Goal: Information Seeking & Learning: Learn about a topic

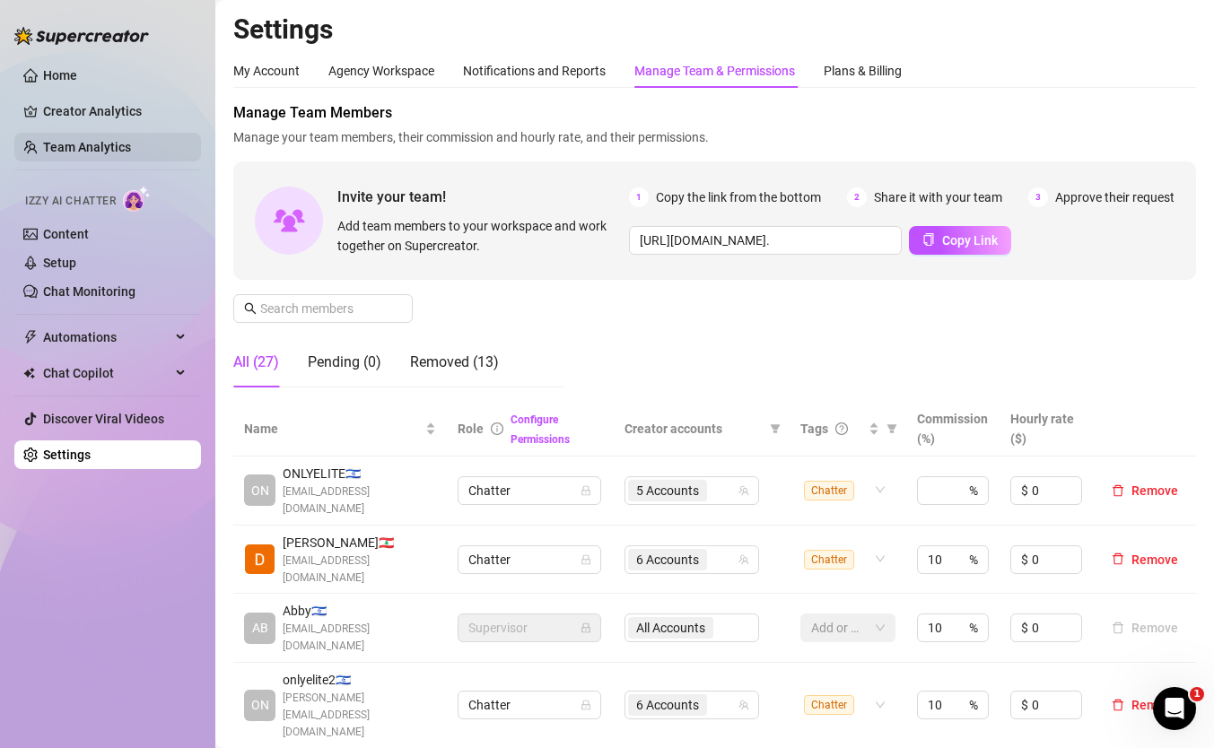
click at [130, 154] on link "Team Analytics" at bounding box center [87, 147] width 88 height 14
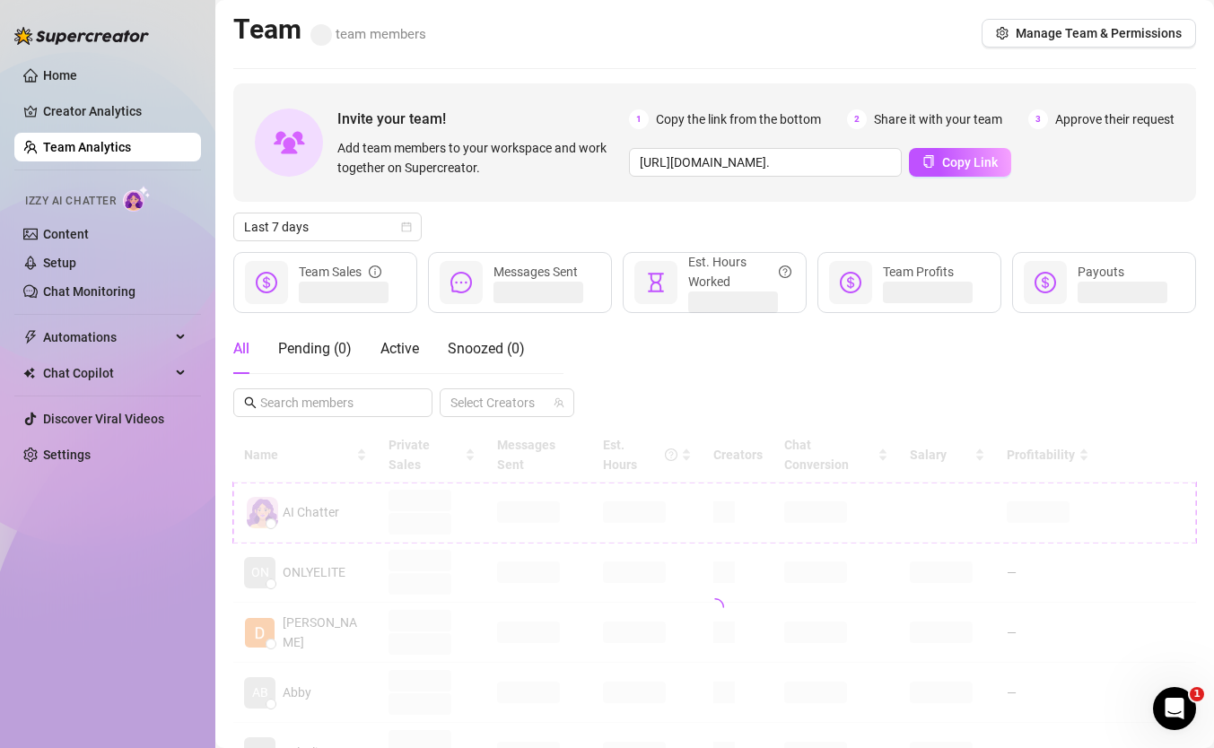
click at [344, 208] on div "Invite your team! Add team members to your workspace and work together on Super…" at bounding box center [714, 608] width 963 height 1051
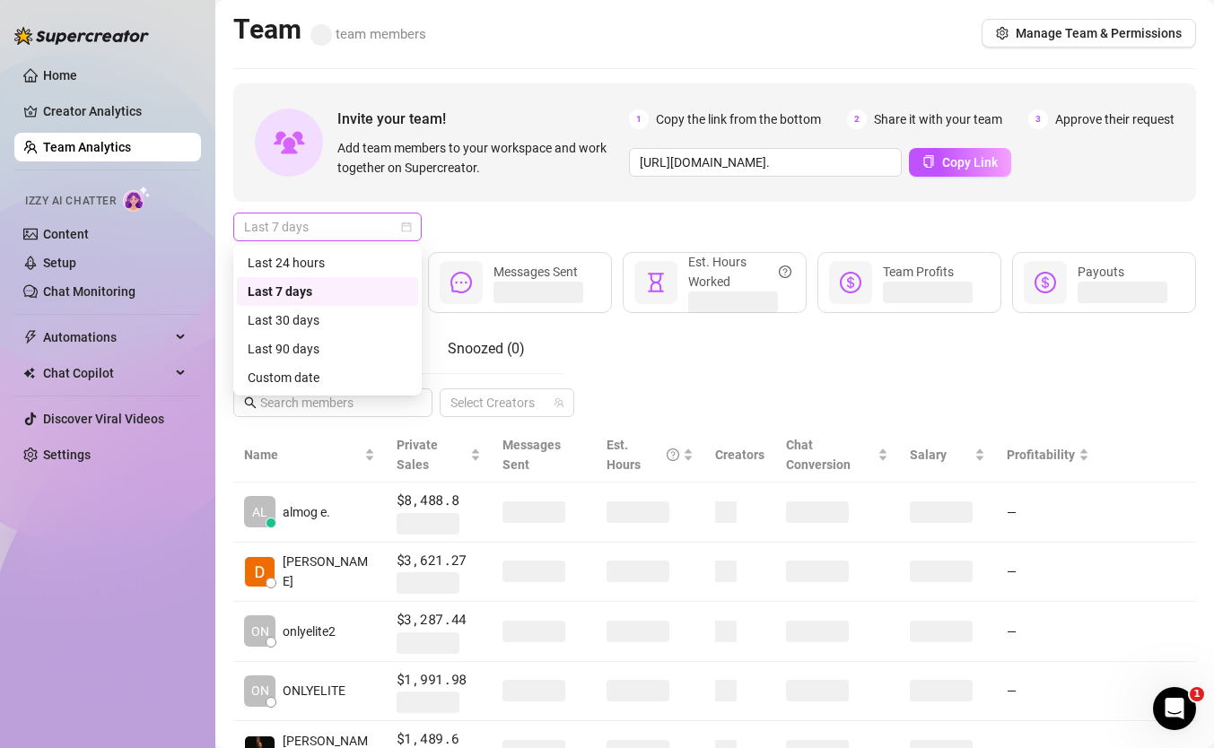
click at [344, 232] on span "Last 7 days" at bounding box center [327, 227] width 167 height 27
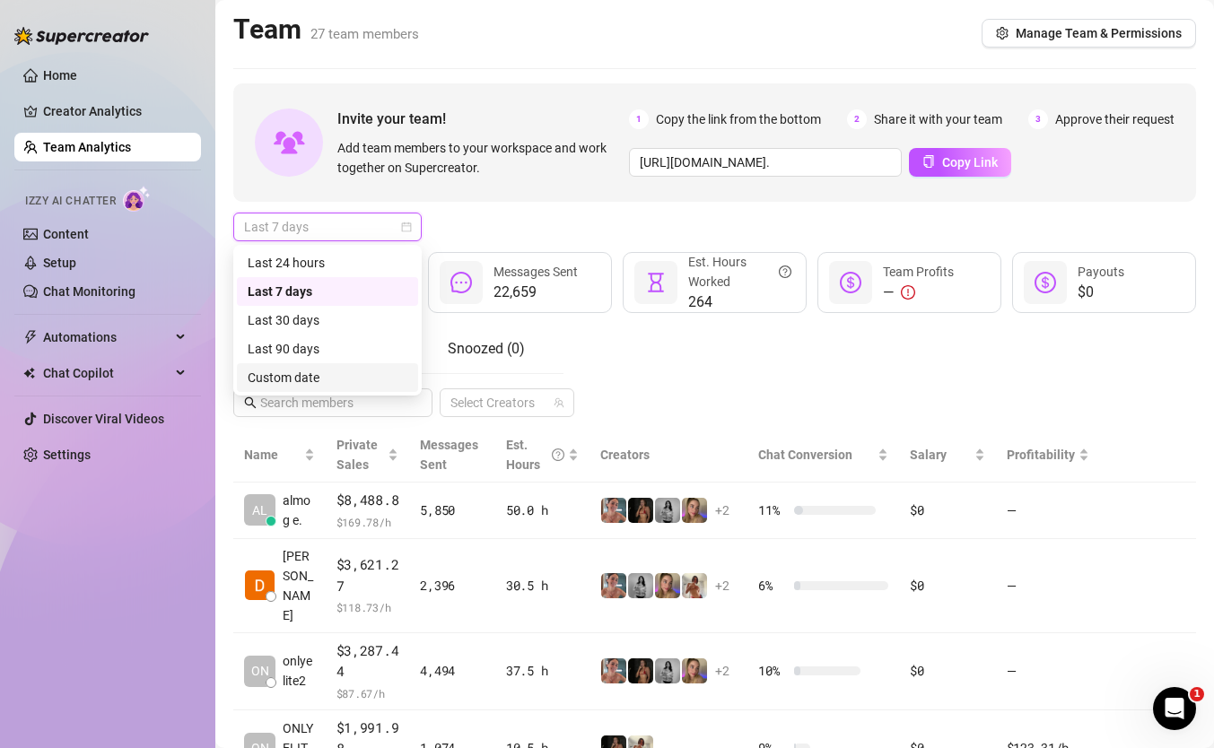
click at [342, 371] on div "Custom date" at bounding box center [328, 378] width 160 height 20
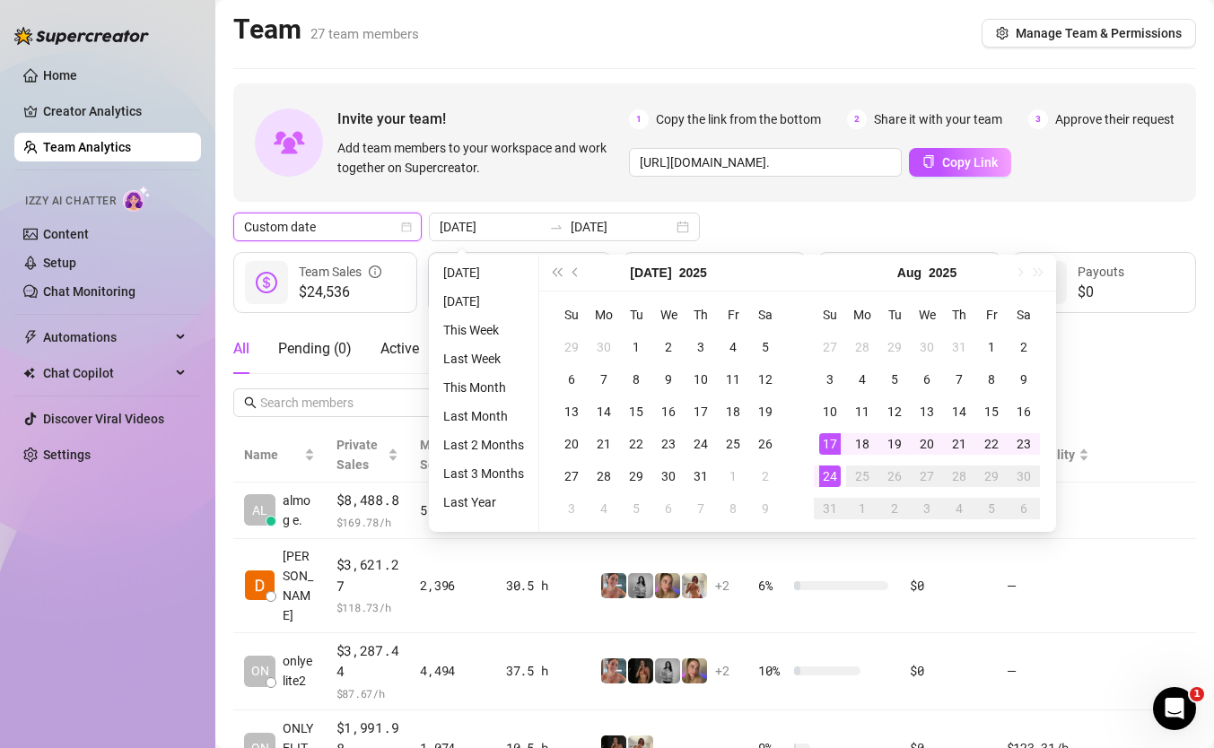
type input "[DATE]"
click at [821, 471] on div "24" at bounding box center [830, 477] width 22 height 22
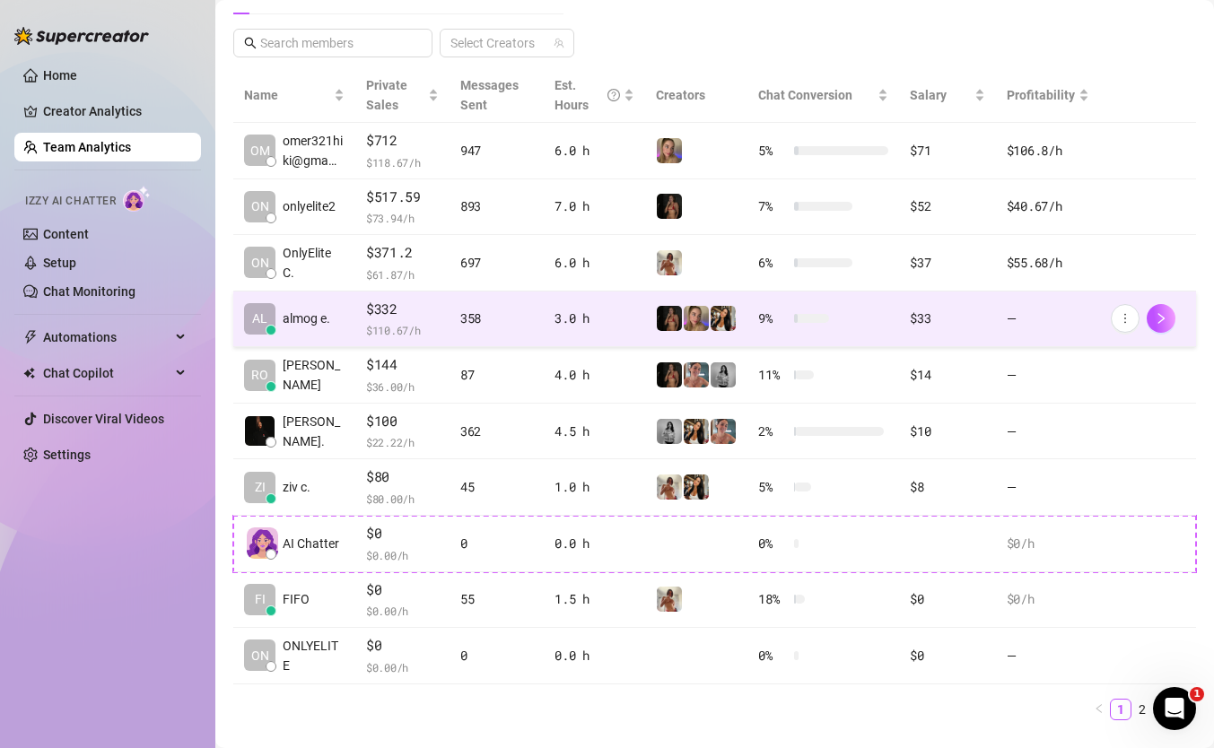
scroll to position [395, 0]
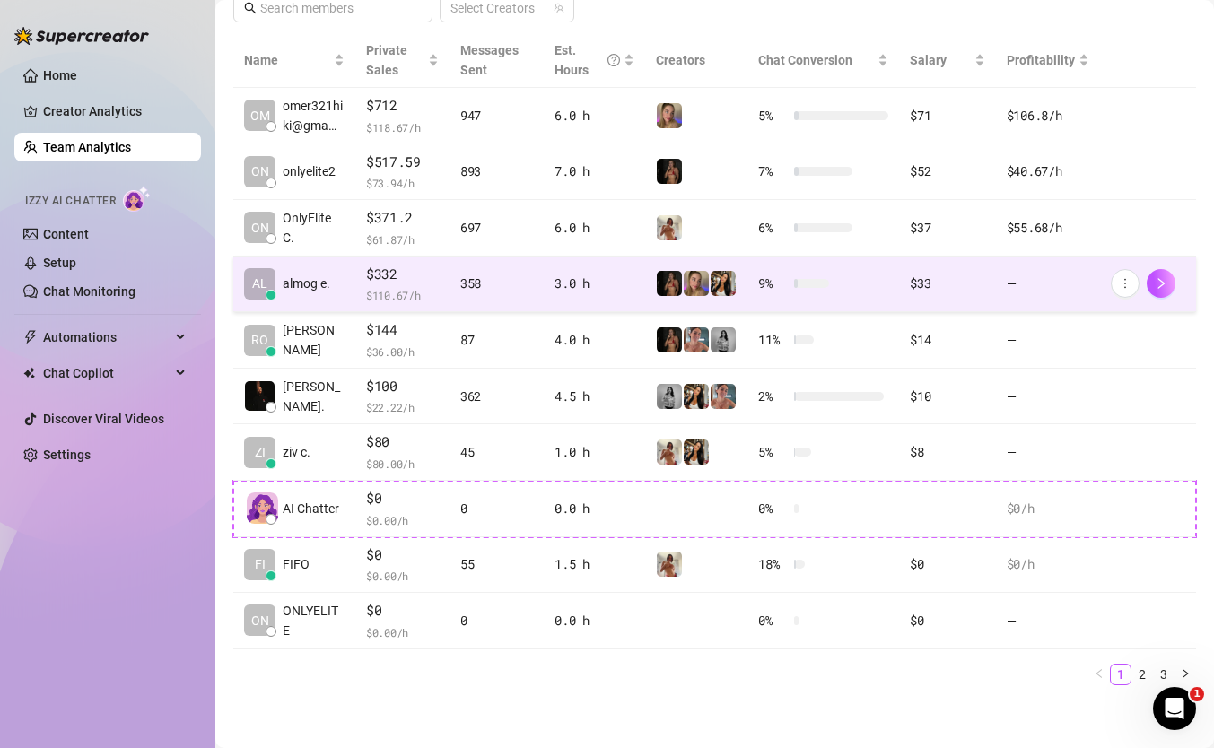
click at [461, 299] on td "358" at bounding box center [497, 285] width 94 height 57
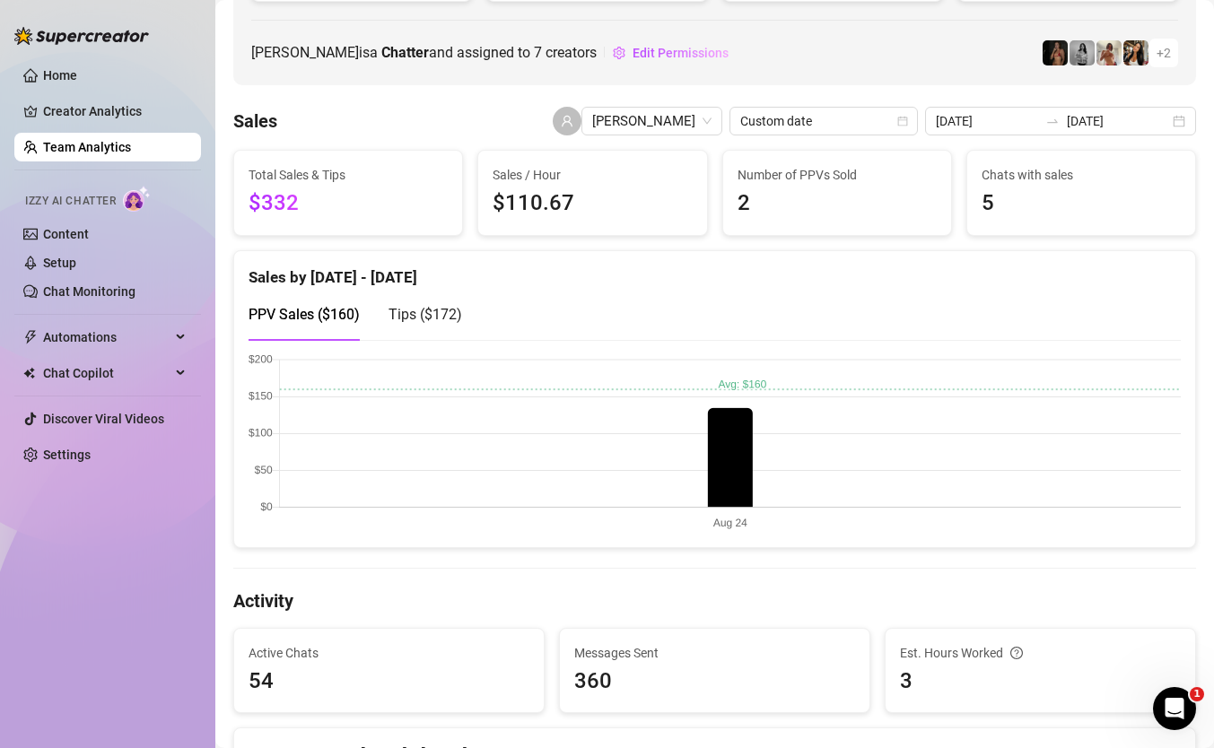
scroll to position [228, 0]
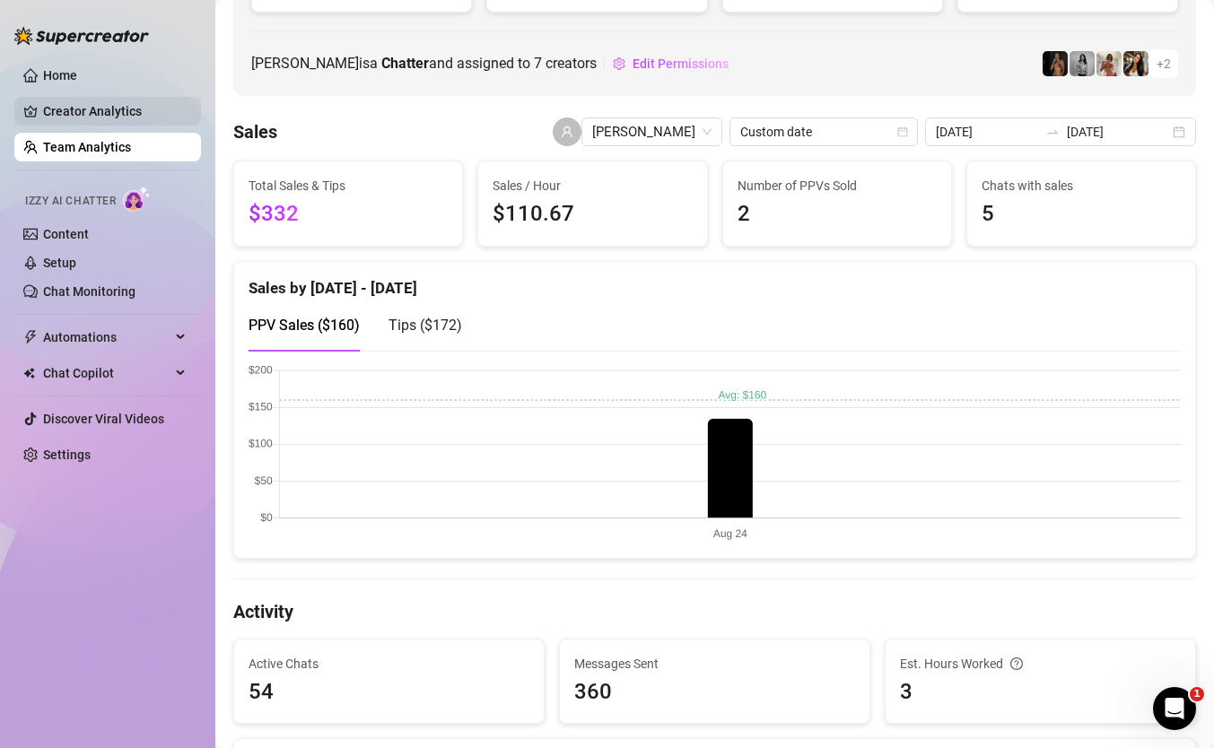
click at [87, 125] on link "Creator Analytics" at bounding box center [115, 111] width 144 height 29
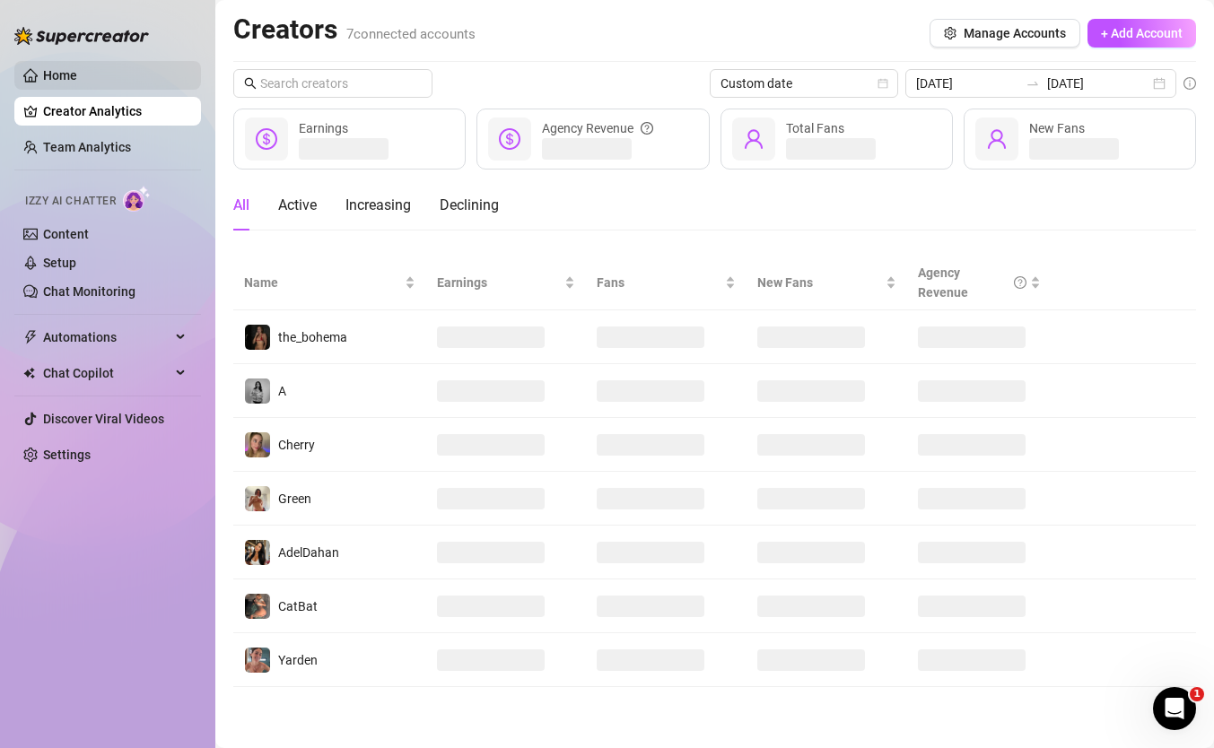
click at [77, 73] on link "Home" at bounding box center [60, 75] width 34 height 14
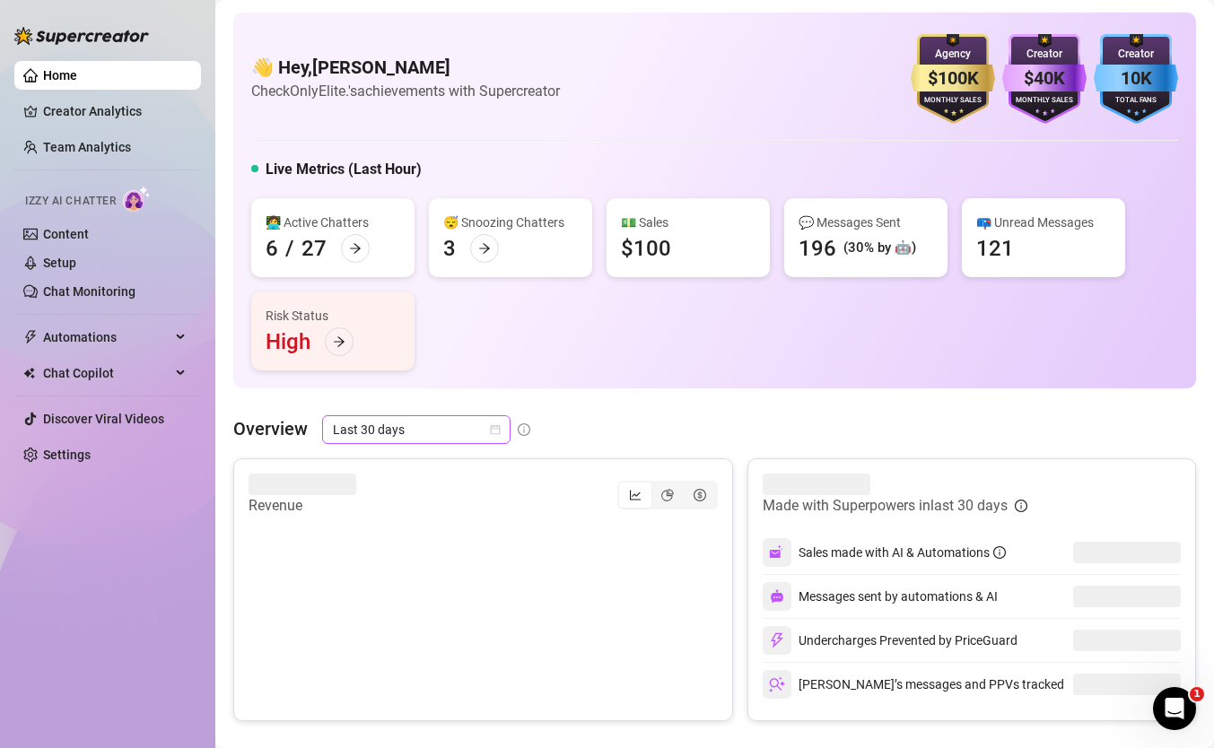
click at [410, 429] on span "Last 30 days" at bounding box center [416, 429] width 167 height 27
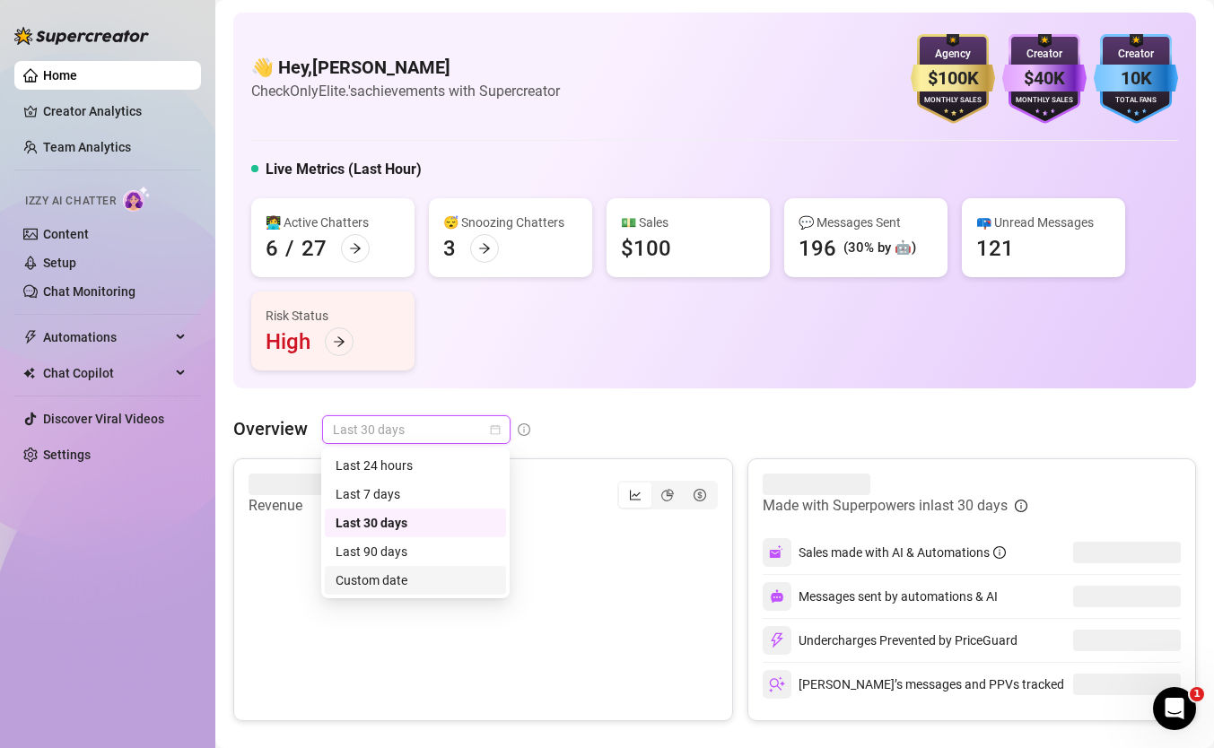
click at [368, 578] on div "Custom date" at bounding box center [416, 581] width 160 height 20
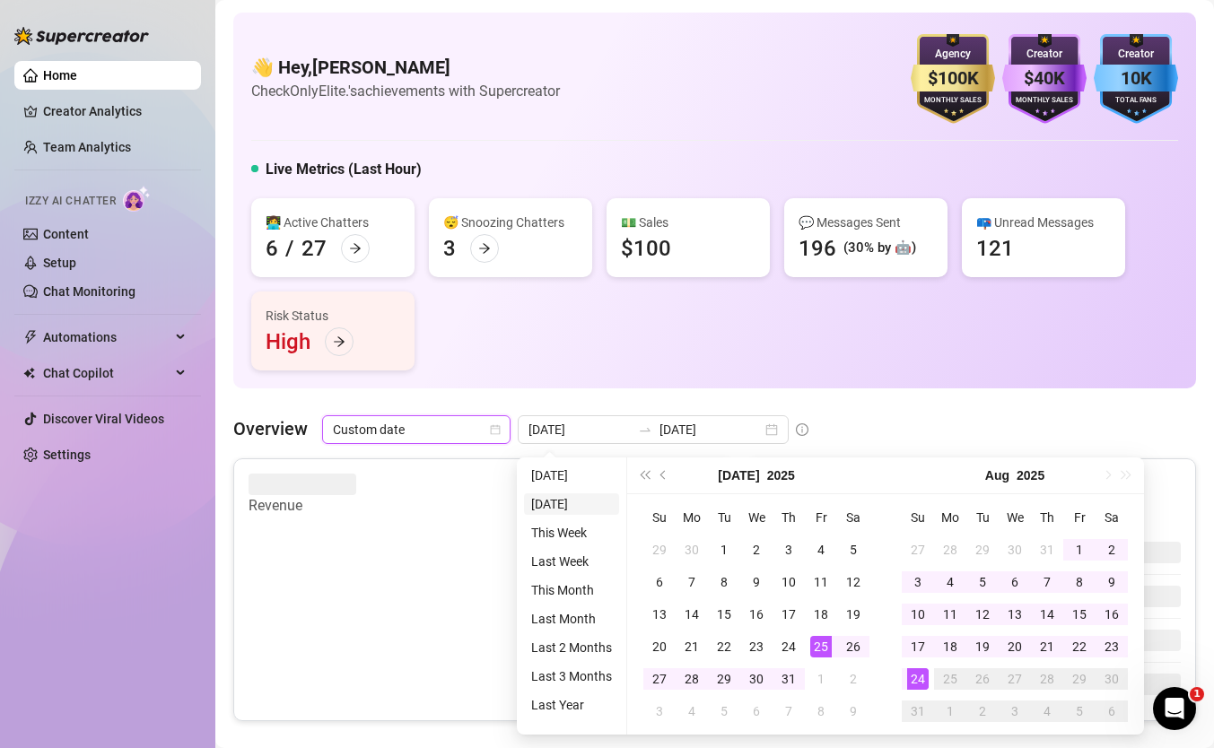
type input "[DATE]"
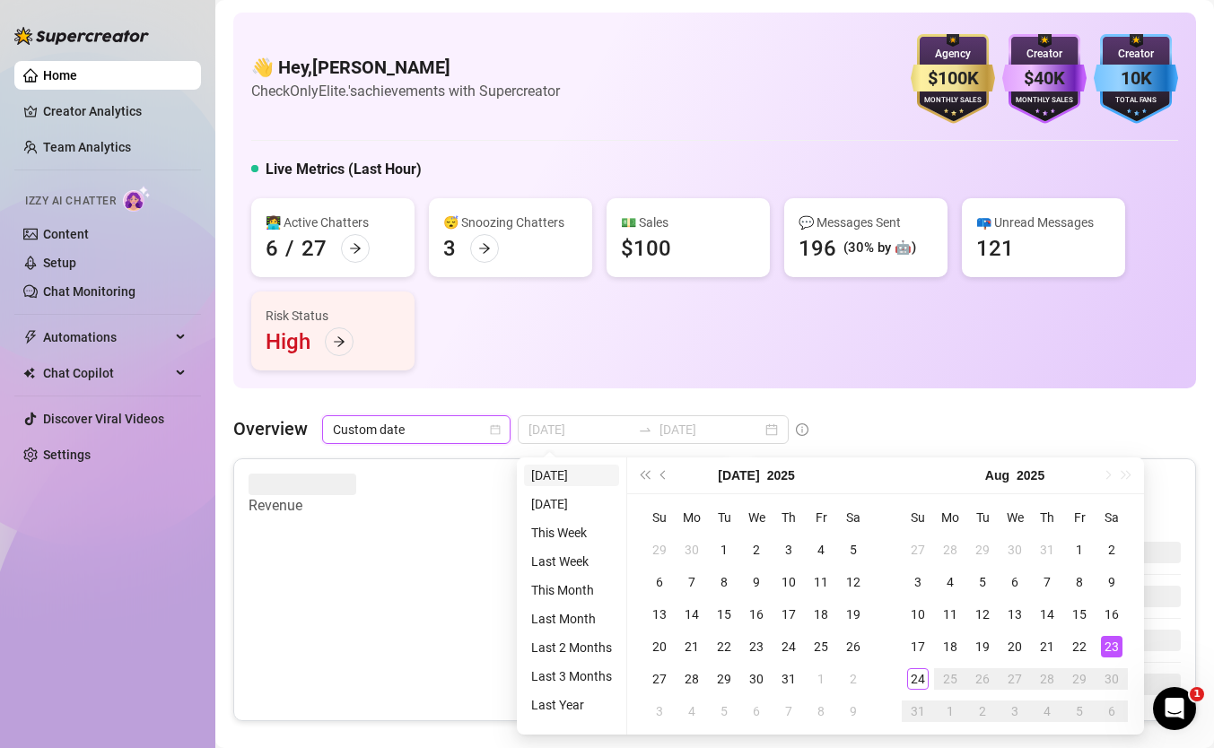
type input "2025-07-25"
type input "[DATE]"
click at [573, 476] on li "[DATE]" at bounding box center [571, 476] width 95 height 22
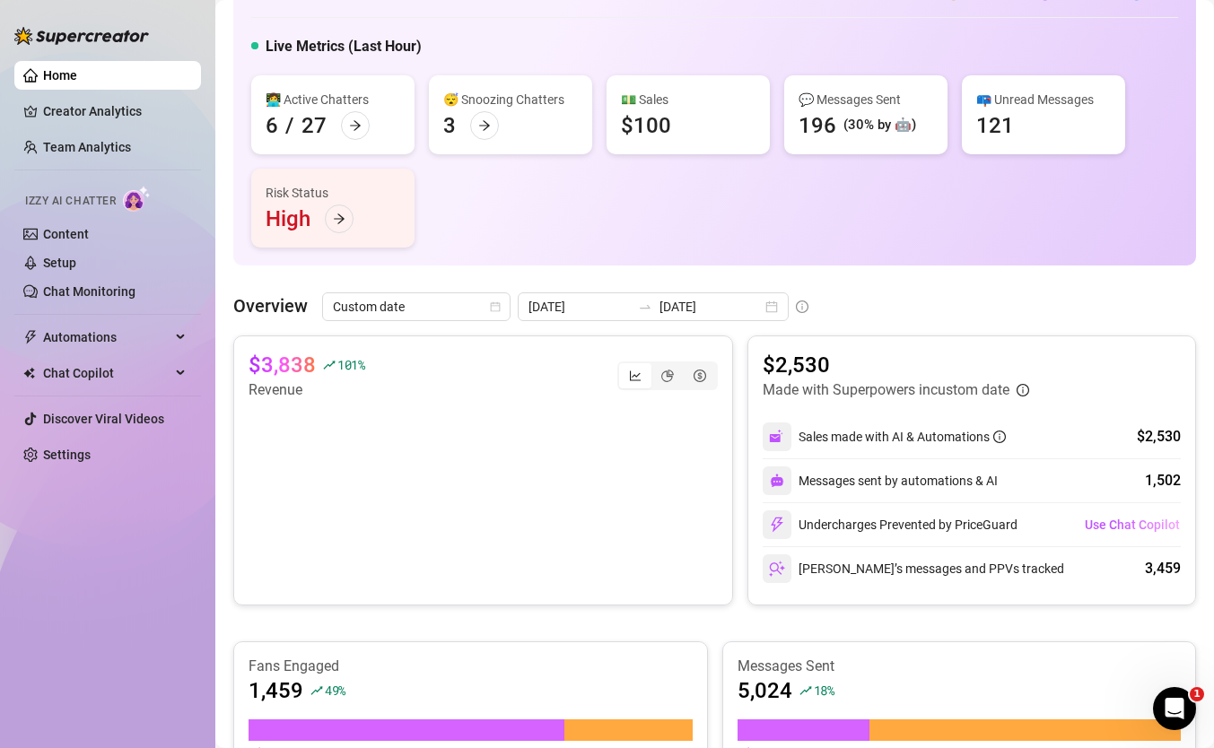
scroll to position [65, 0]
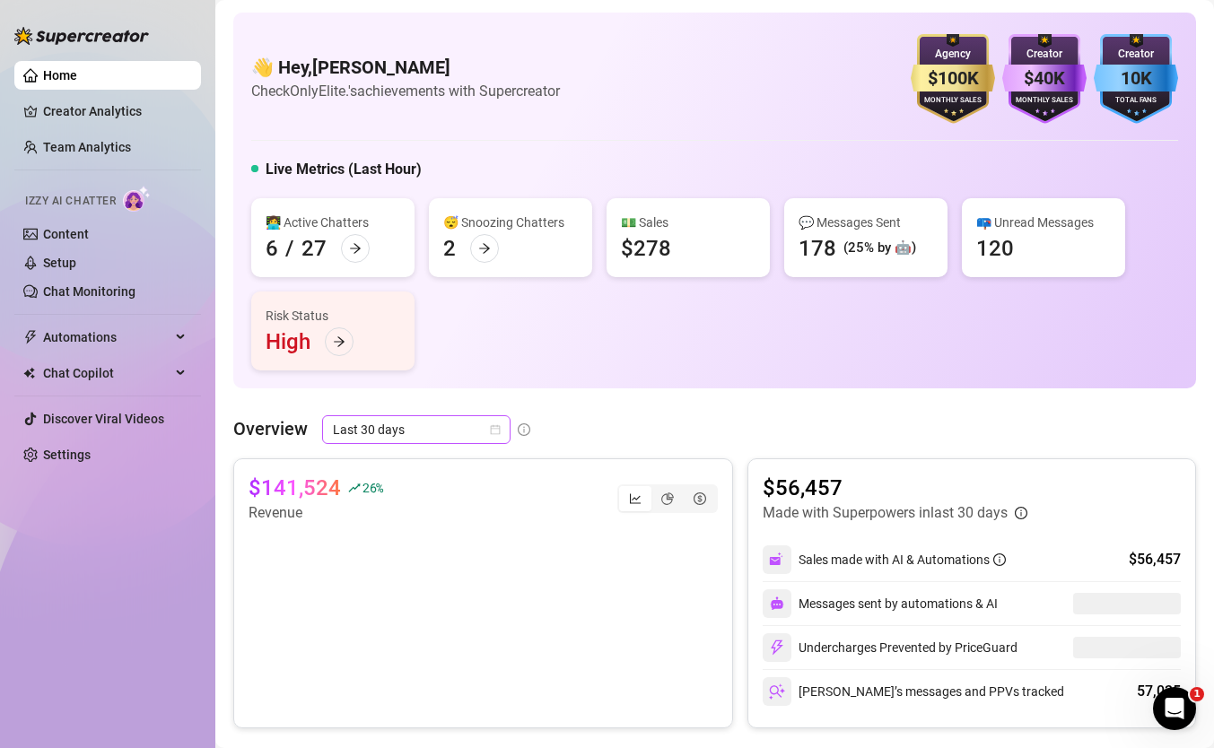
click at [408, 422] on span "Last 30 days" at bounding box center [416, 429] width 167 height 27
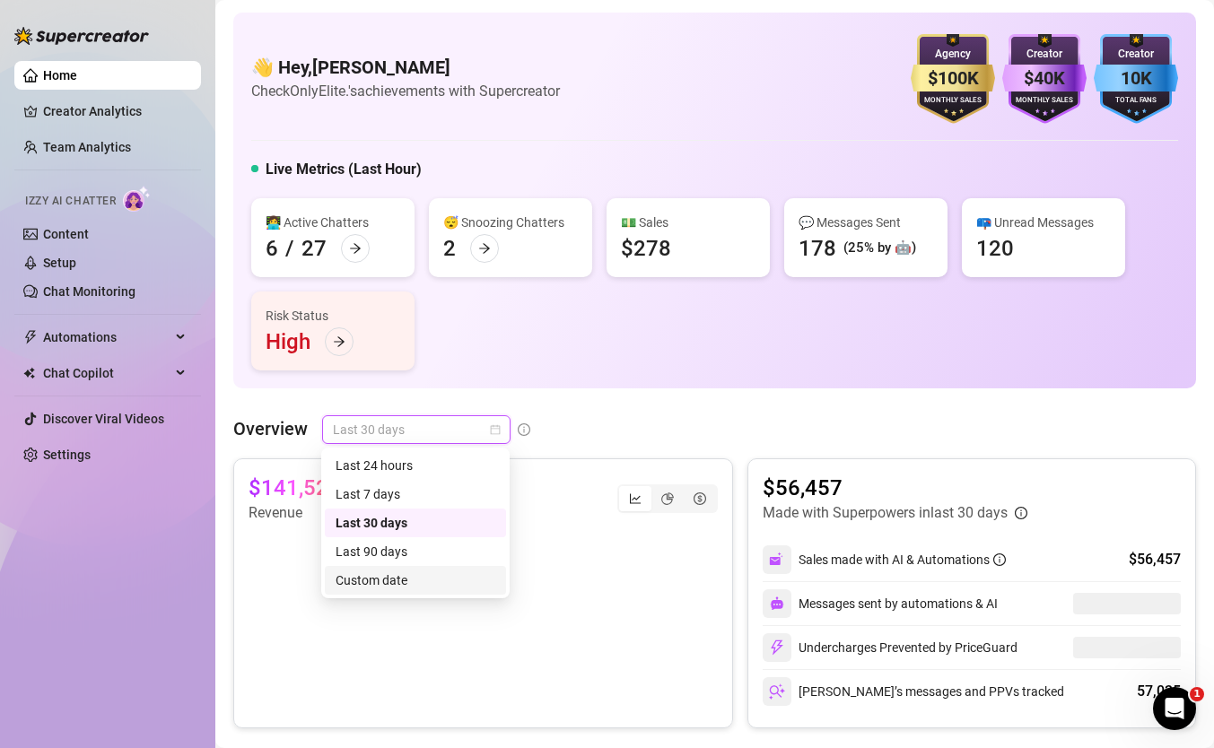
click at [427, 577] on div "Custom date" at bounding box center [416, 581] width 160 height 20
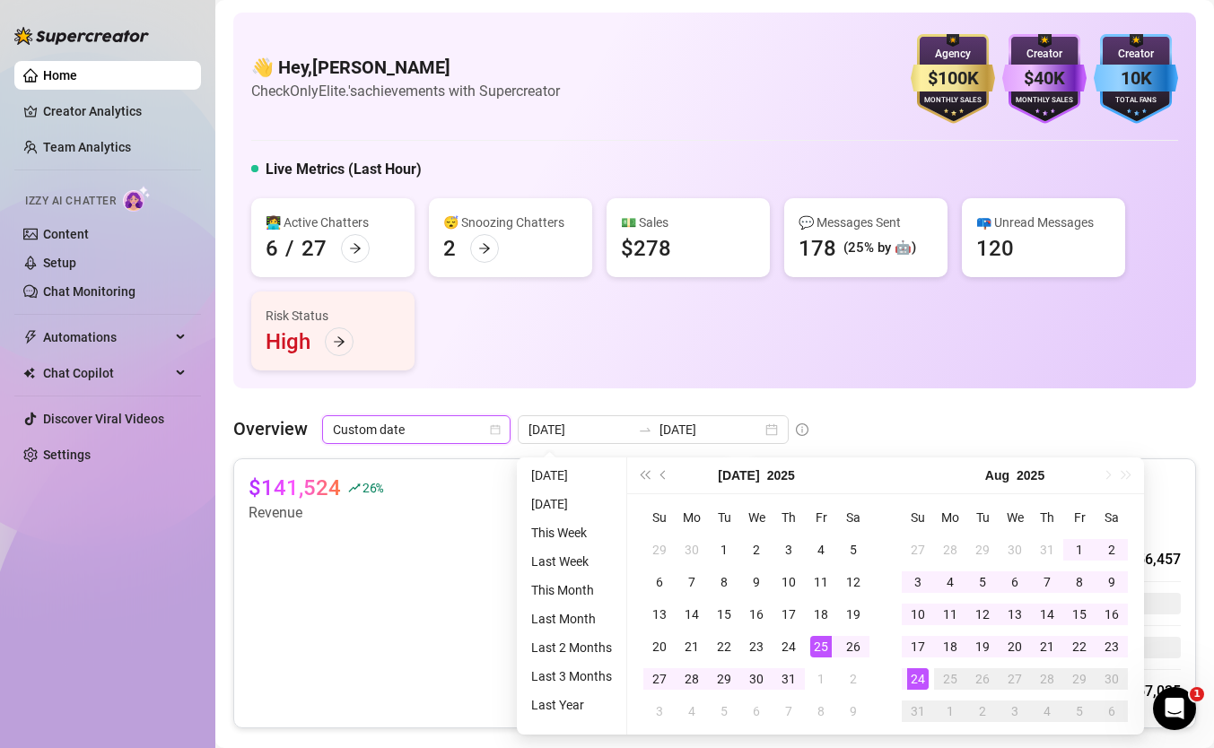
type input "[DATE]"
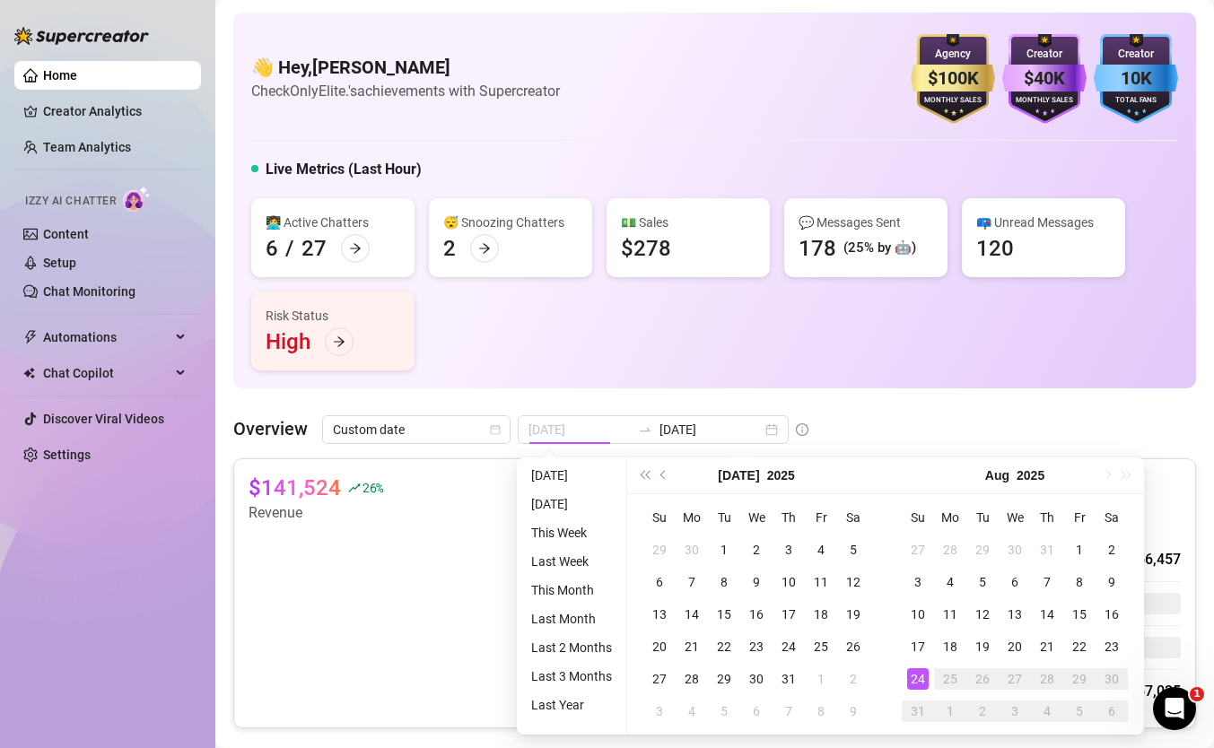
click at [905, 682] on td "24" at bounding box center [918, 679] width 32 height 32
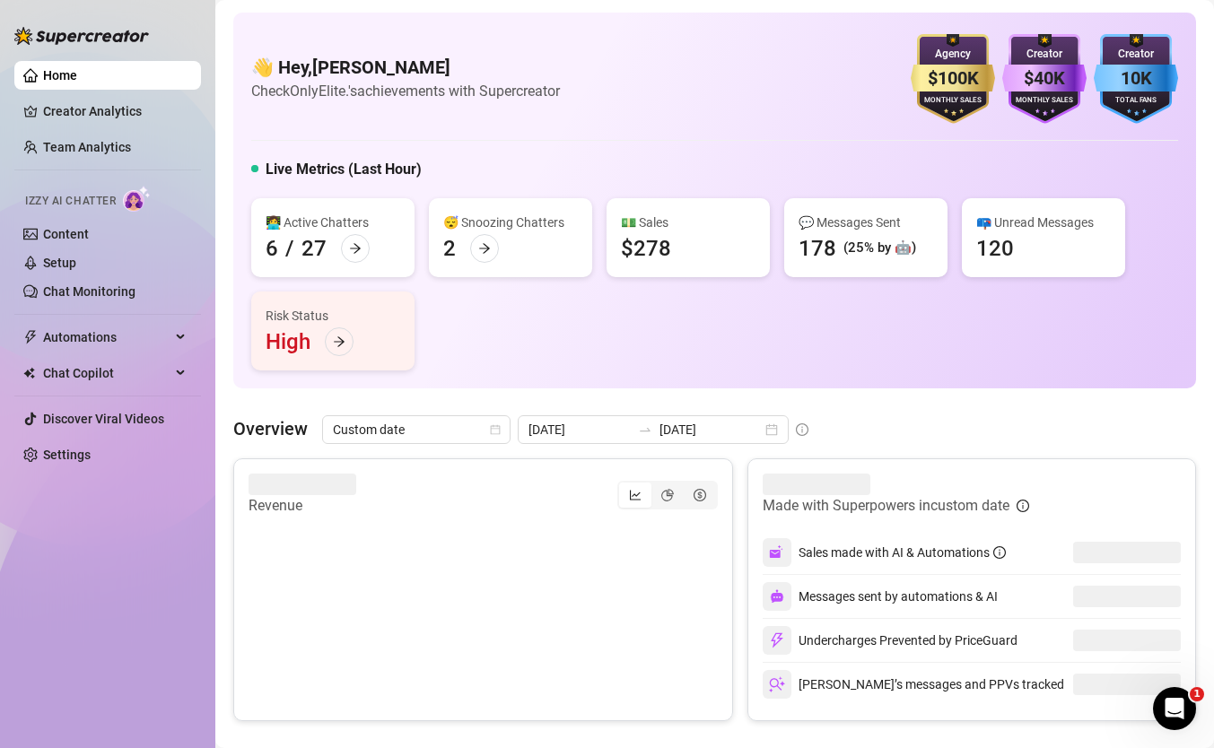
scroll to position [101, 0]
click at [466, 424] on span "Last 30 days" at bounding box center [416, 429] width 167 height 27
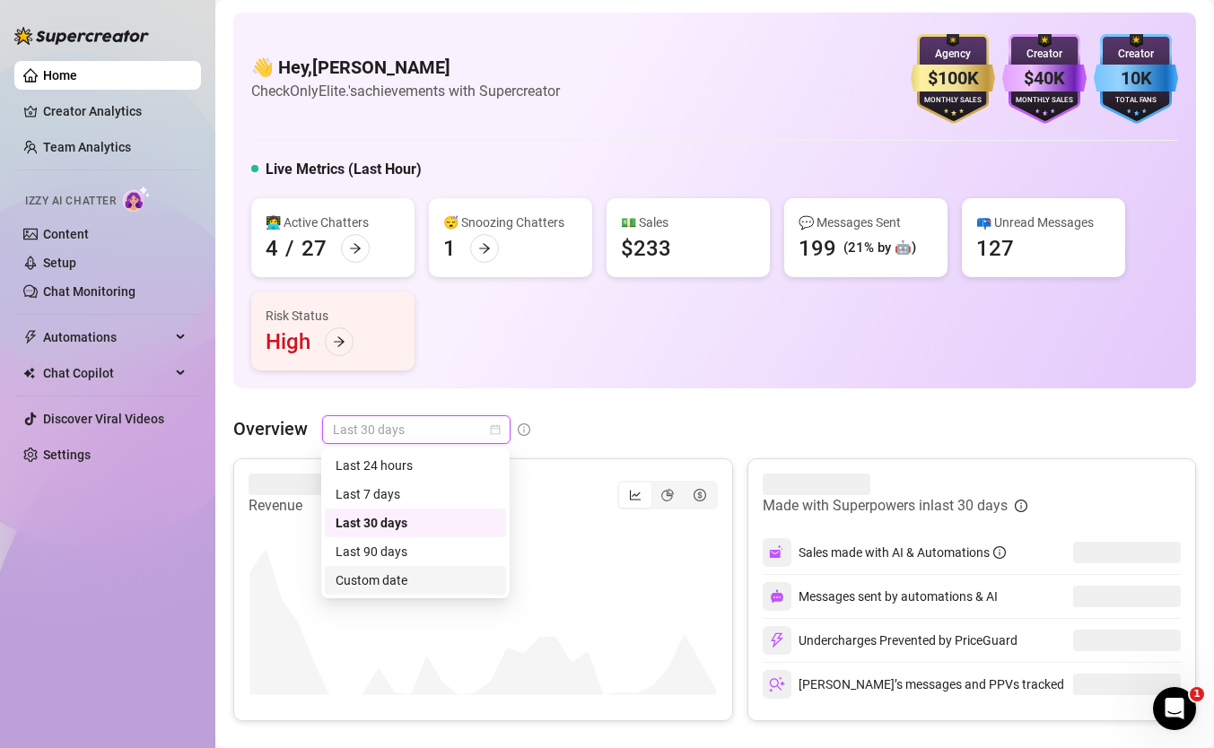
click at [411, 573] on div "Custom date" at bounding box center [416, 581] width 160 height 20
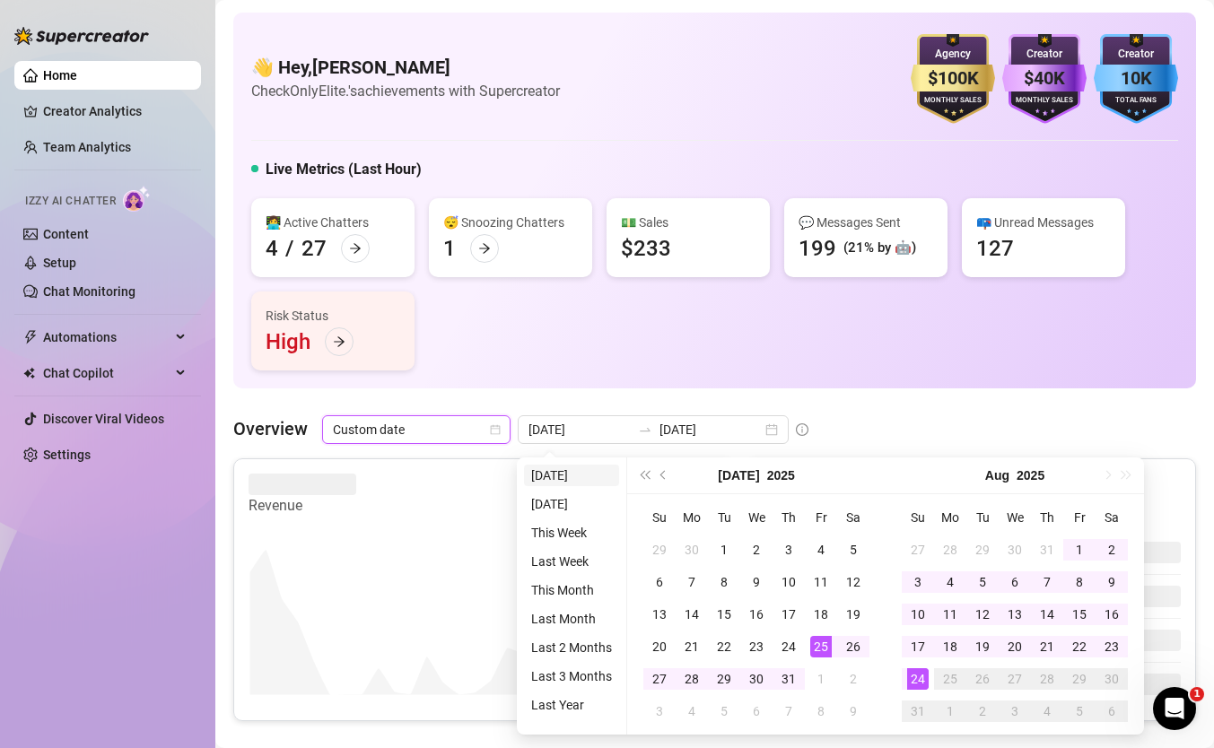
type input "[DATE]"
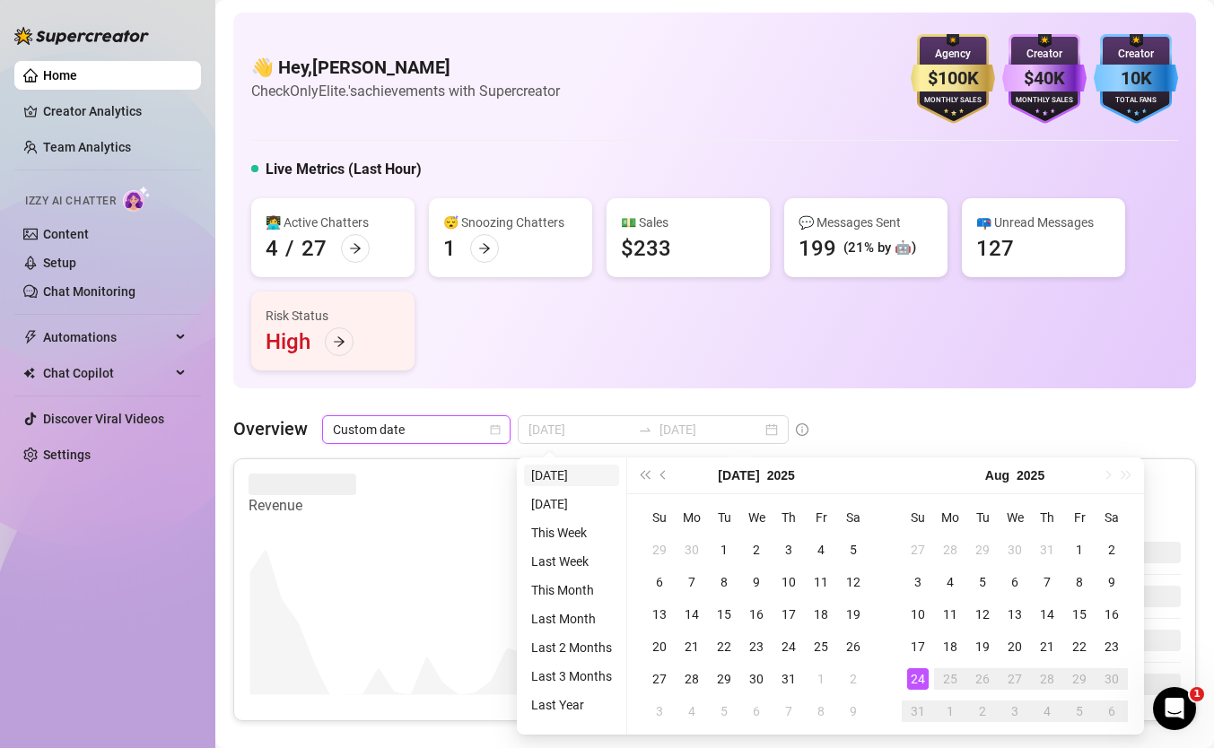
type input "[DATE]"
click at [572, 466] on li "[DATE]" at bounding box center [571, 476] width 95 height 22
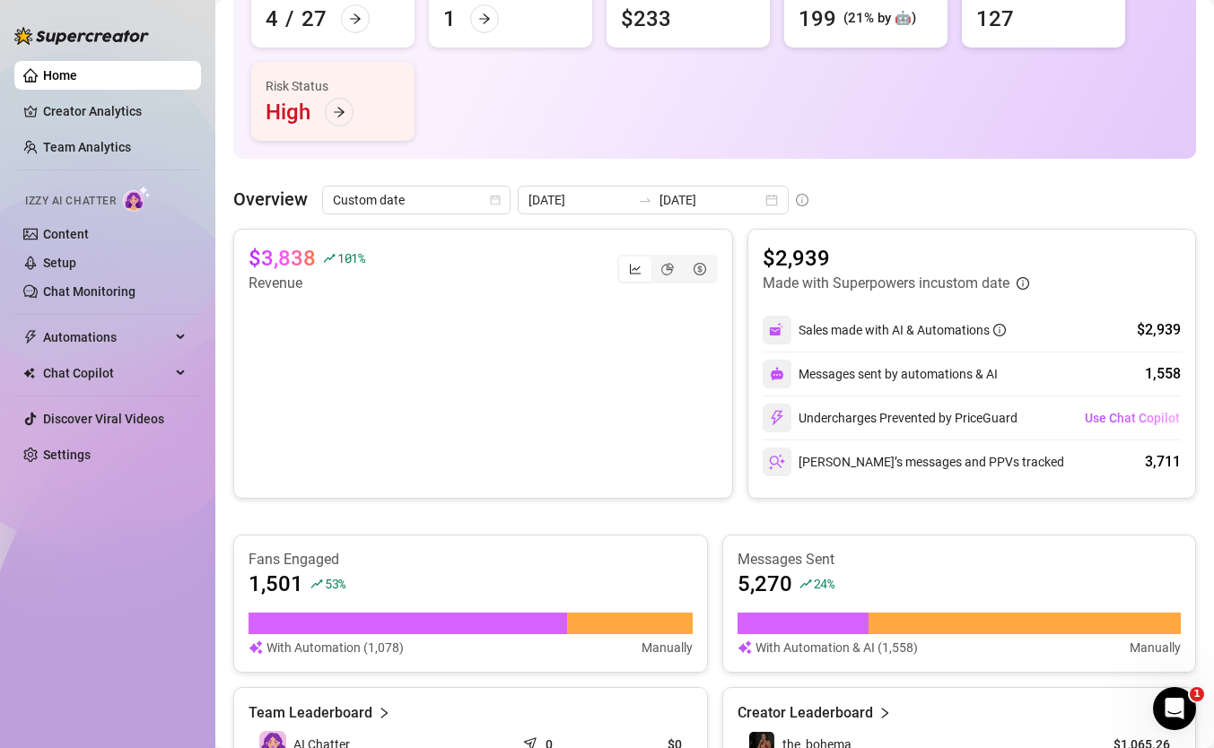
scroll to position [129, 0]
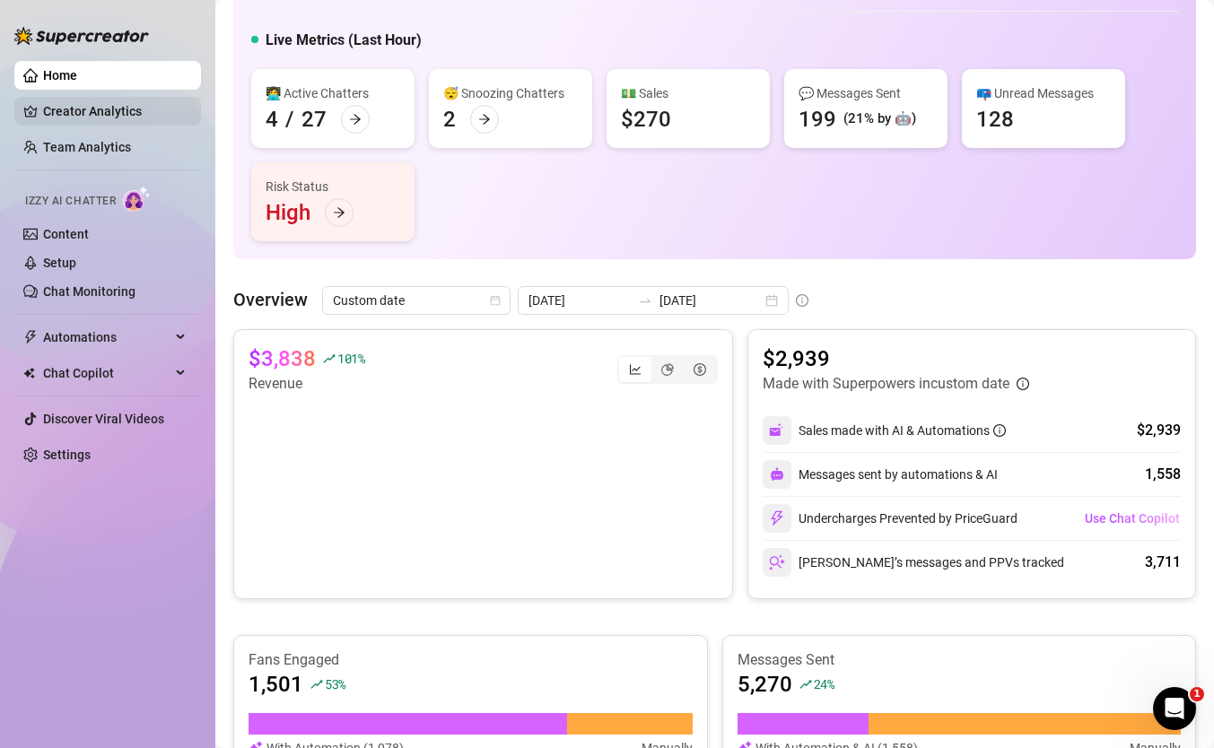
click at [75, 115] on link "Creator Analytics" at bounding box center [115, 111] width 144 height 29
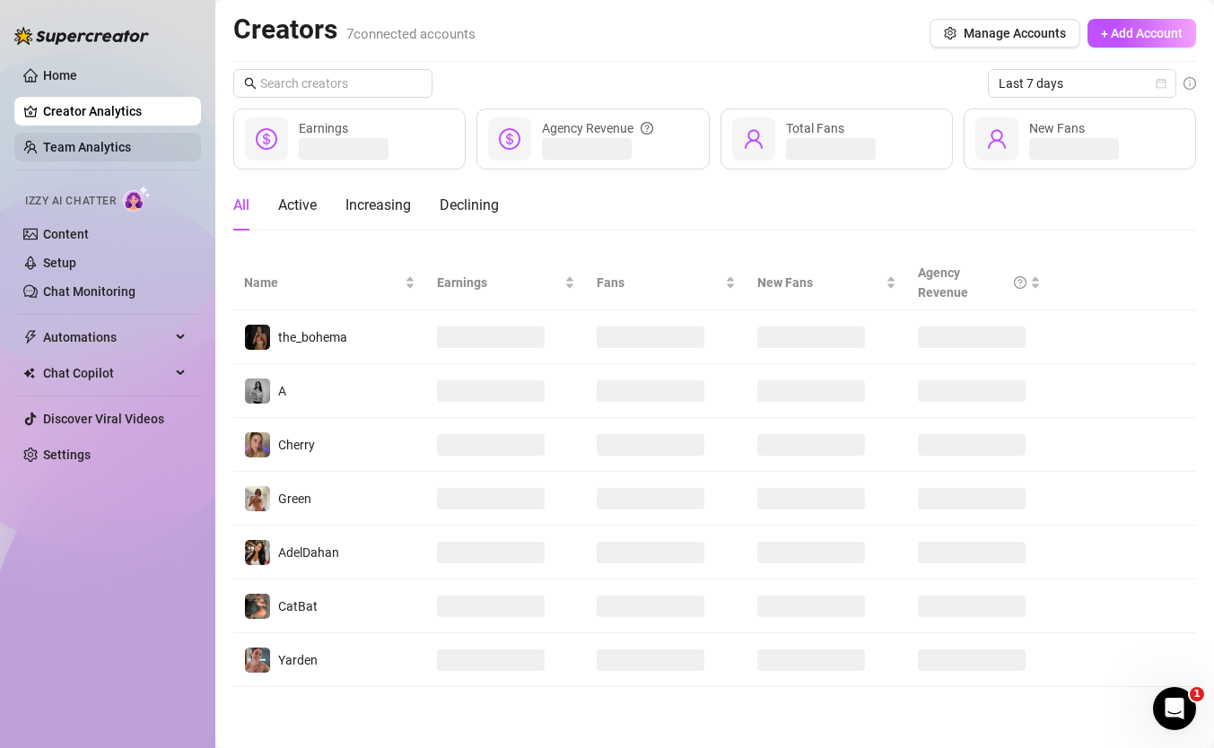
click at [83, 151] on link "Team Analytics" at bounding box center [87, 147] width 88 height 14
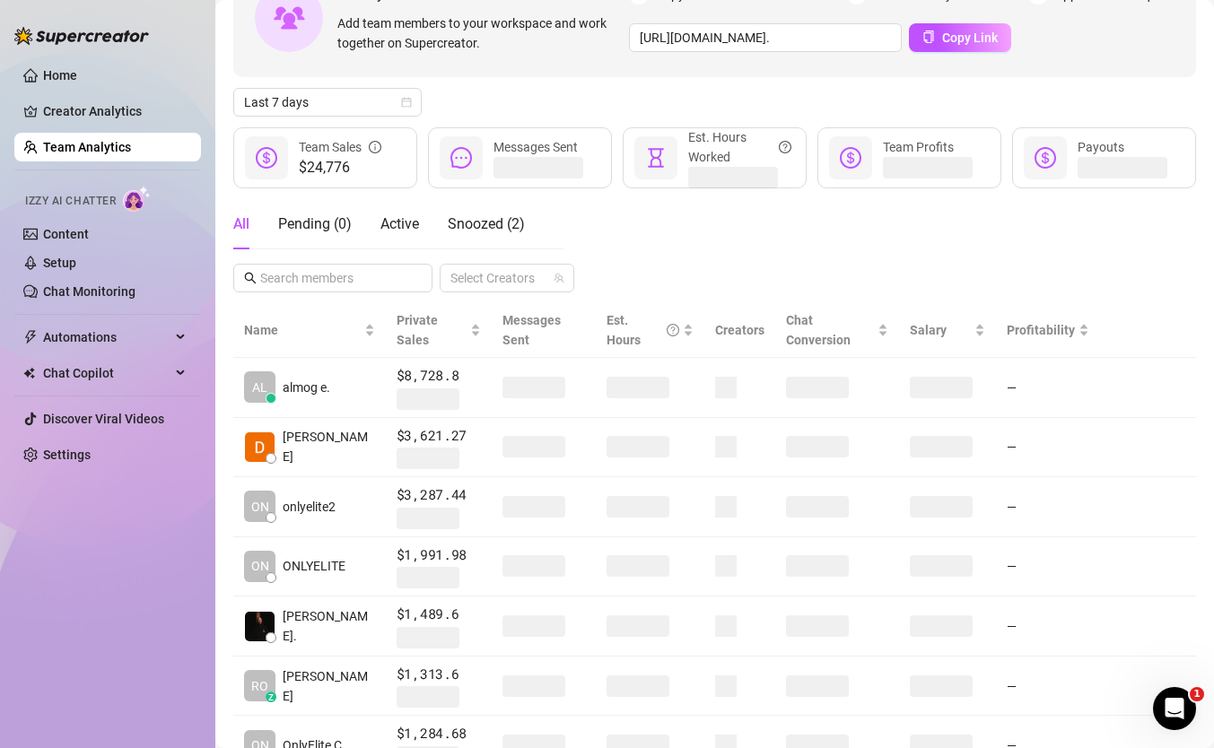
scroll to position [144, 0]
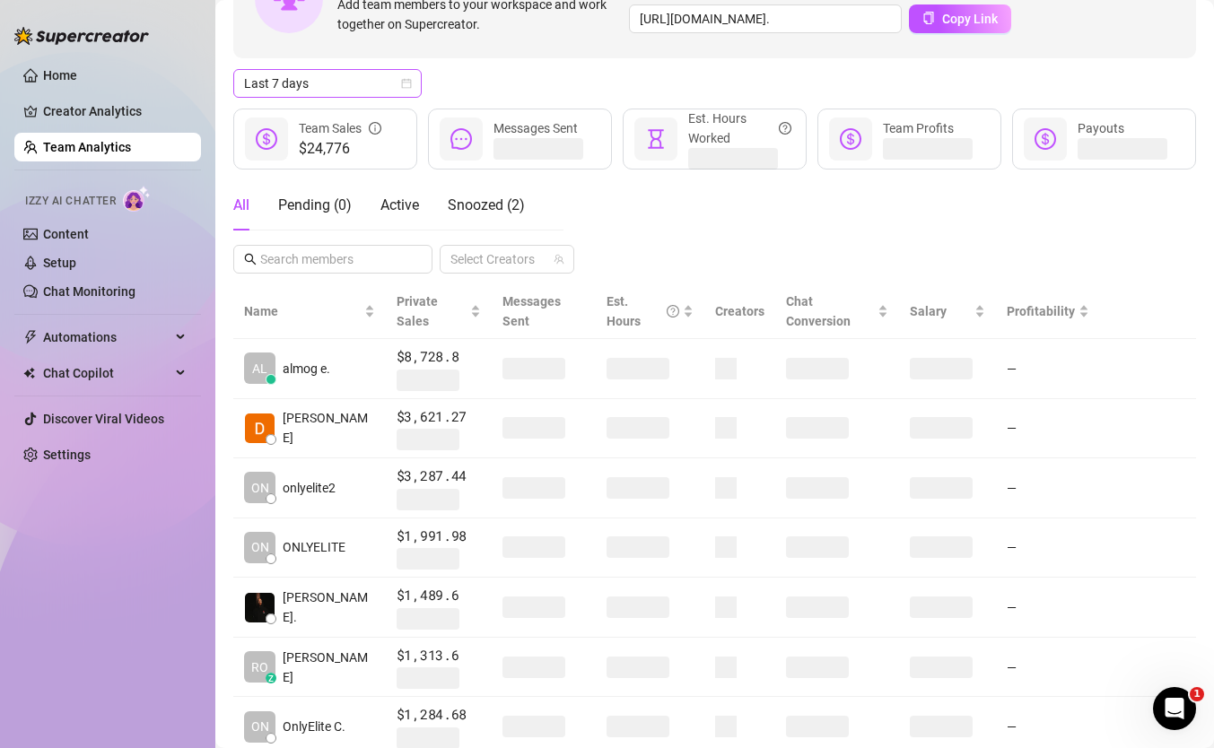
click at [341, 81] on span "Last 7 days" at bounding box center [327, 83] width 167 height 27
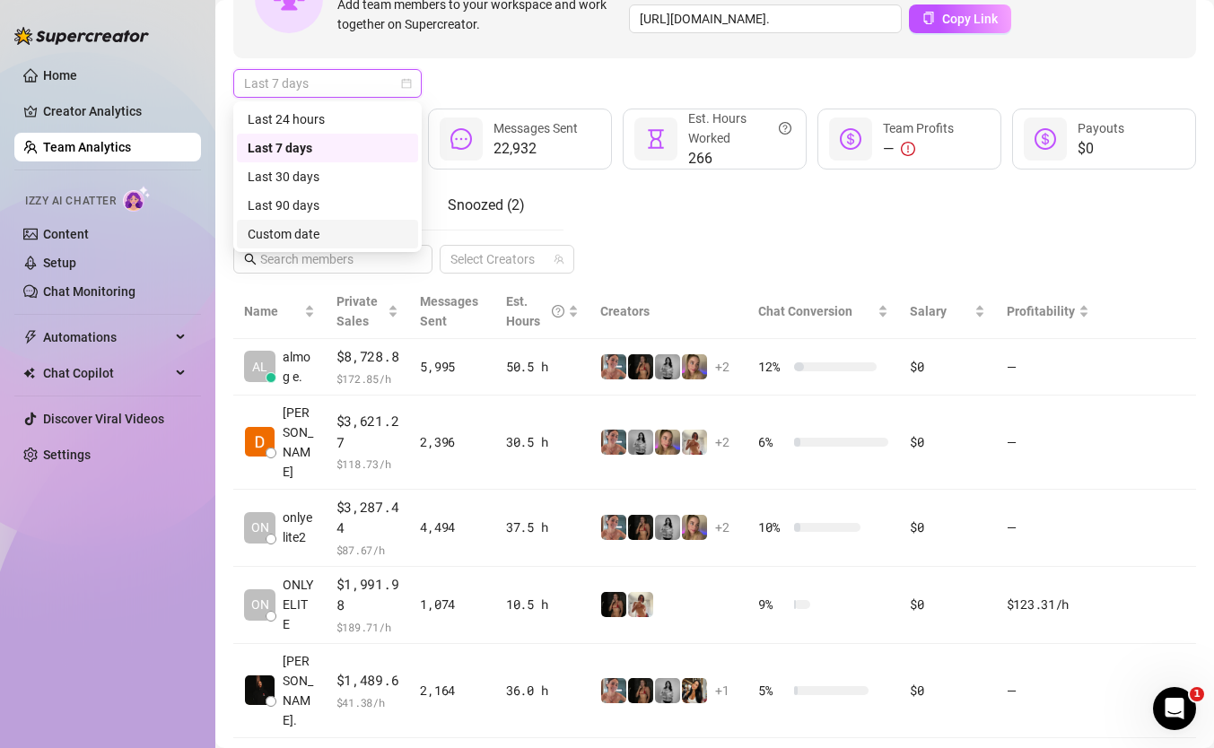
click at [322, 245] on div "Custom date" at bounding box center [327, 234] width 181 height 29
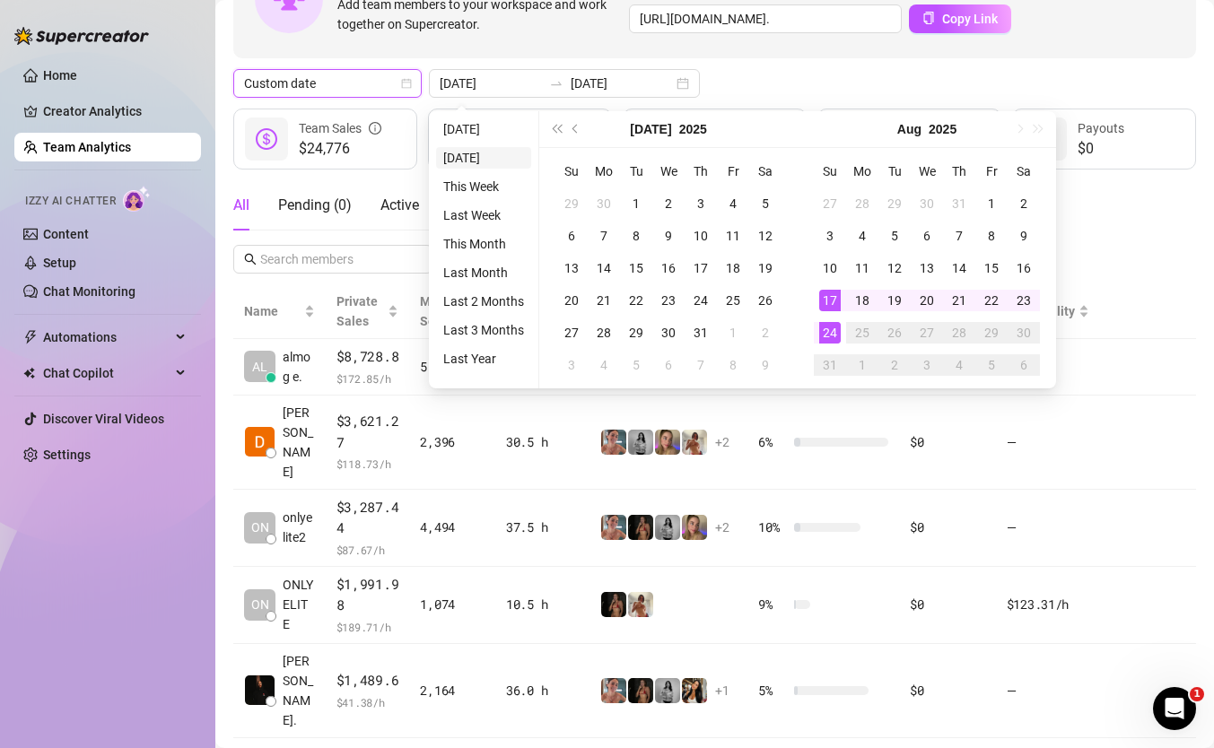
type input "[DATE]"
type input "2025-08-17"
type input "[DATE]"
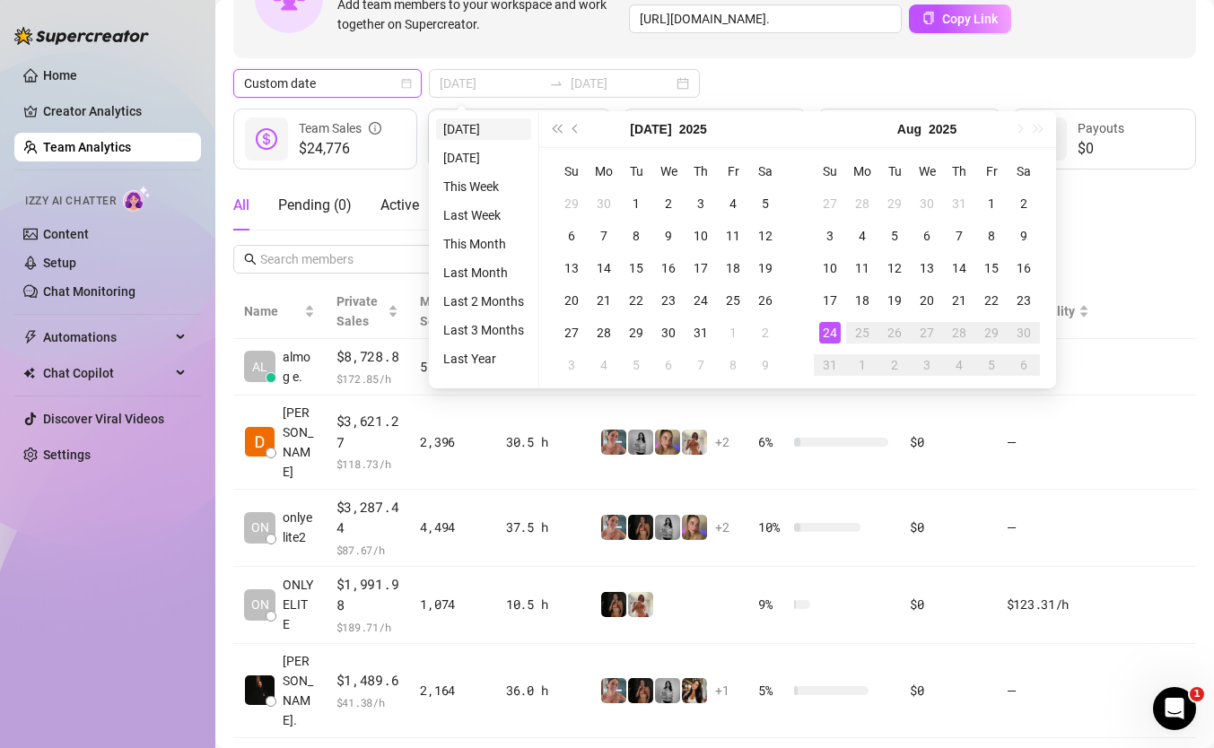
click at [482, 123] on li "[DATE]" at bounding box center [483, 129] width 95 height 22
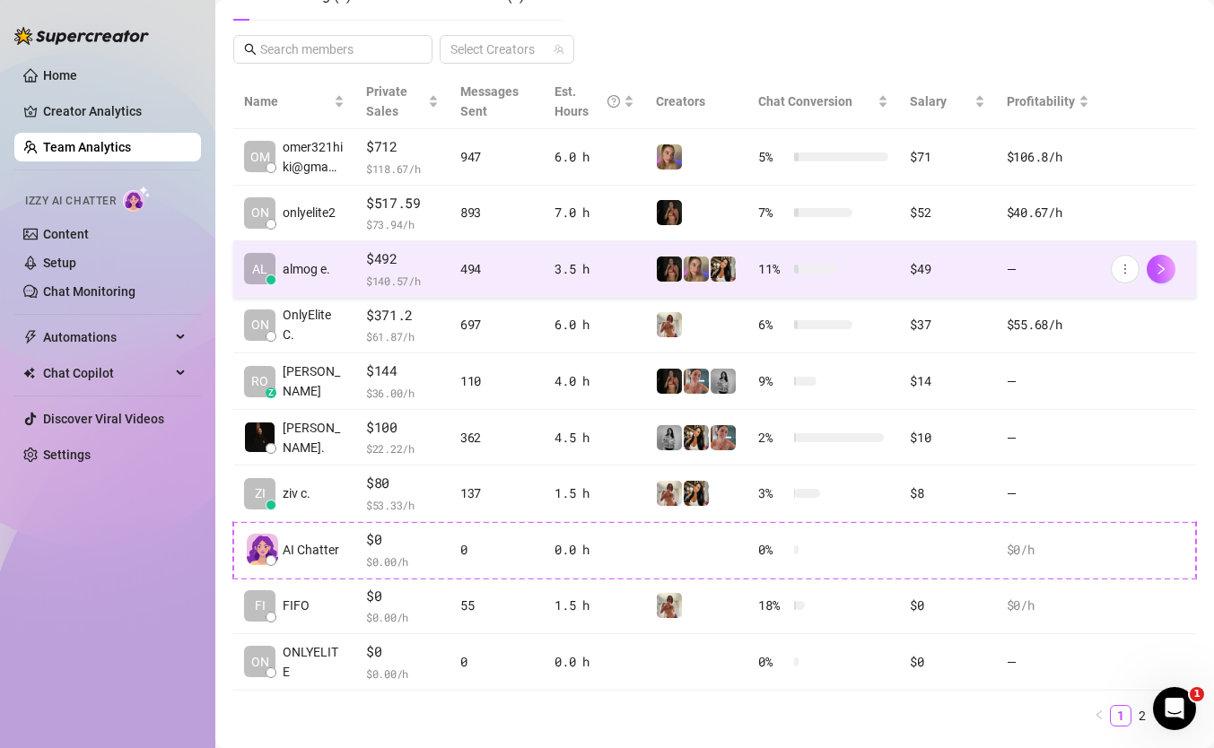
scroll to position [399, 0]
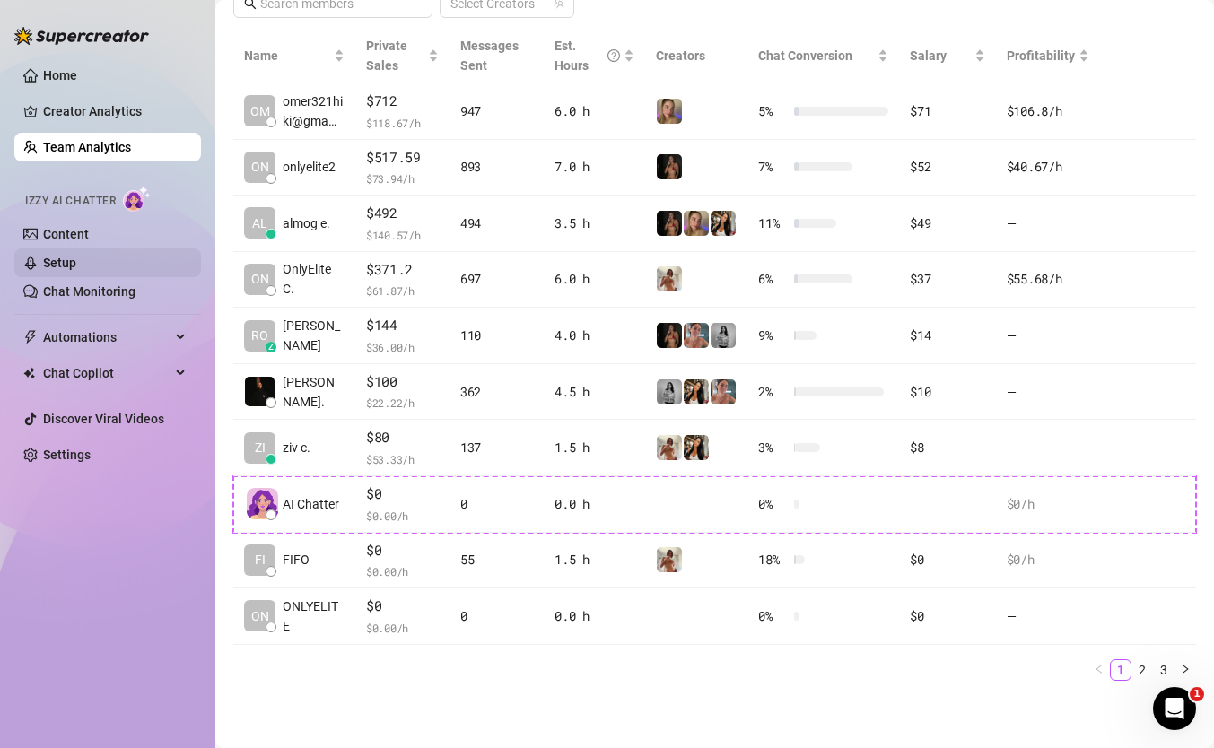
click at [76, 270] on link "Setup" at bounding box center [59, 263] width 33 height 14
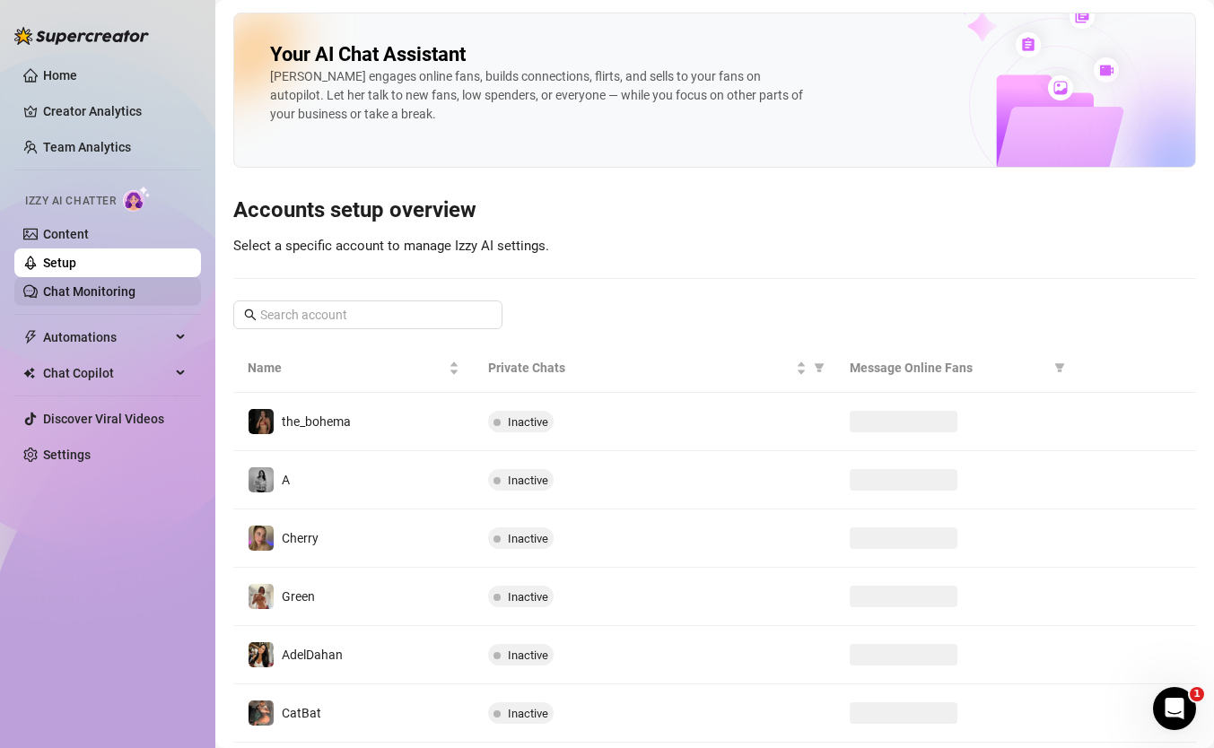
click at [107, 286] on link "Chat Monitoring" at bounding box center [89, 291] width 92 height 14
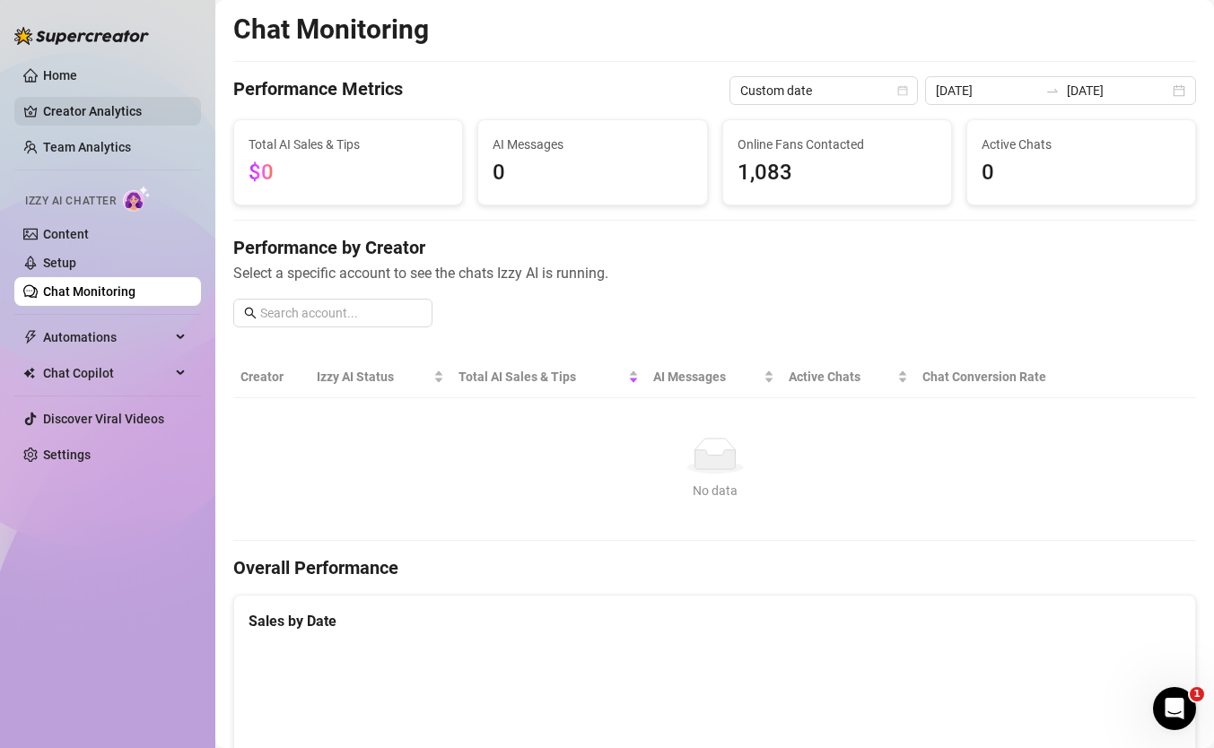
click at [90, 124] on link "Creator Analytics" at bounding box center [115, 111] width 144 height 29
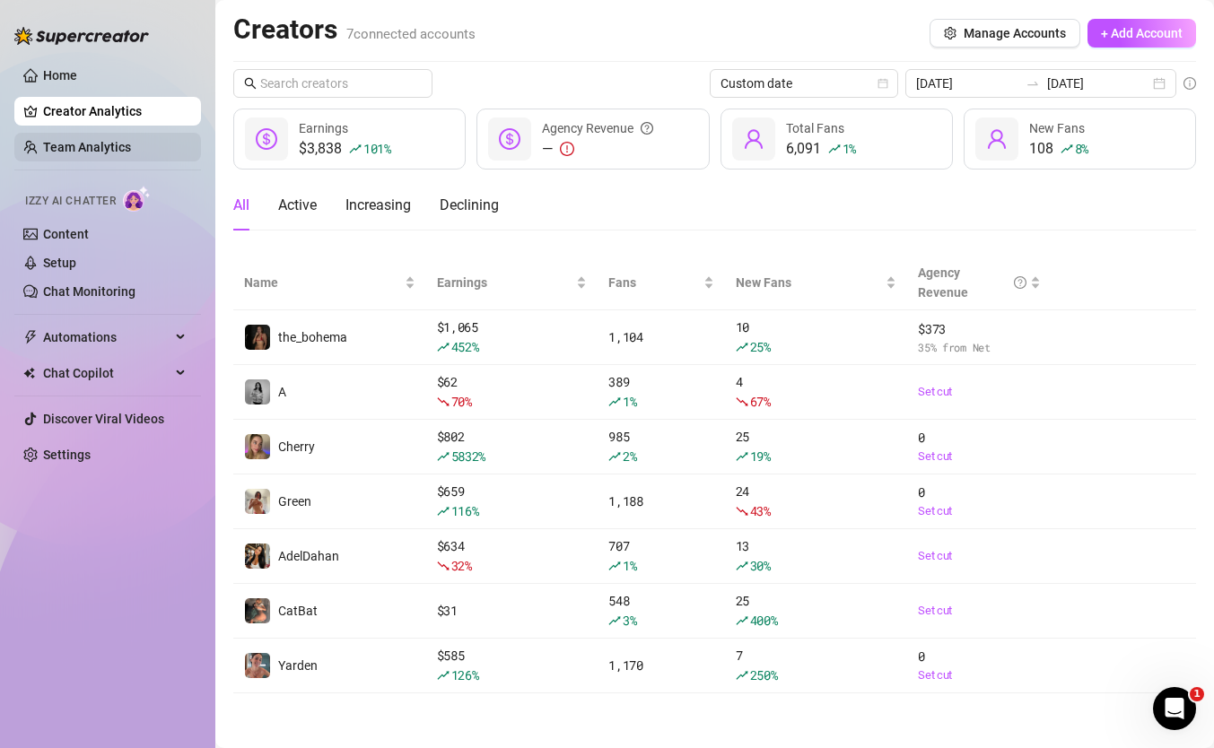
click at [118, 154] on link "Team Analytics" at bounding box center [87, 147] width 88 height 14
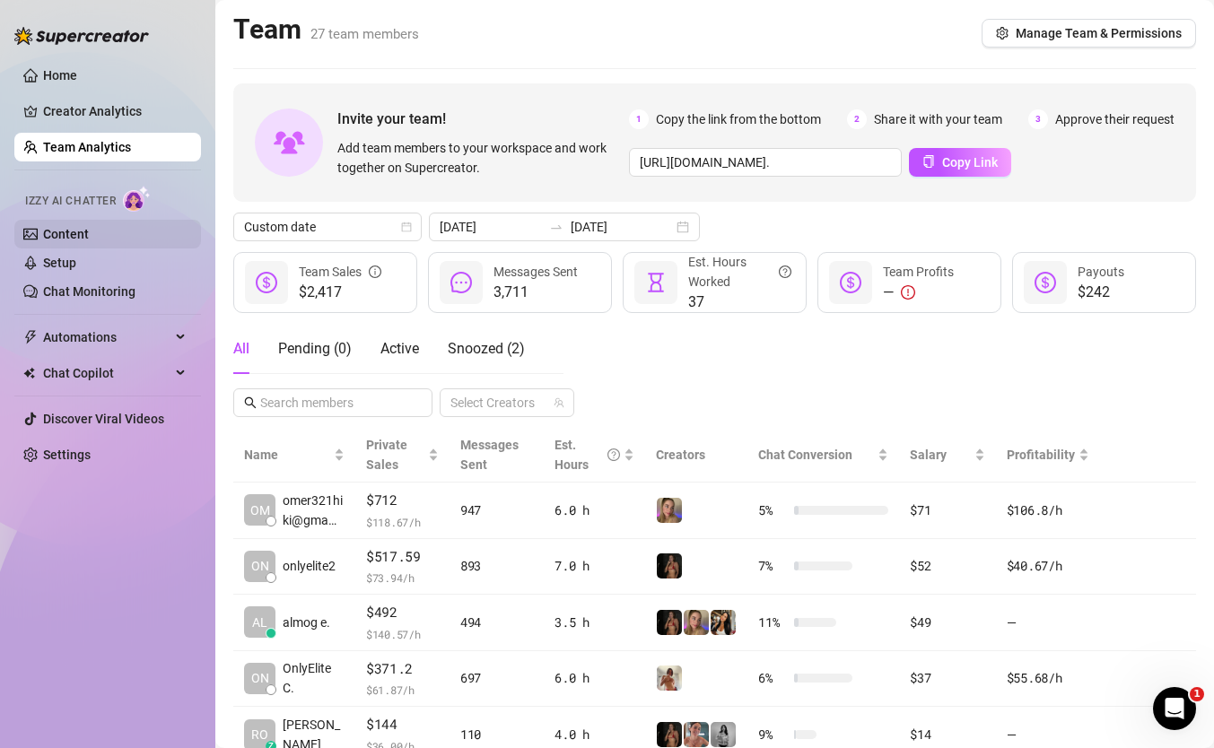
click at [89, 233] on link "Content" at bounding box center [66, 234] width 46 height 14
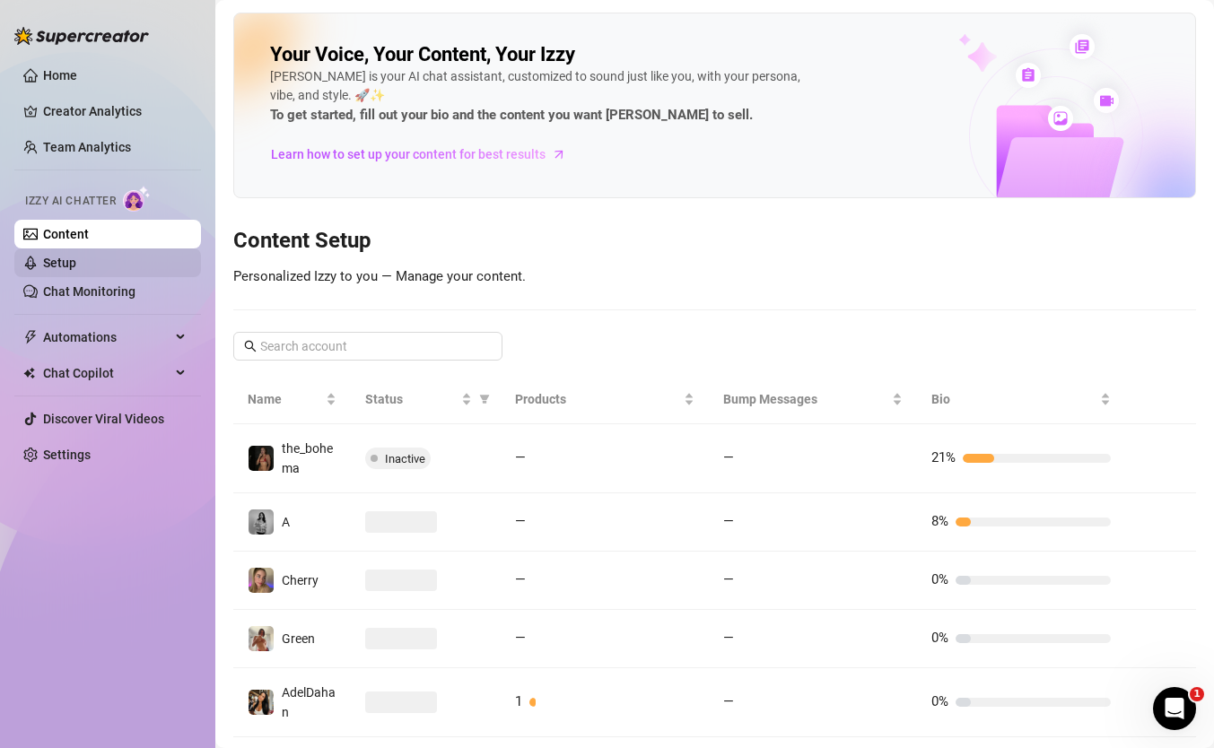
click at [76, 269] on link "Setup" at bounding box center [59, 263] width 33 height 14
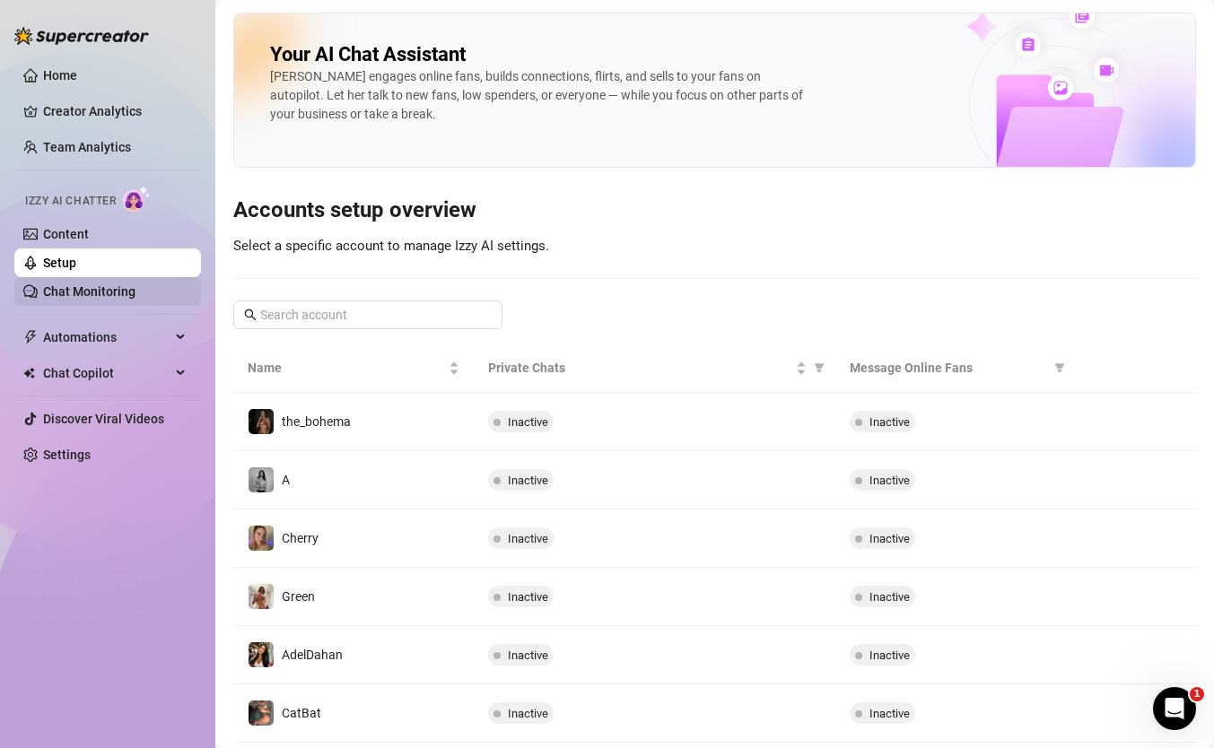
click at [136, 297] on link "Chat Monitoring" at bounding box center [89, 291] width 92 height 14
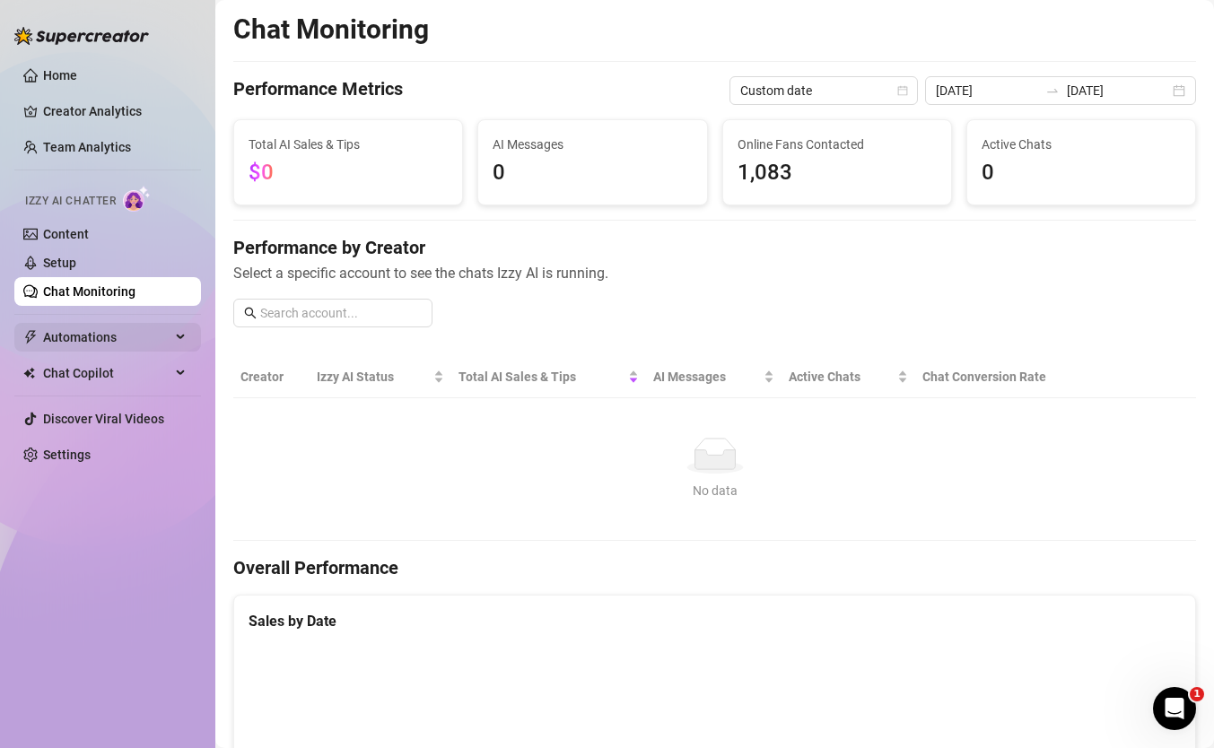
click at [142, 350] on span "Automations" at bounding box center [106, 337] width 127 height 29
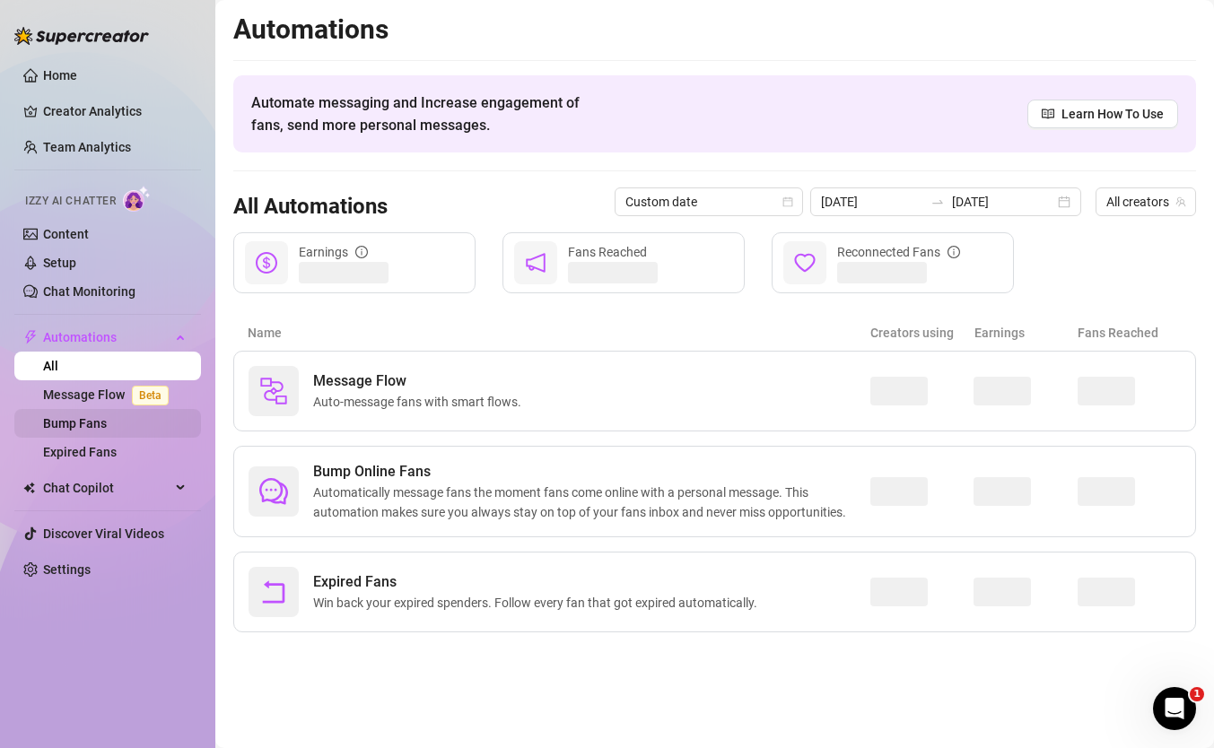
click at [107, 416] on link "Bump Fans" at bounding box center [75, 423] width 64 height 14
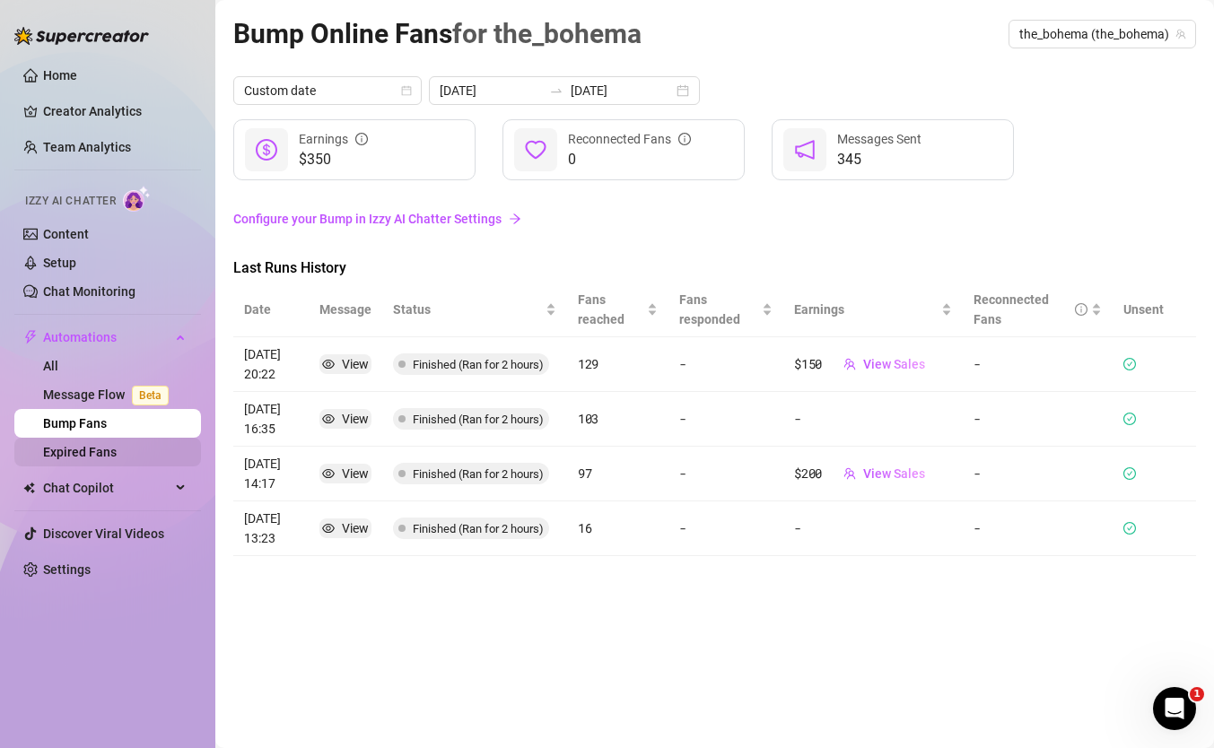
click at [112, 457] on link "Expired Fans" at bounding box center [80, 452] width 74 height 14
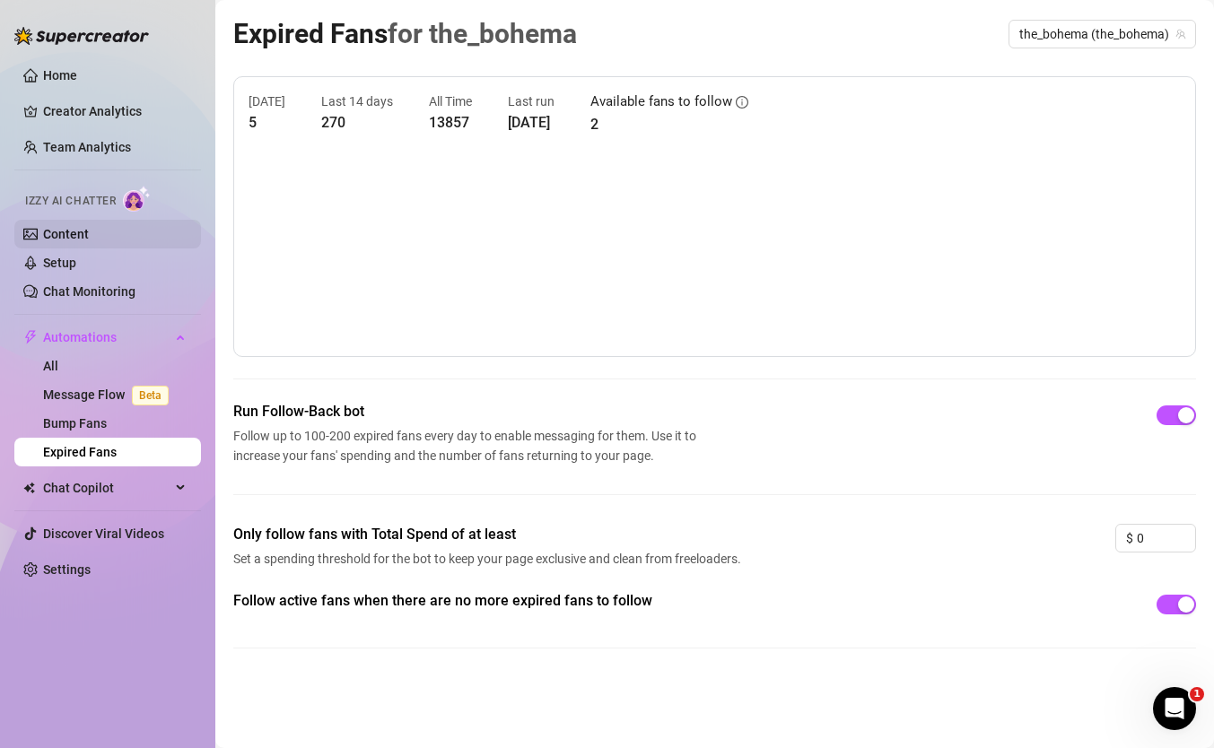
click at [85, 240] on link "Content" at bounding box center [66, 234] width 46 height 14
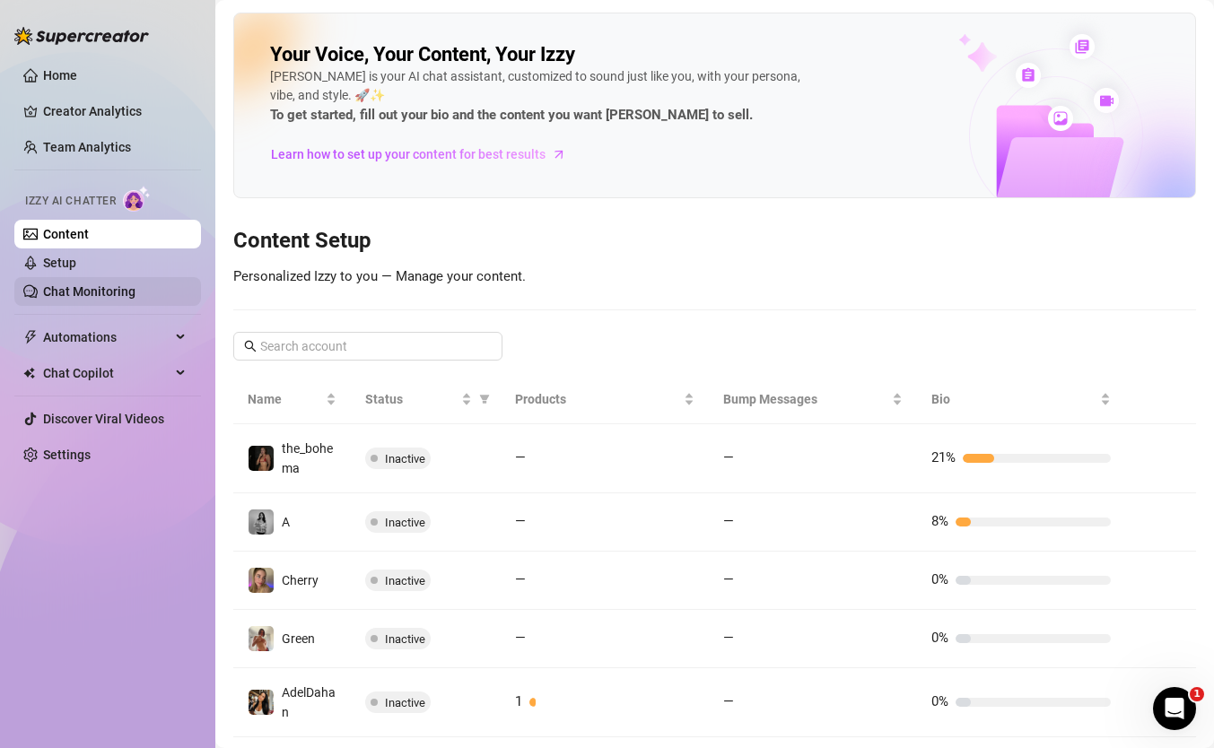
click at [97, 284] on link "Chat Monitoring" at bounding box center [89, 291] width 92 height 14
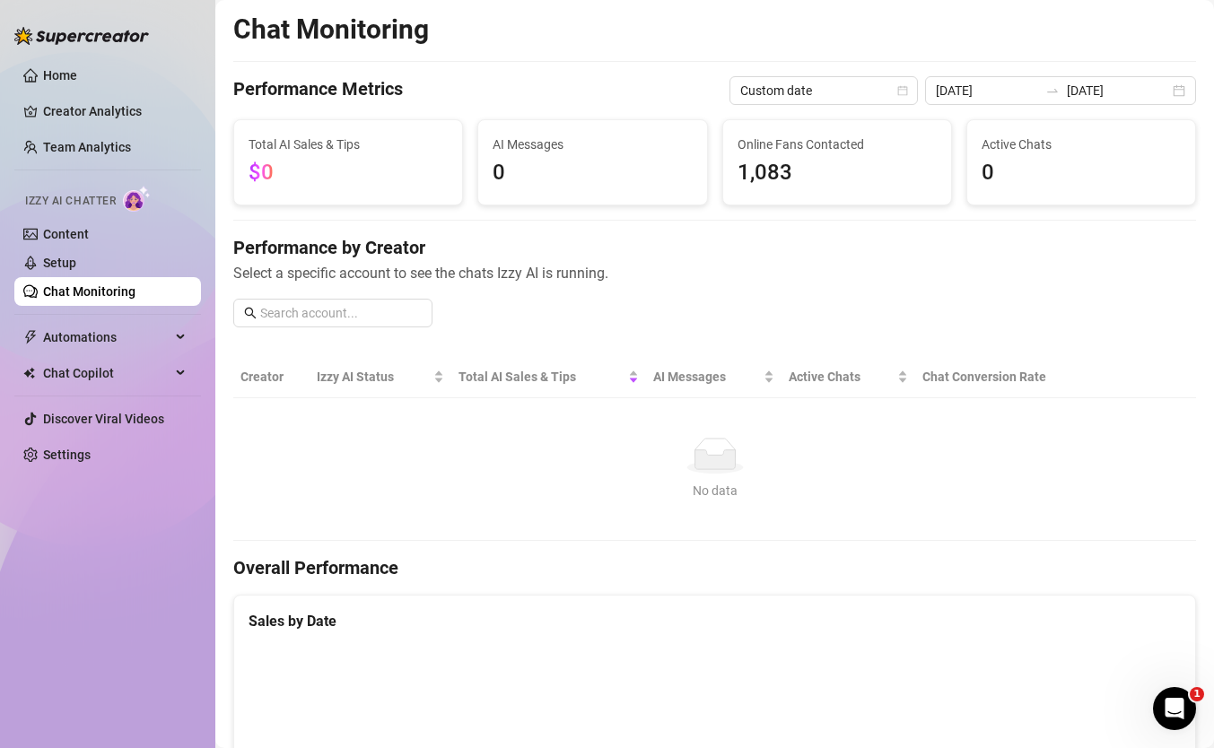
click at [111, 284] on link "Chat Monitoring" at bounding box center [89, 291] width 92 height 14
click at [76, 266] on link "Setup" at bounding box center [59, 263] width 33 height 14
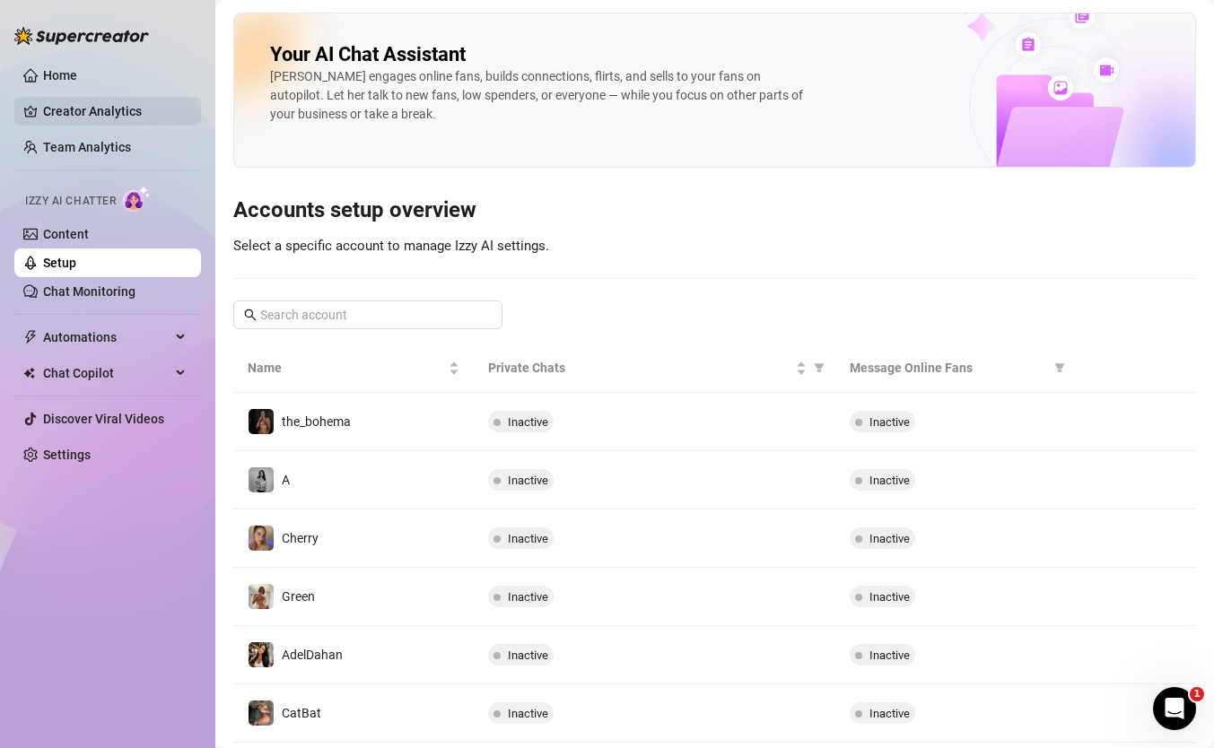
click at [89, 117] on link "Creator Analytics" at bounding box center [115, 111] width 144 height 29
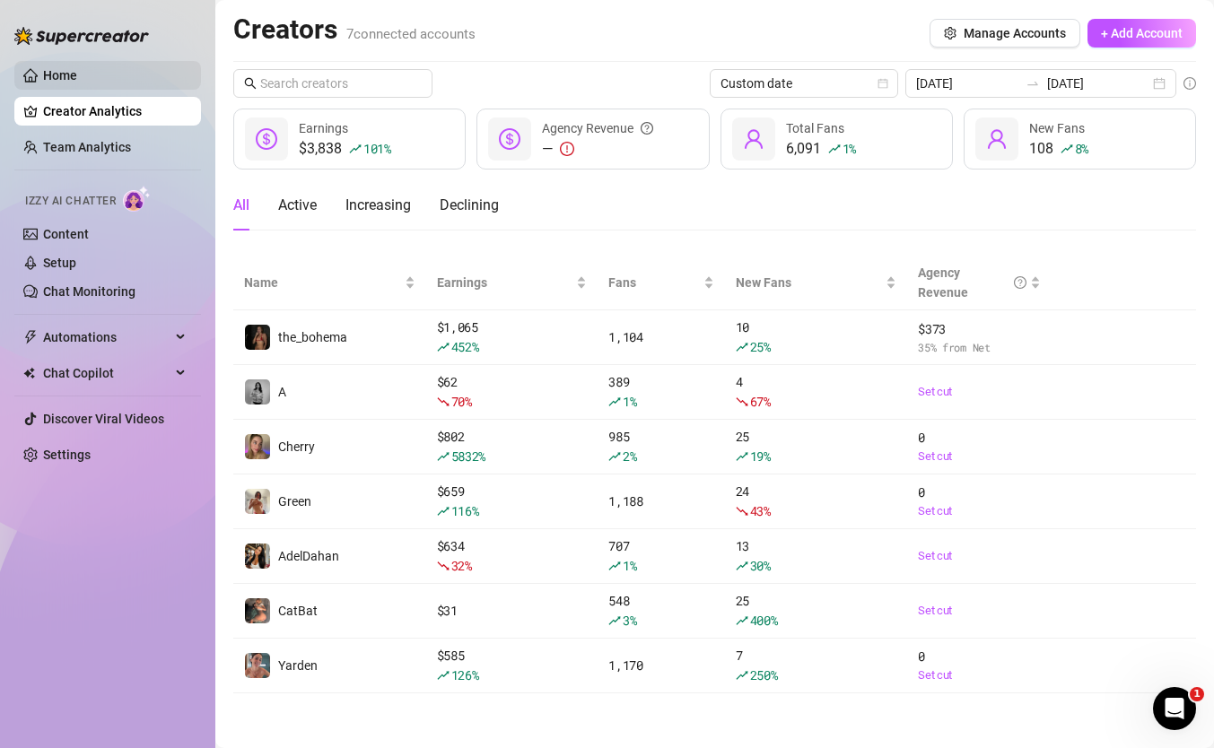
click at [77, 69] on link "Home" at bounding box center [60, 75] width 34 height 14
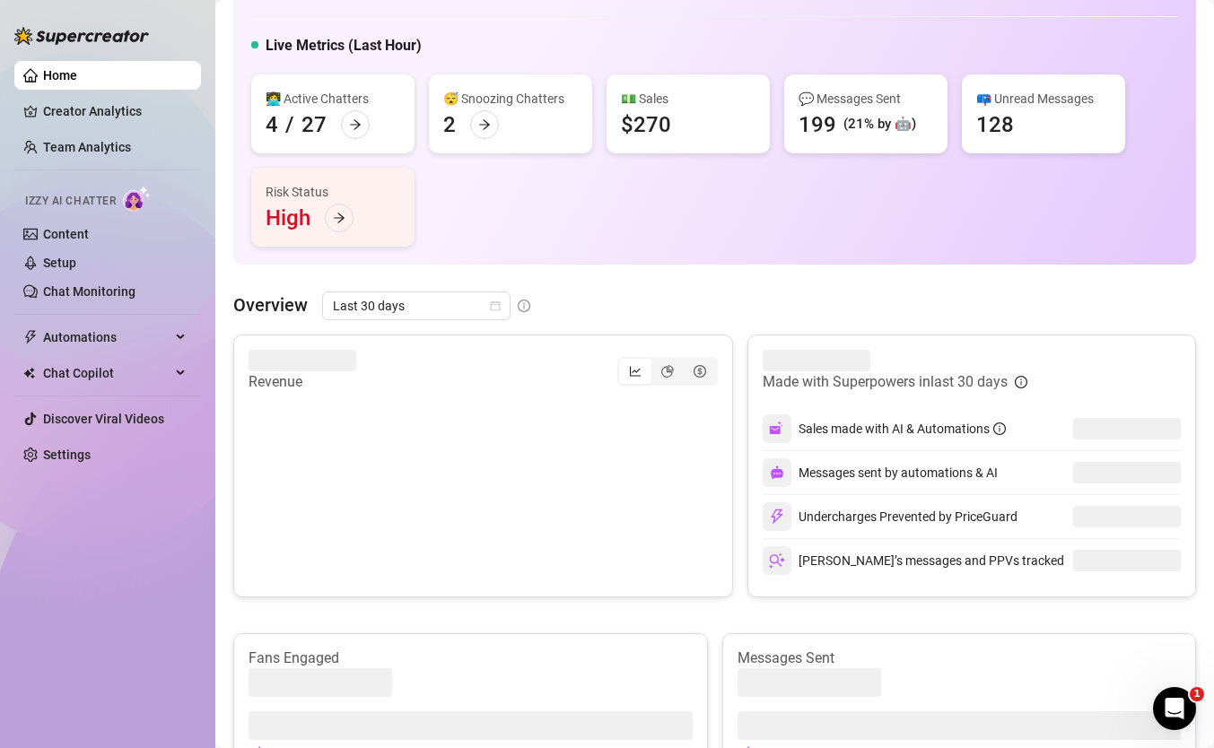
scroll to position [145, 0]
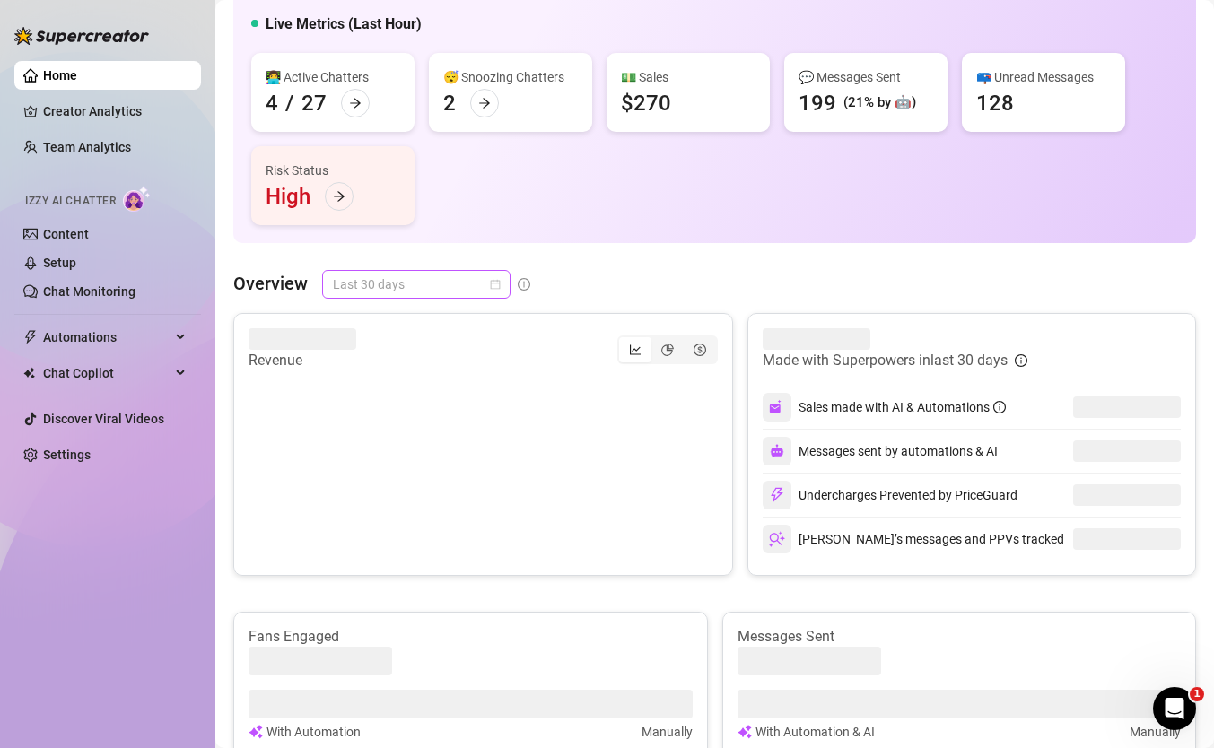
click at [447, 282] on span "Last 30 days" at bounding box center [416, 284] width 167 height 27
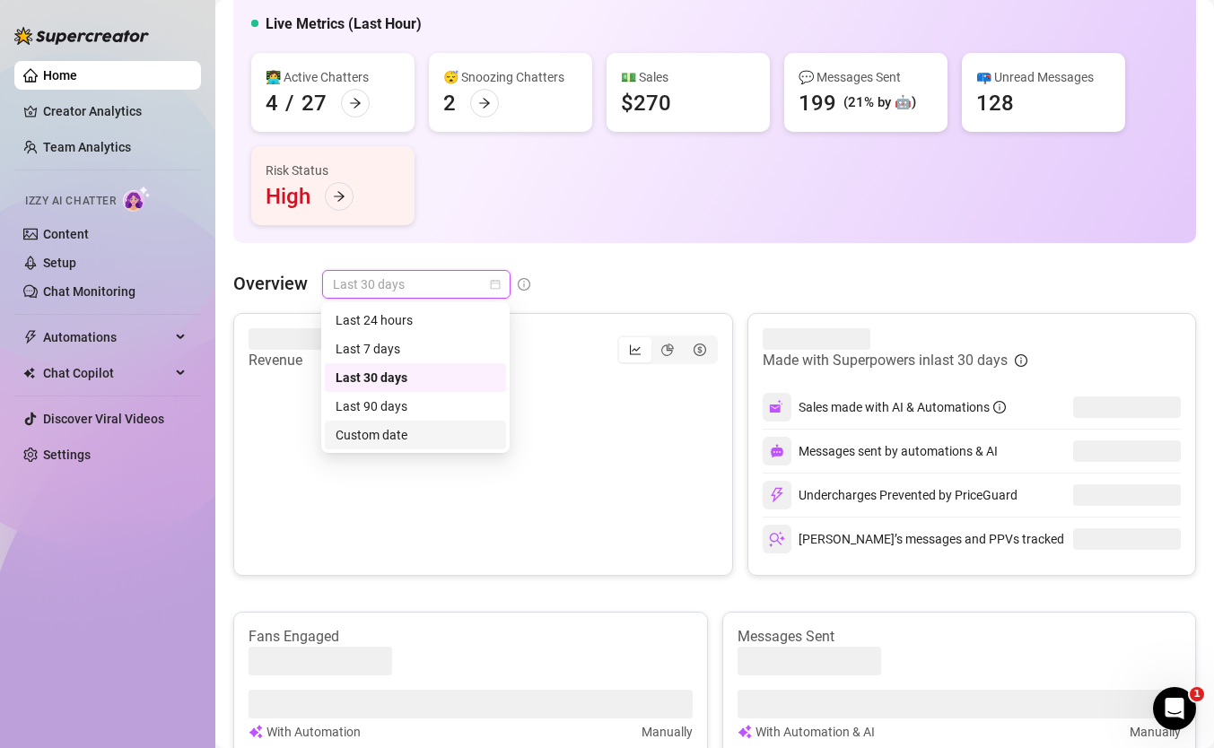
click at [398, 430] on div "Custom date" at bounding box center [416, 435] width 160 height 20
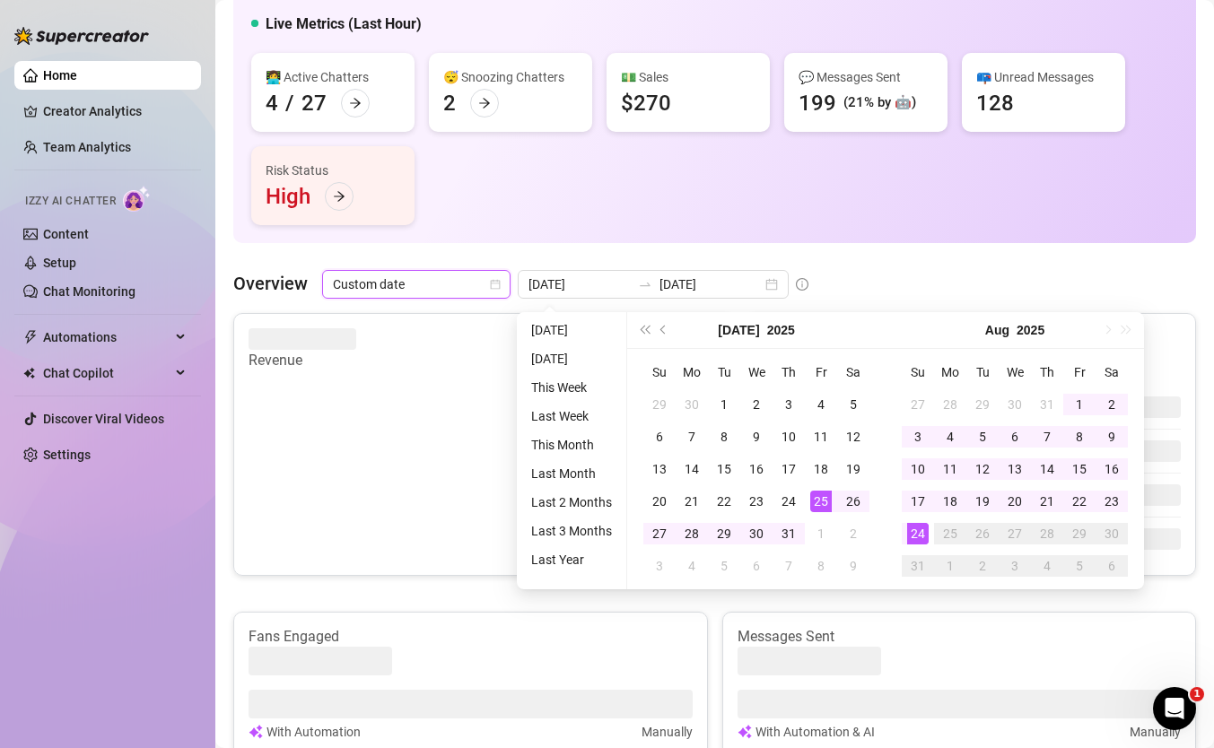
type input "[DATE]"
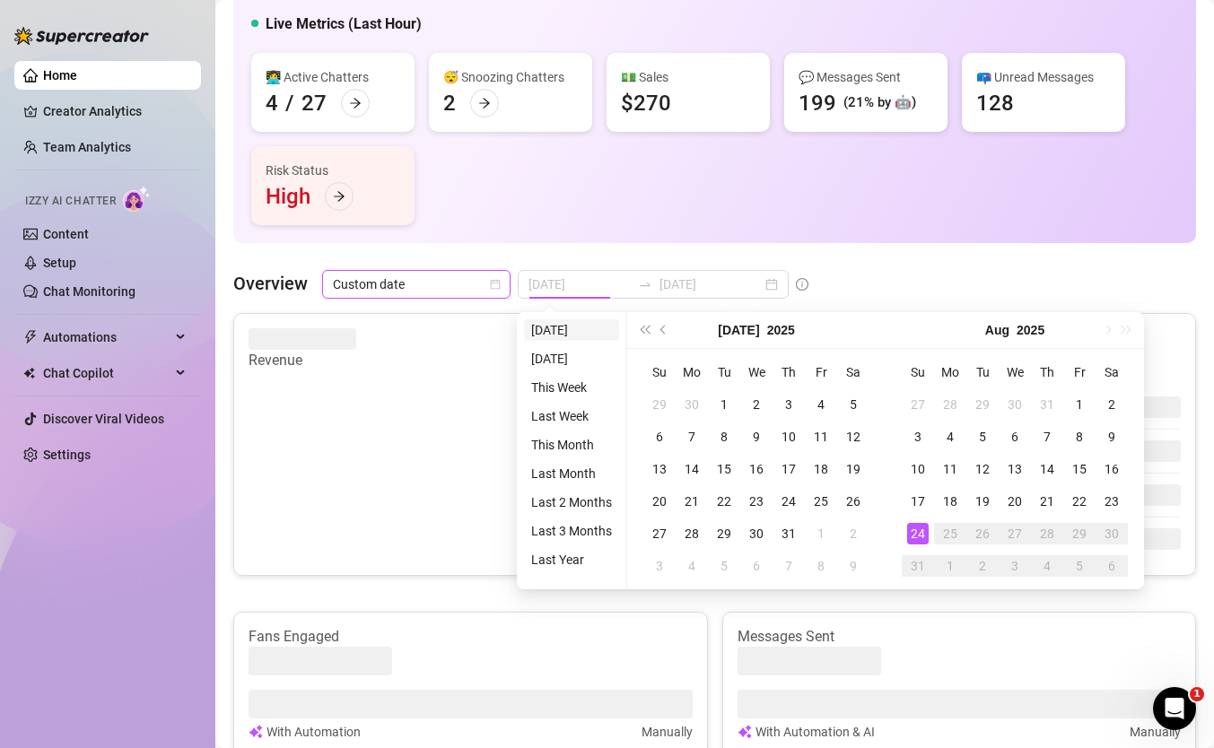
click at [550, 337] on li "[DATE]" at bounding box center [571, 330] width 95 height 22
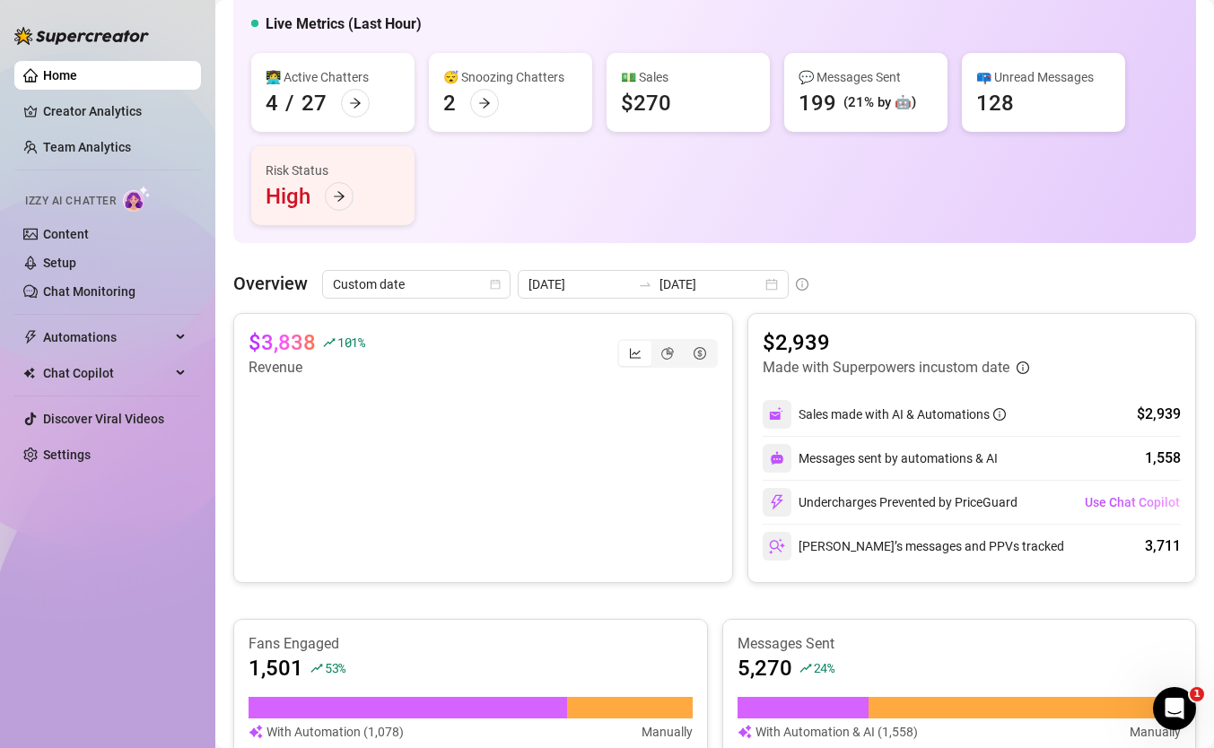
scroll to position [179, 0]
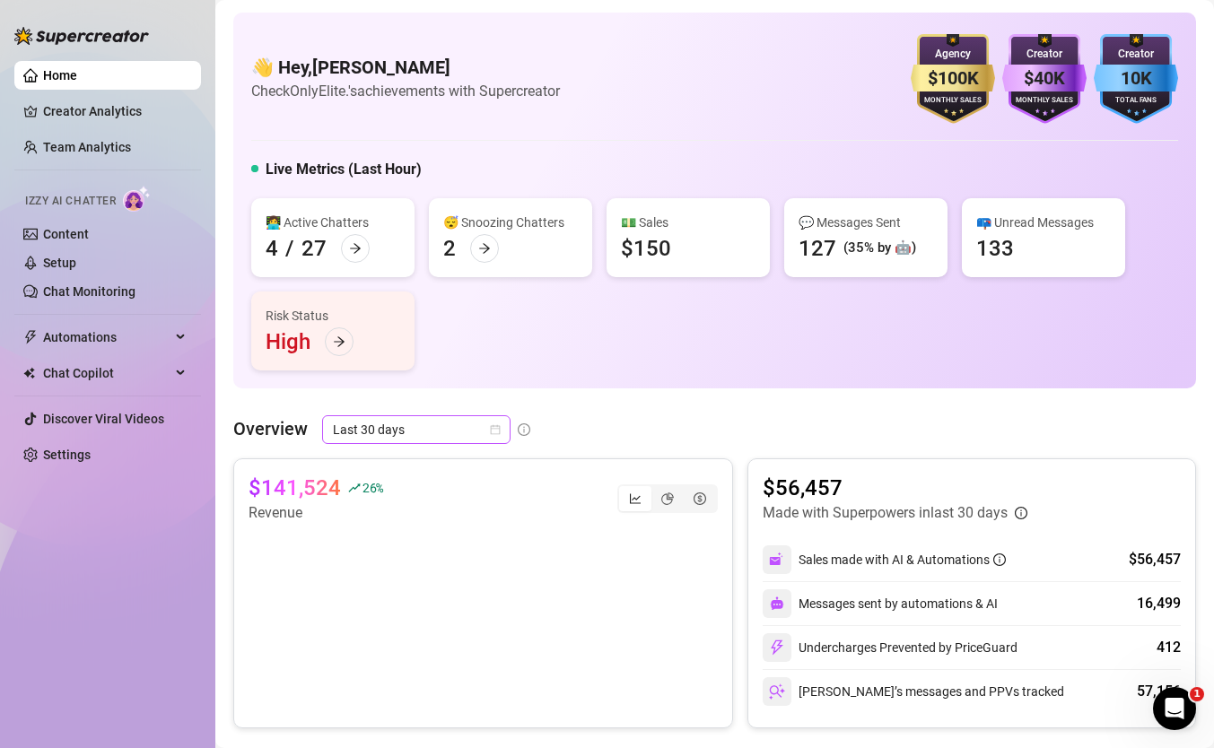
click at [434, 435] on span "Last 30 days" at bounding box center [416, 429] width 167 height 27
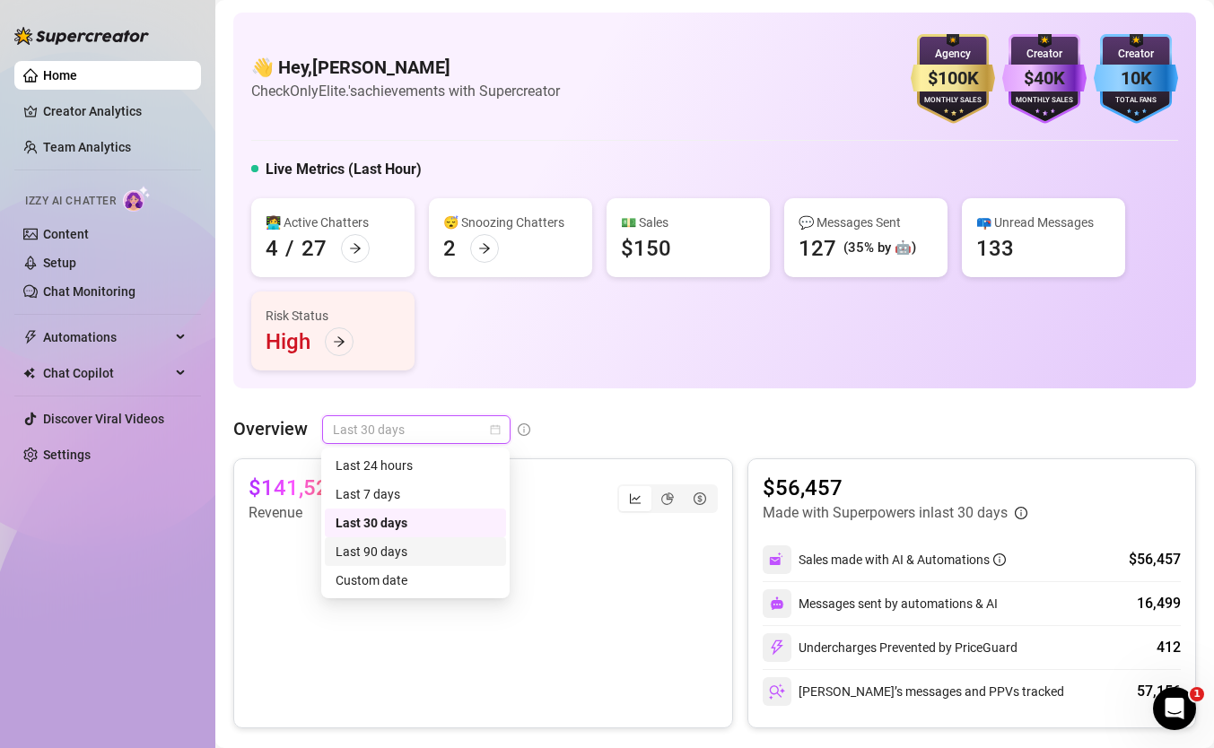
click at [428, 586] on div "Custom date" at bounding box center [416, 581] width 160 height 20
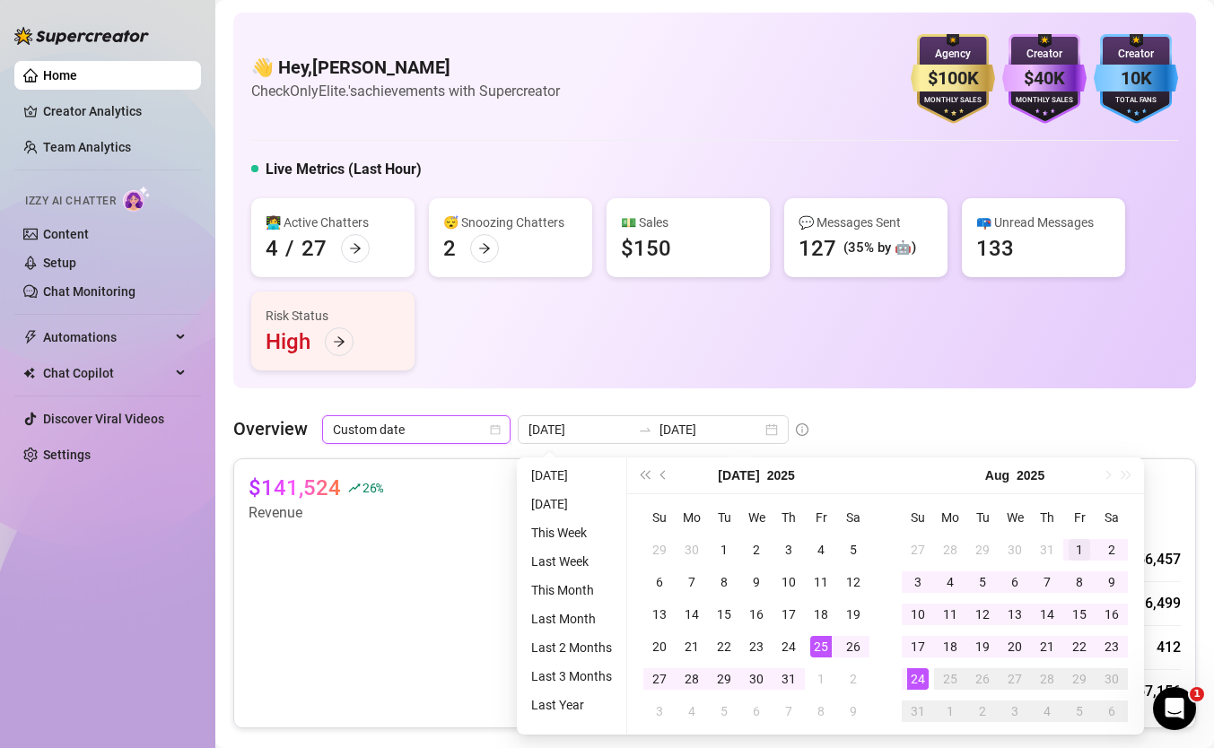
type input "[DATE]"
click at [1083, 542] on div "1" at bounding box center [1080, 550] width 22 height 22
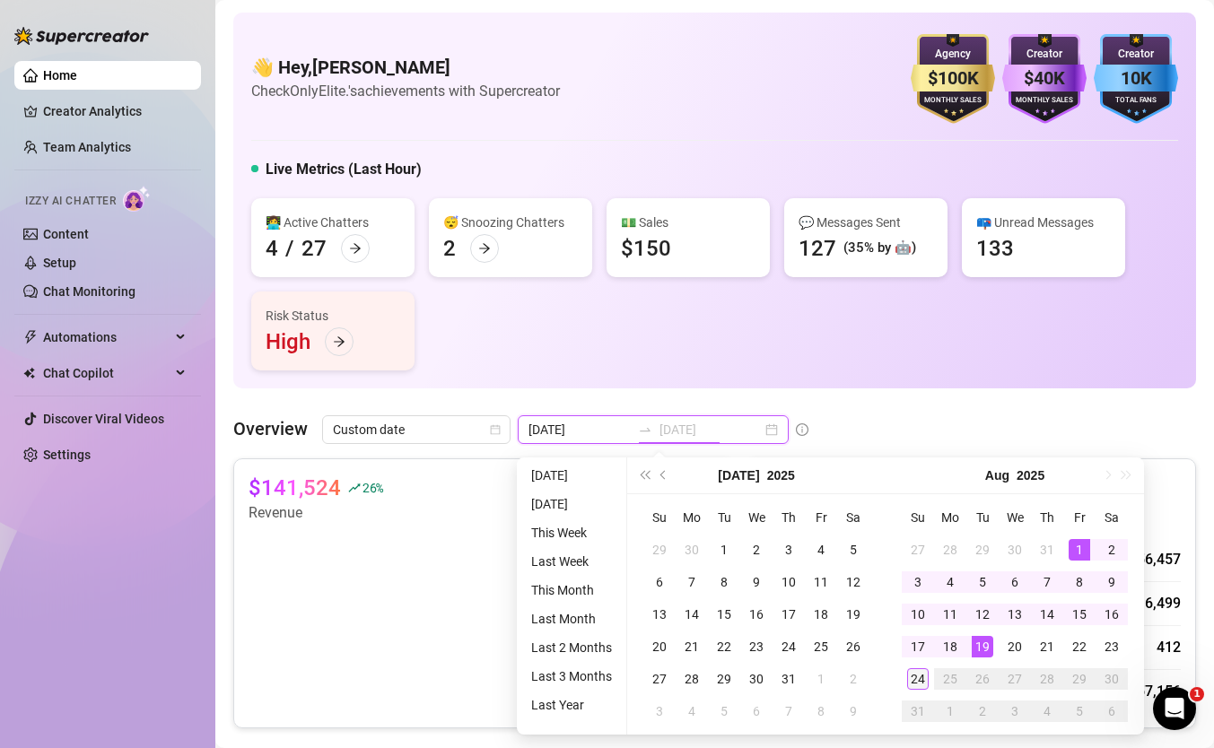
type input "[DATE]"
click at [921, 681] on div "24" at bounding box center [918, 680] width 22 height 22
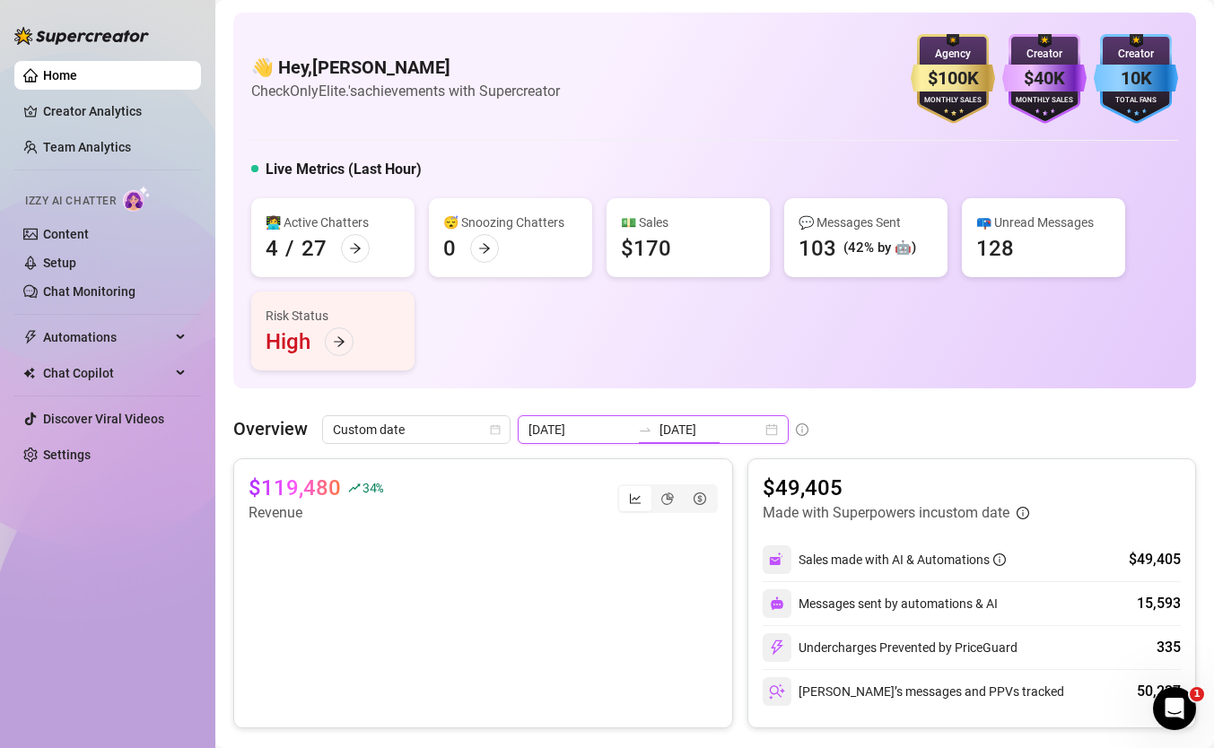
click at [590, 433] on input "[DATE]" at bounding box center [580, 430] width 102 height 20
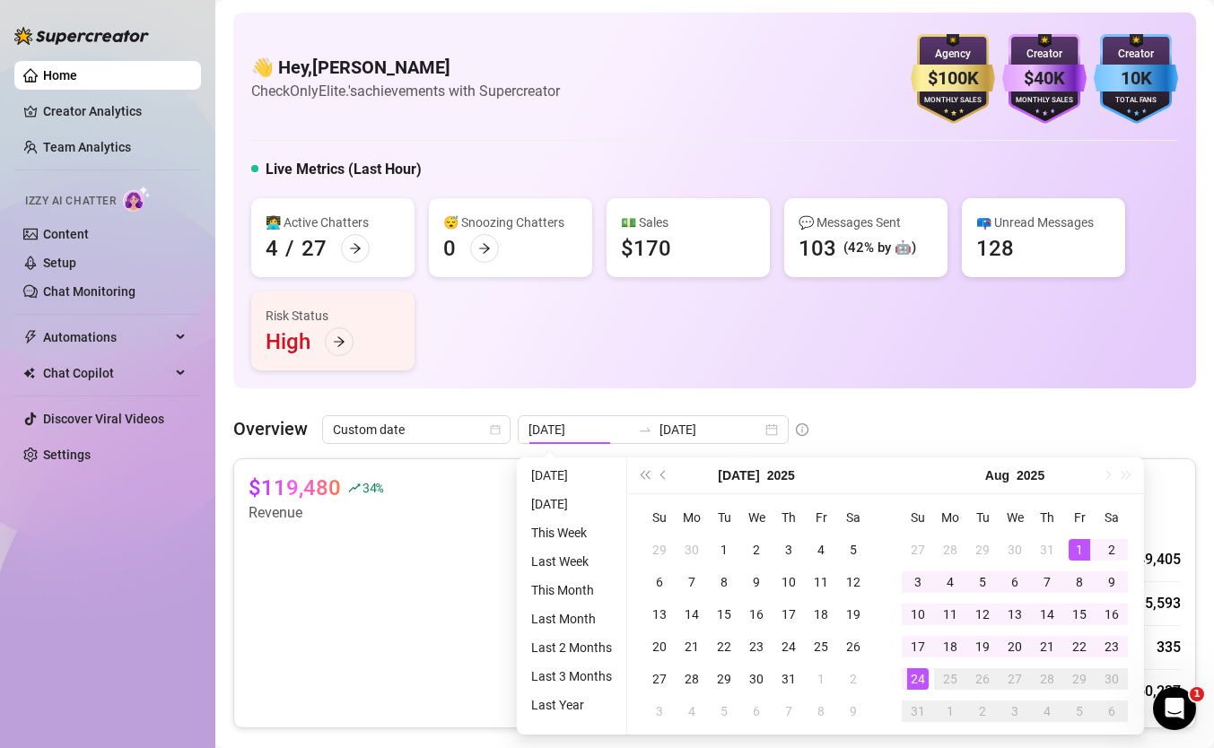
click at [577, 460] on ul "Today Yesterday This Week Last Week This Month Last Month Last 2 Months Last 3 …" at bounding box center [572, 596] width 110 height 277
type input "[DATE]"
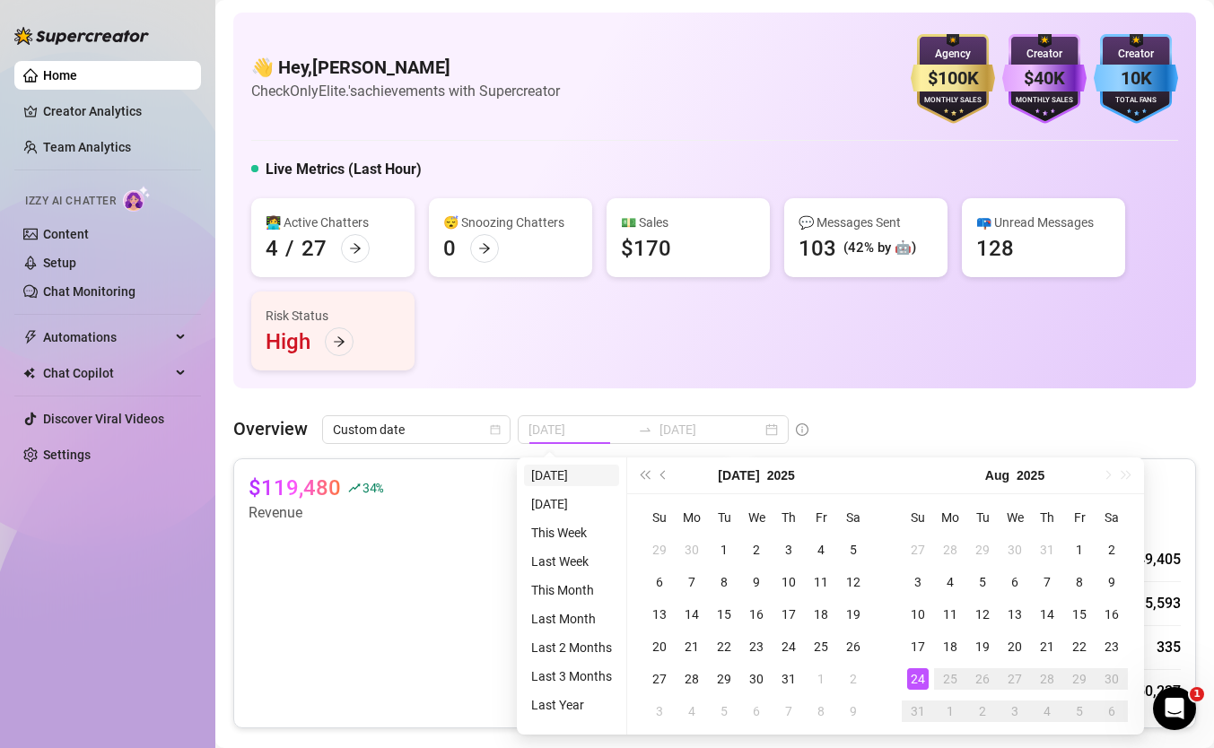
click at [571, 468] on li "[DATE]" at bounding box center [571, 476] width 95 height 22
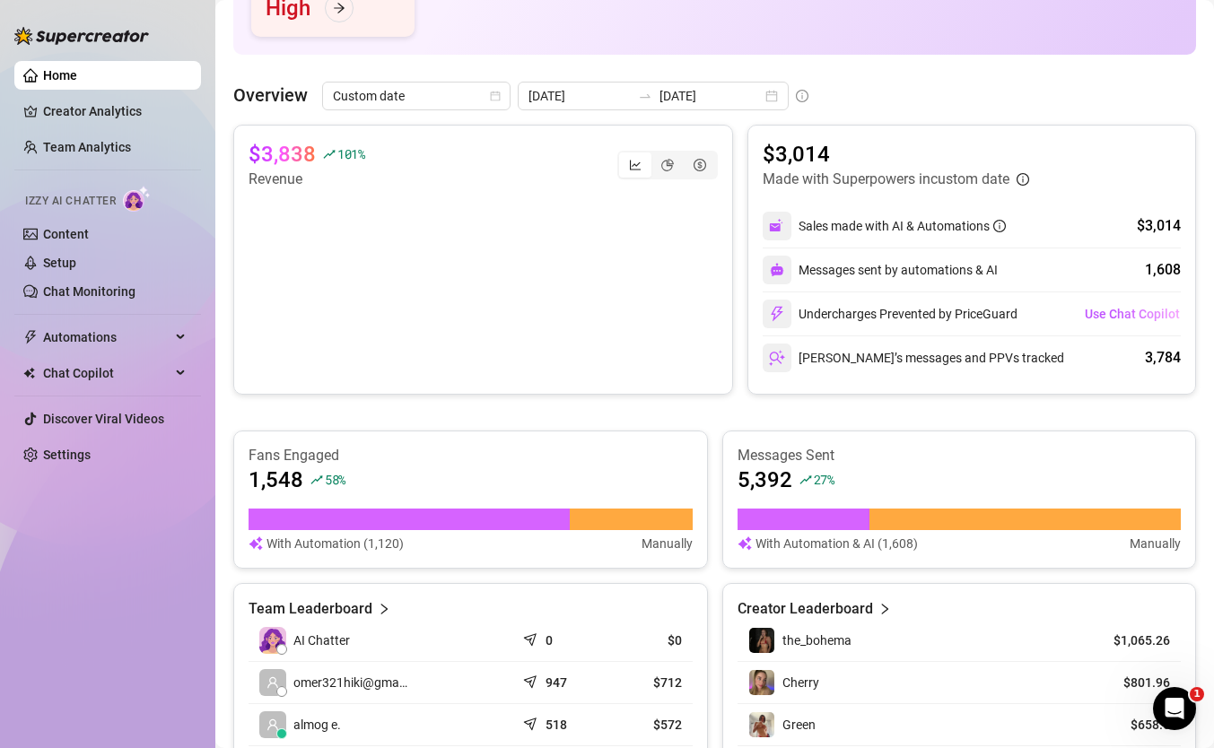
scroll to position [176, 0]
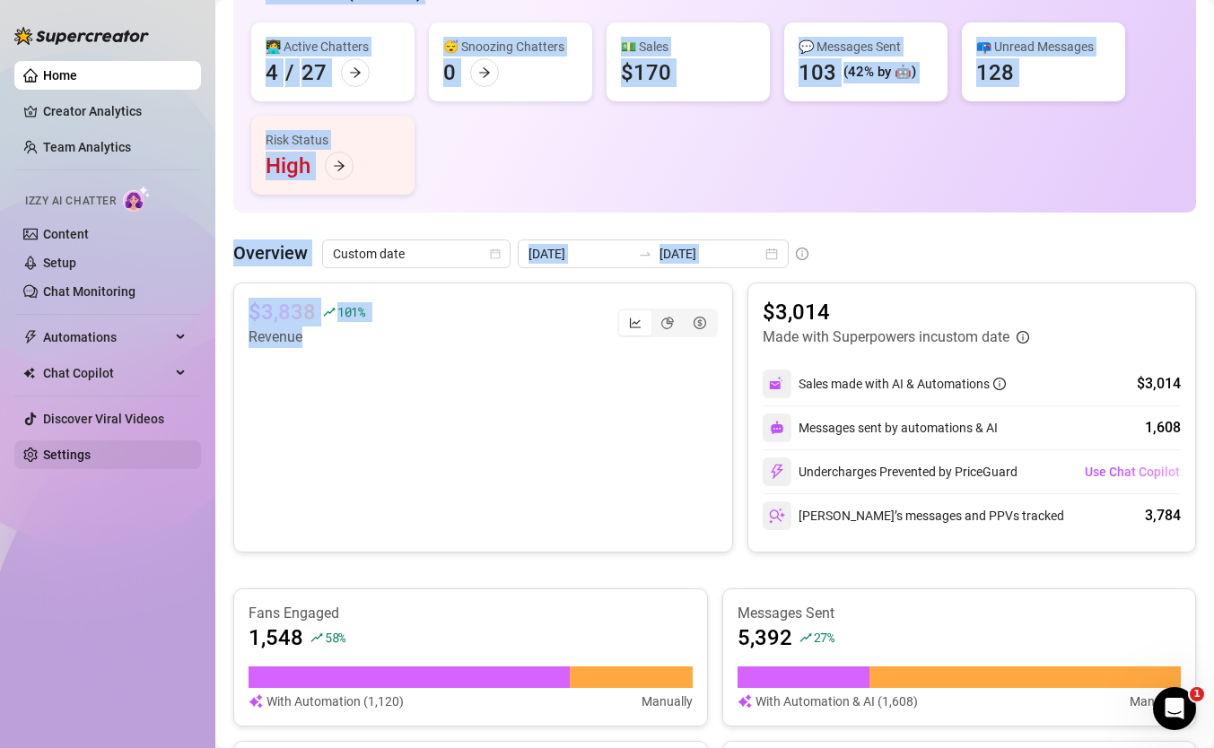
drag, startPoint x: 236, startPoint y: 450, endPoint x: 32, endPoint y: 450, distance: 203.7
click at [33, 450] on div "Home Creator Analytics Team Analytics Izzy AI Chatter Content Setup Chat Monito…" at bounding box center [607, 374] width 1214 height 748
click at [528, 195] on div "👋 Hey, daniel estrin Check OnlyElite.'s achievements with Supercreator $100K Ag…" at bounding box center [714, 25] width 963 height 376
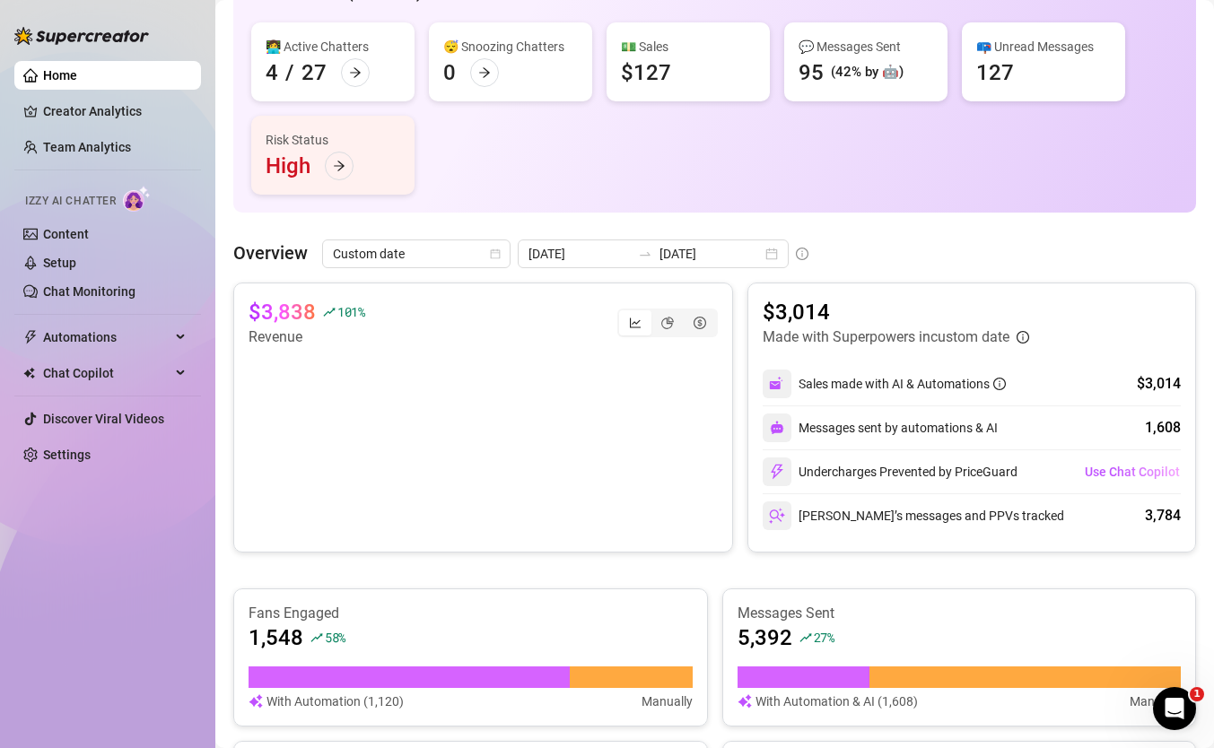
click at [684, 471] on canvas at bounding box center [483, 437] width 469 height 179
click at [634, 389] on canvas at bounding box center [483, 437] width 469 height 179
click at [660, 256] on input "[DATE]" at bounding box center [711, 254] width 102 height 20
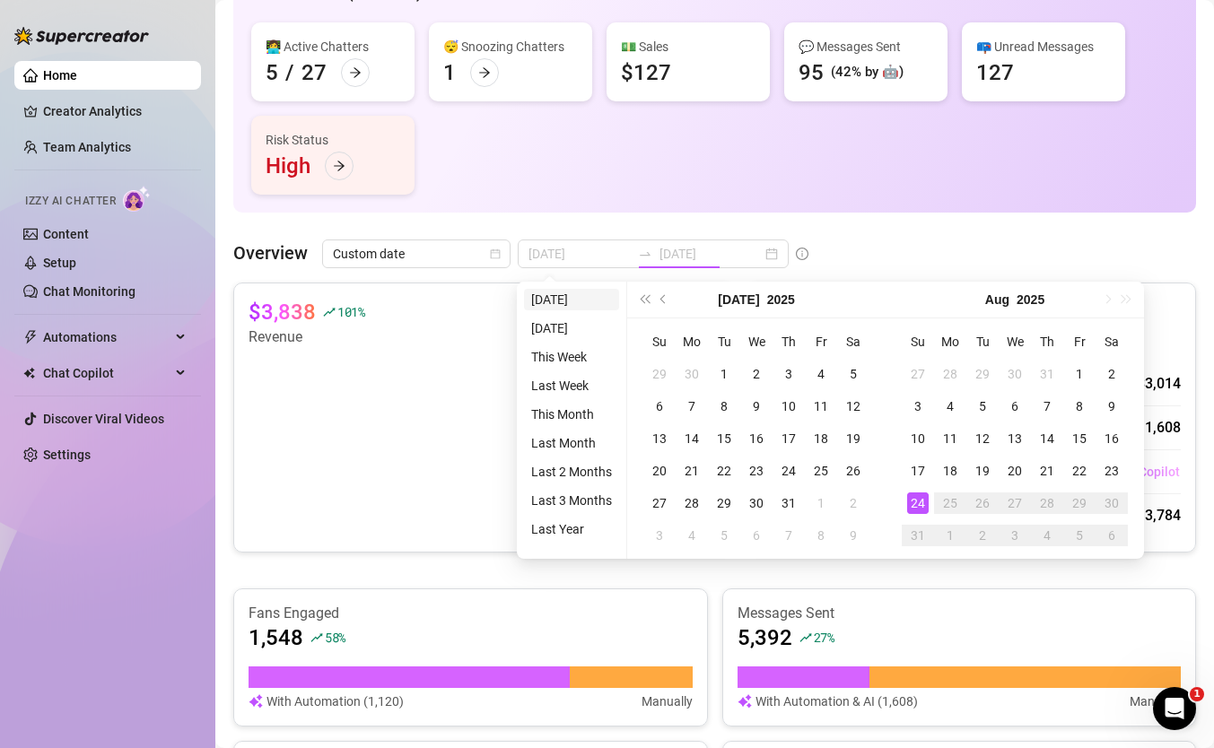
click at [555, 294] on li "[DATE]" at bounding box center [571, 300] width 95 height 22
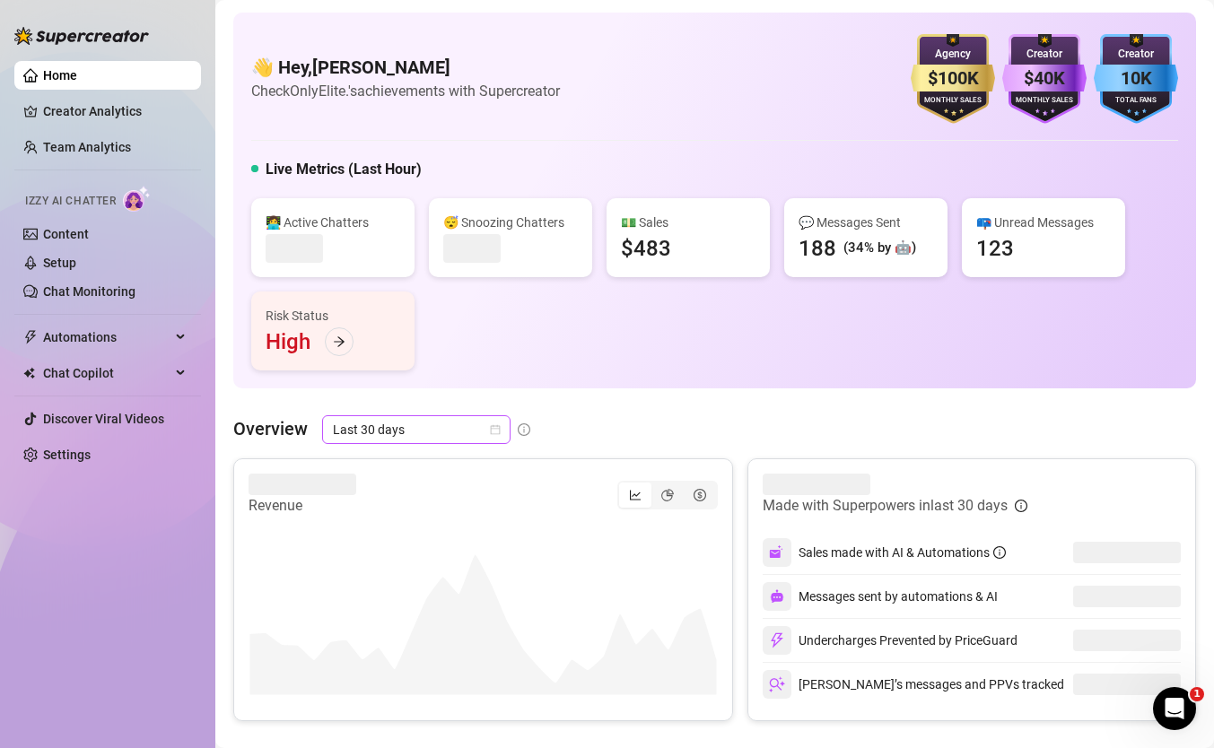
click at [452, 416] on span "Last 30 days" at bounding box center [416, 429] width 167 height 27
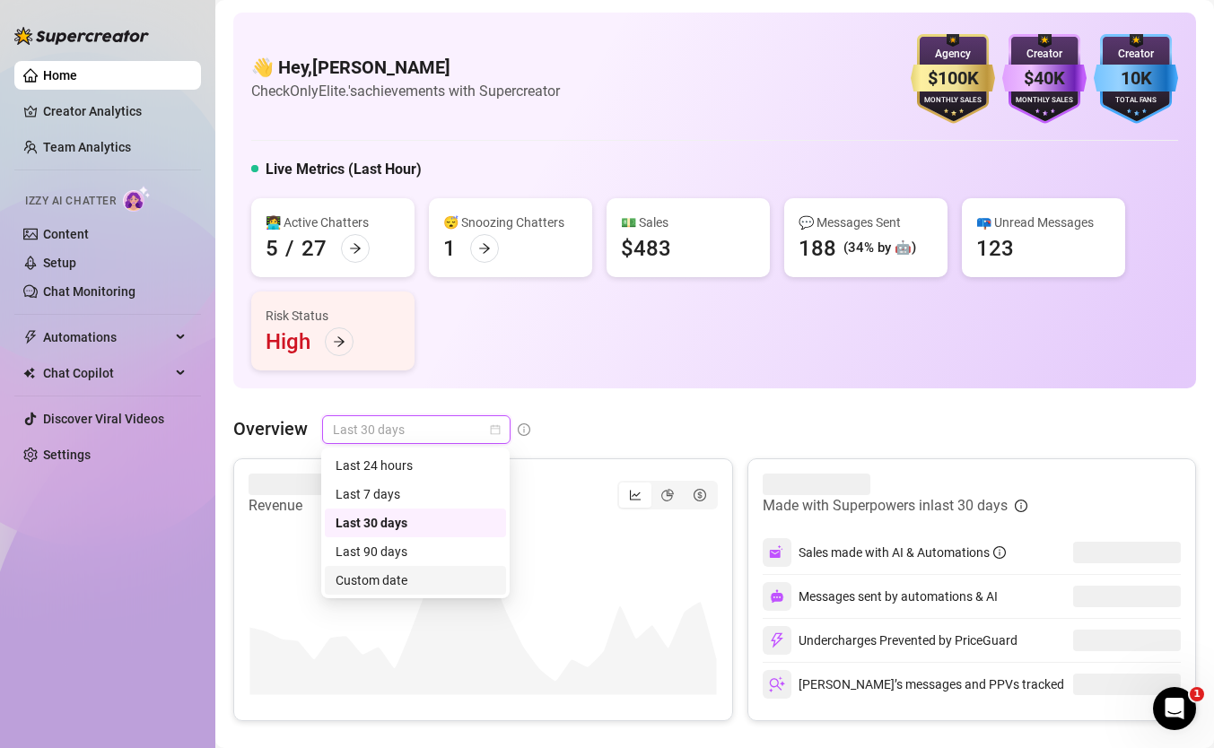
click at [391, 577] on div "Custom date" at bounding box center [416, 581] width 160 height 20
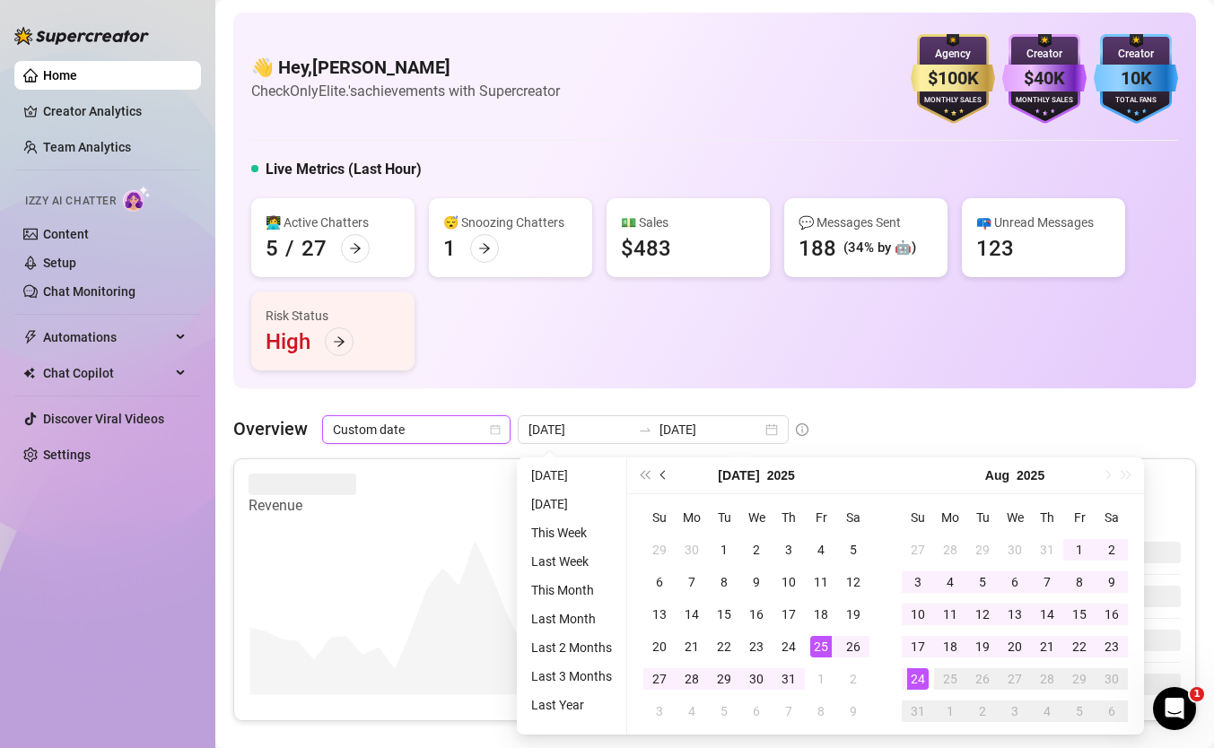
type input "[DATE]"
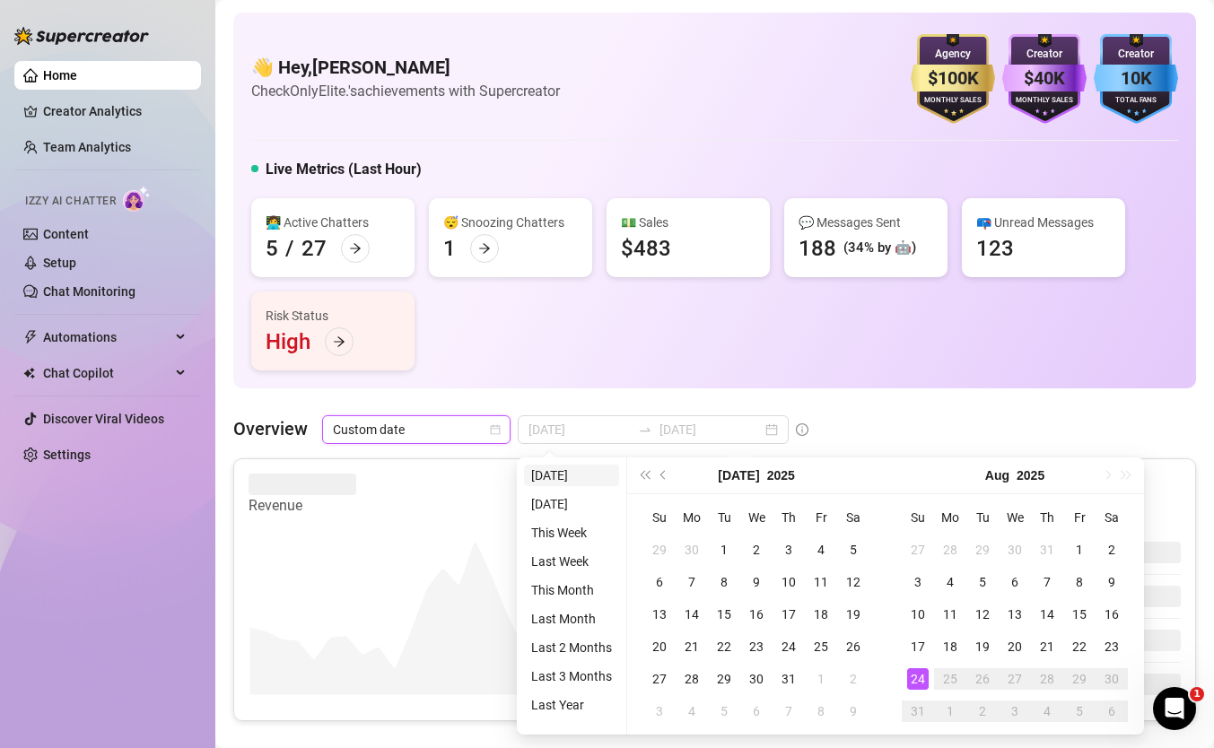
click at [591, 474] on li "[DATE]" at bounding box center [571, 476] width 95 height 22
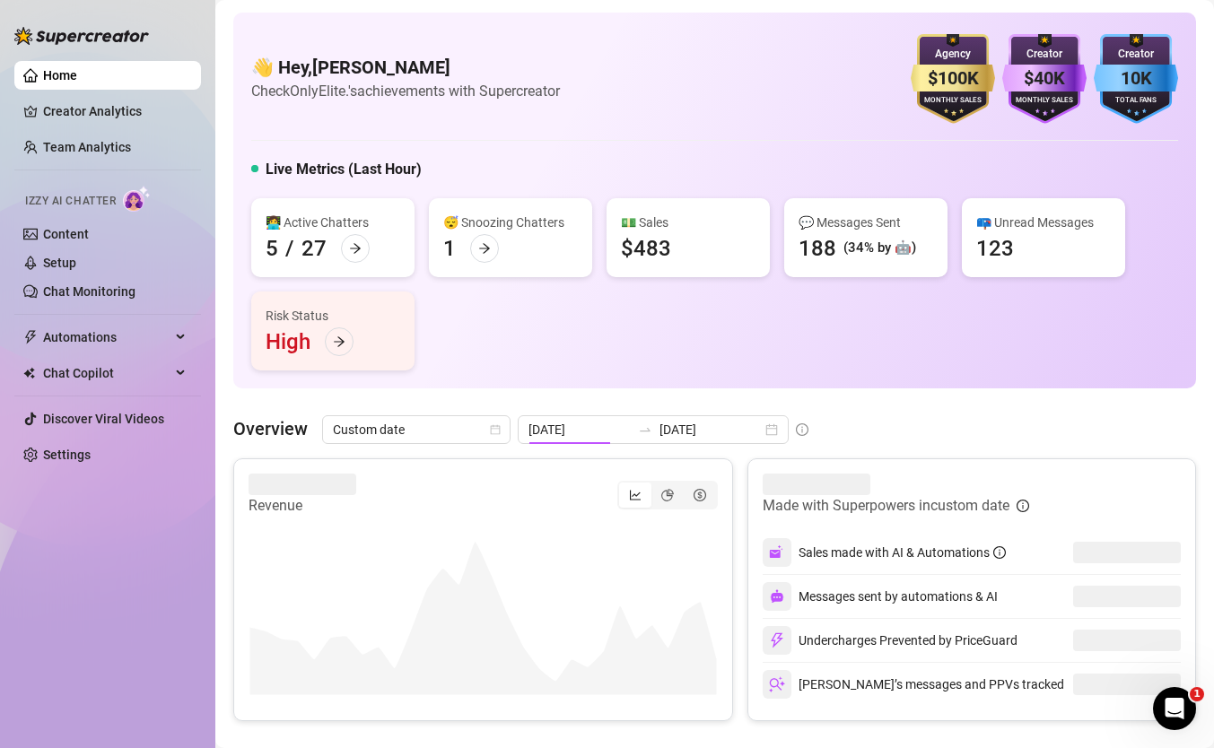
click at [591, 474] on div "Revenue" at bounding box center [483, 495] width 469 height 43
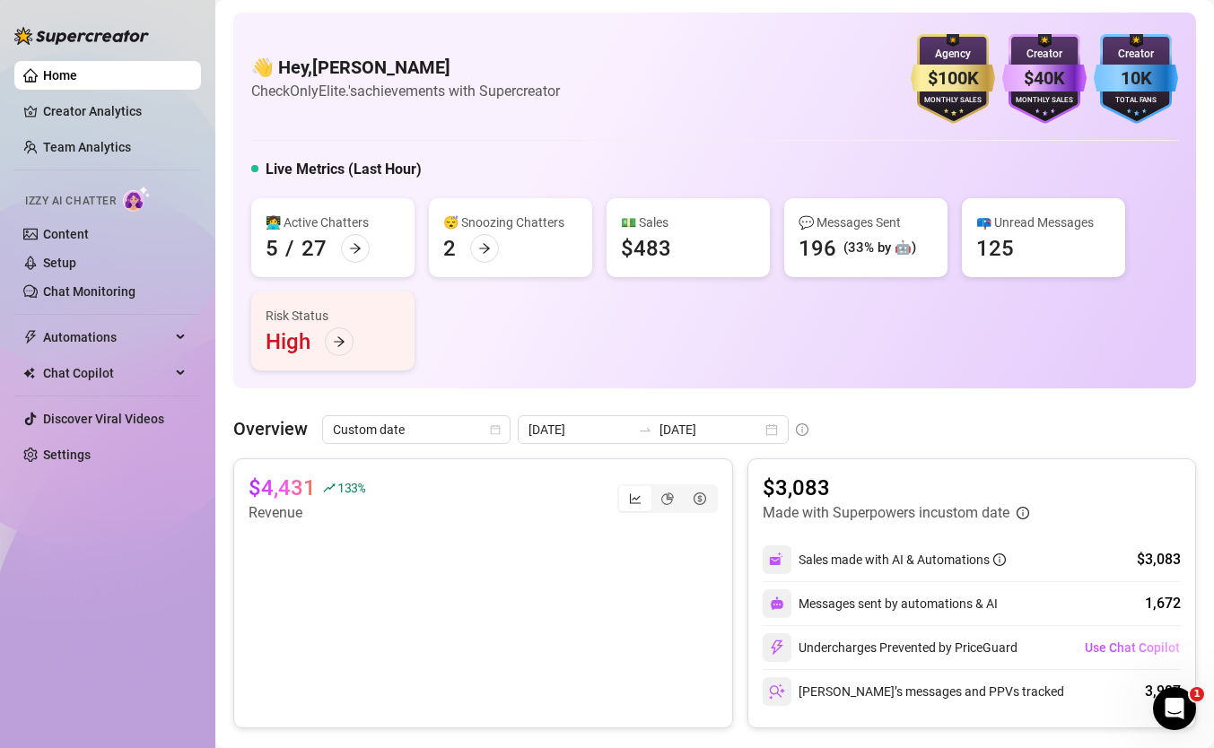
scroll to position [36, 0]
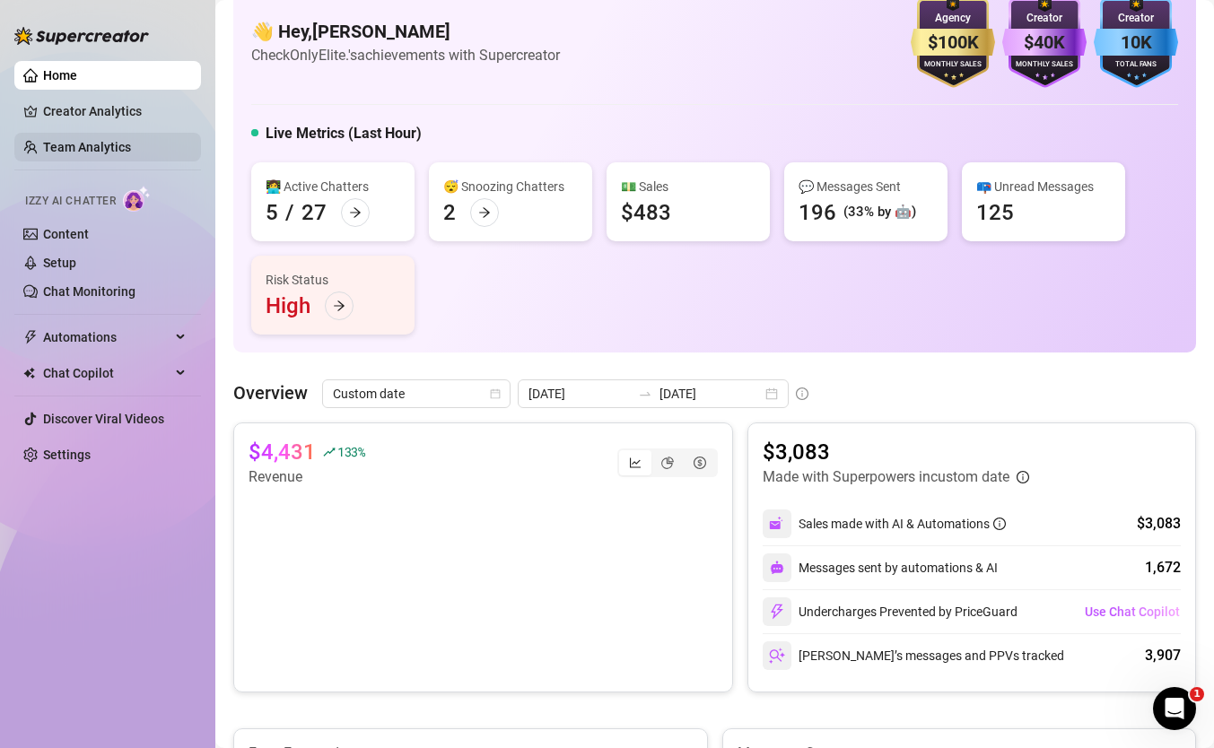
click at [70, 143] on link "Team Analytics" at bounding box center [87, 147] width 88 height 14
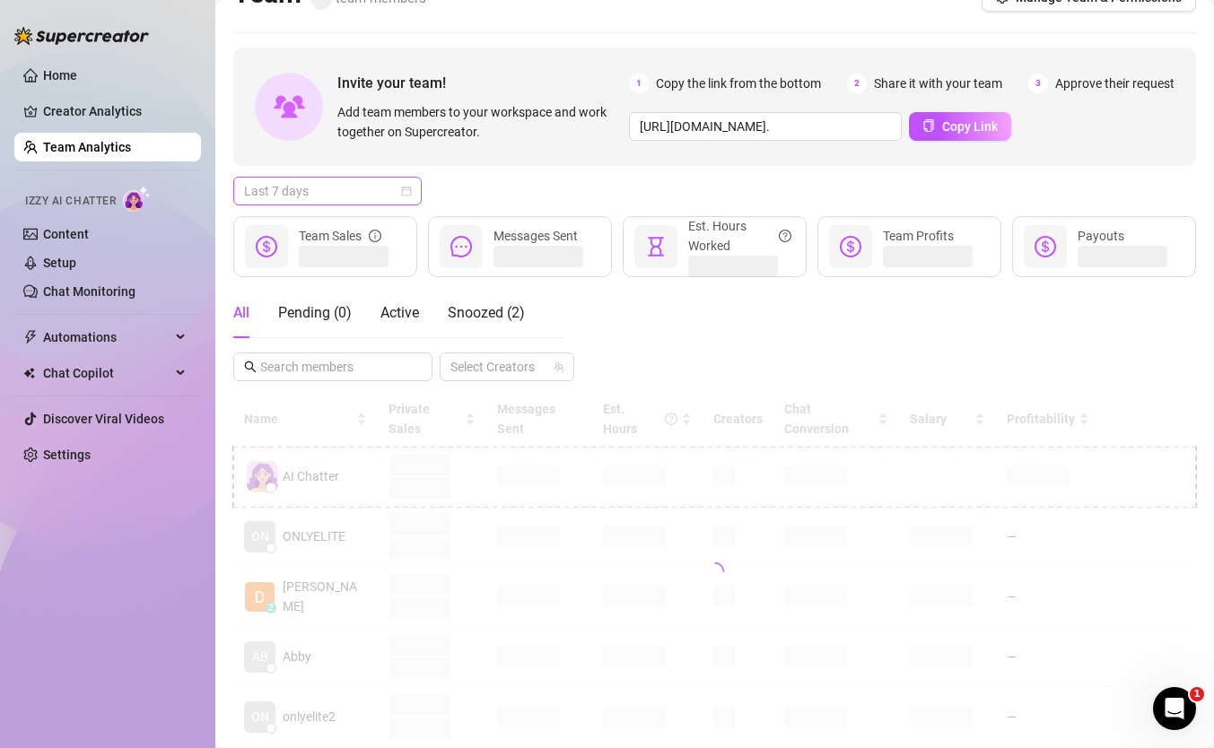
click at [345, 192] on span "Last 7 days" at bounding box center [327, 191] width 167 height 27
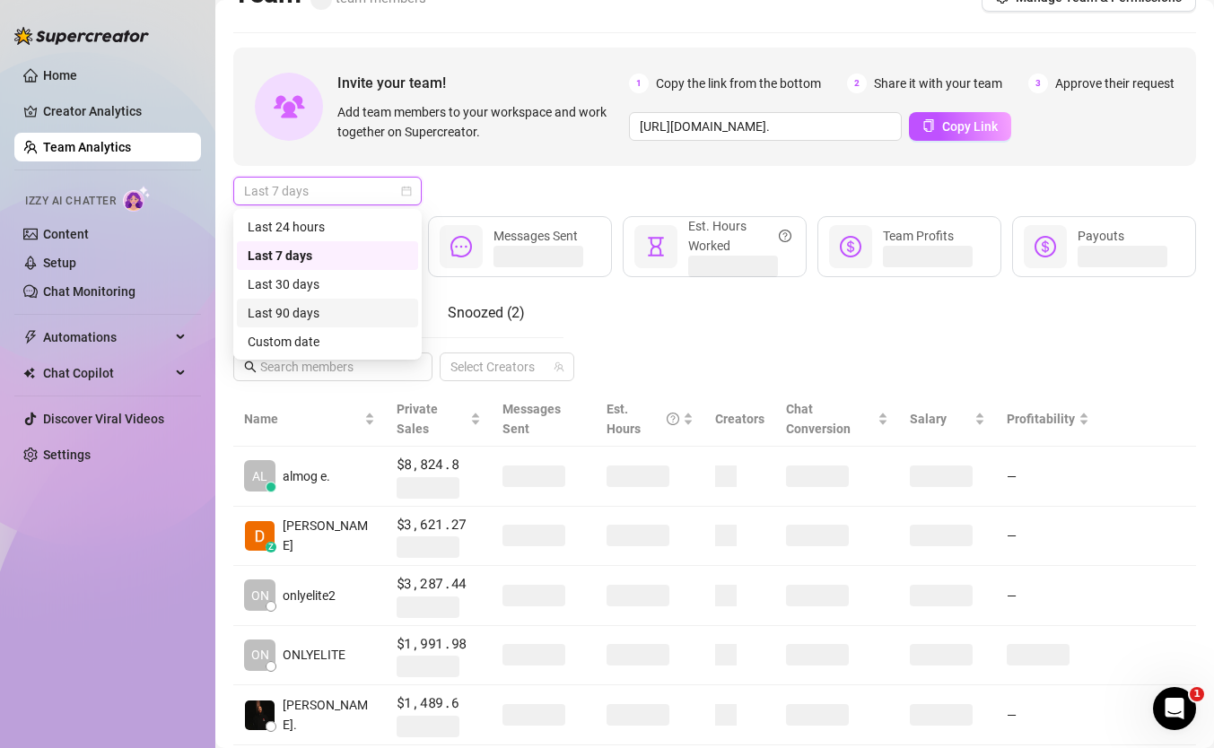
click at [366, 334] on div "Custom date" at bounding box center [328, 342] width 160 height 20
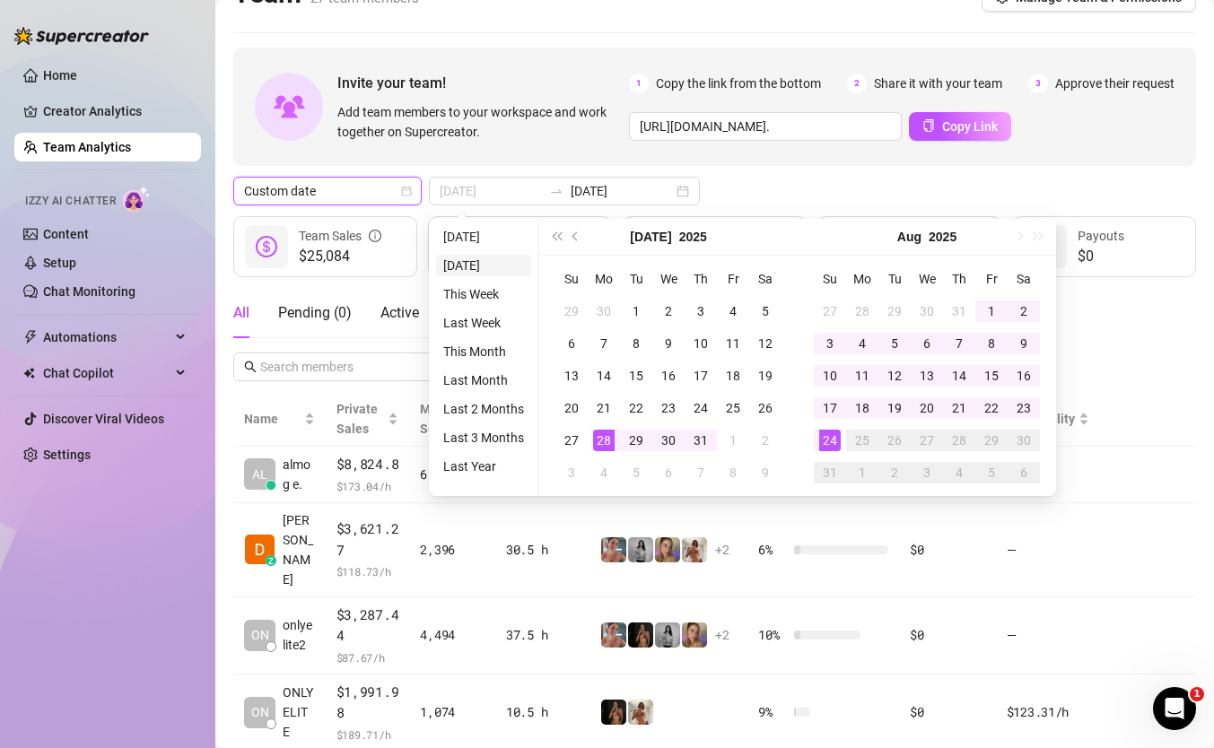
type input "[DATE]"
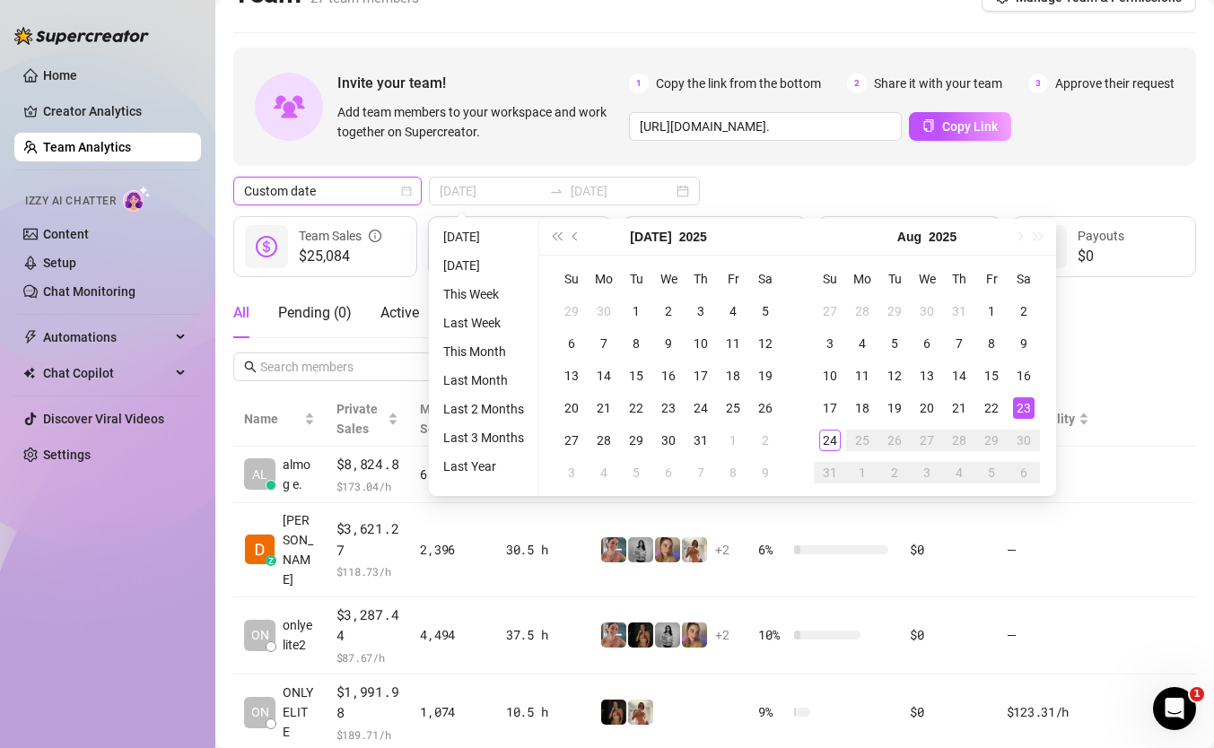
type input "[DATE]"
click at [481, 238] on li "[DATE]" at bounding box center [483, 237] width 95 height 22
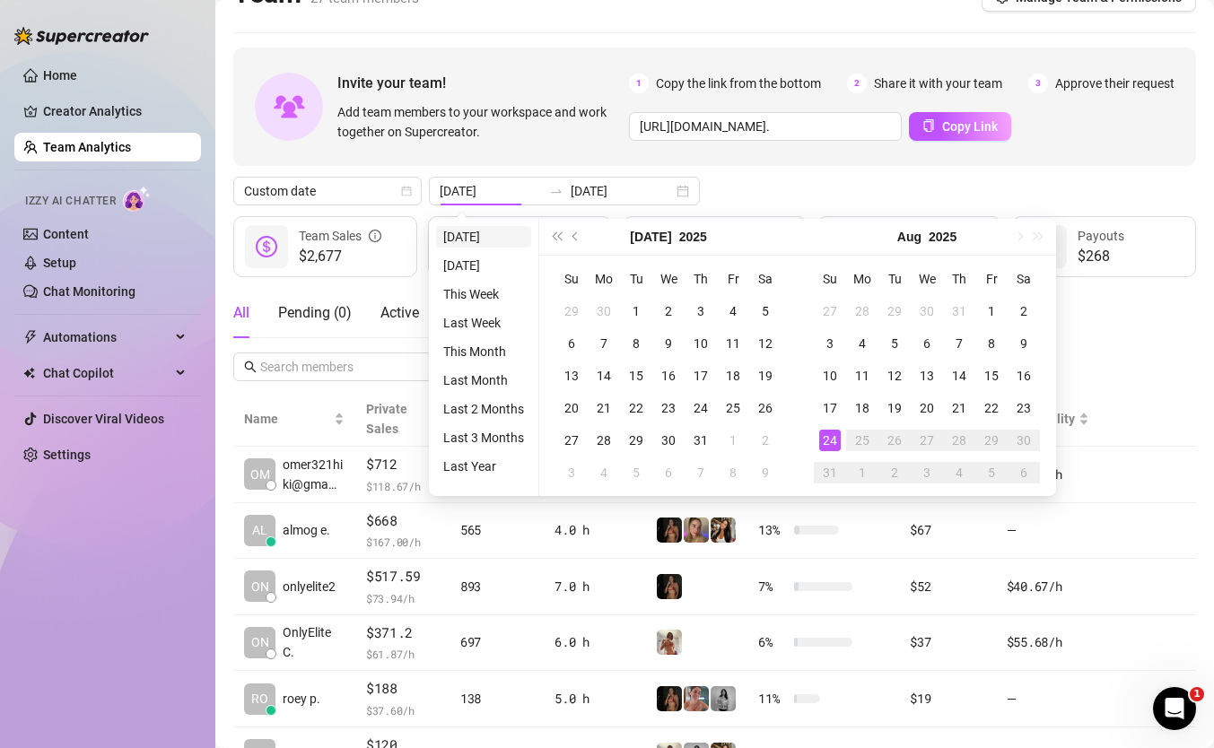
click at [481, 238] on div at bounding box center [461, 246] width 43 height 43
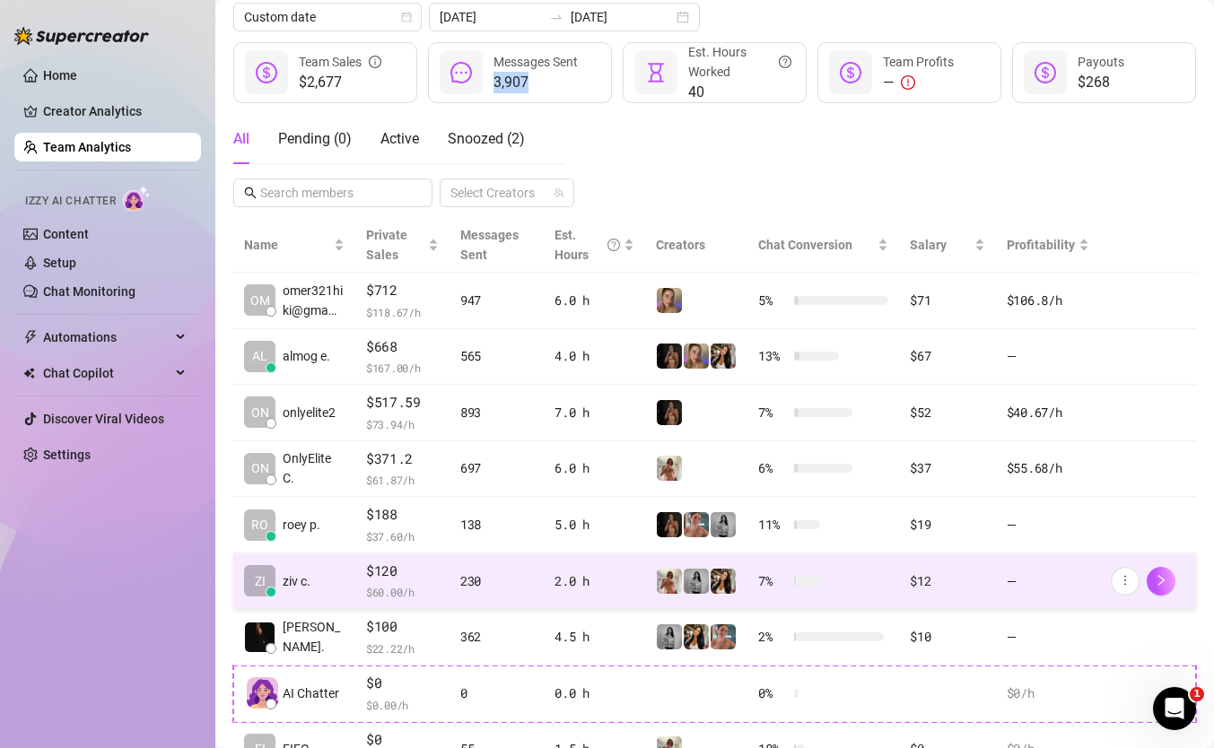
scroll to position [196, 0]
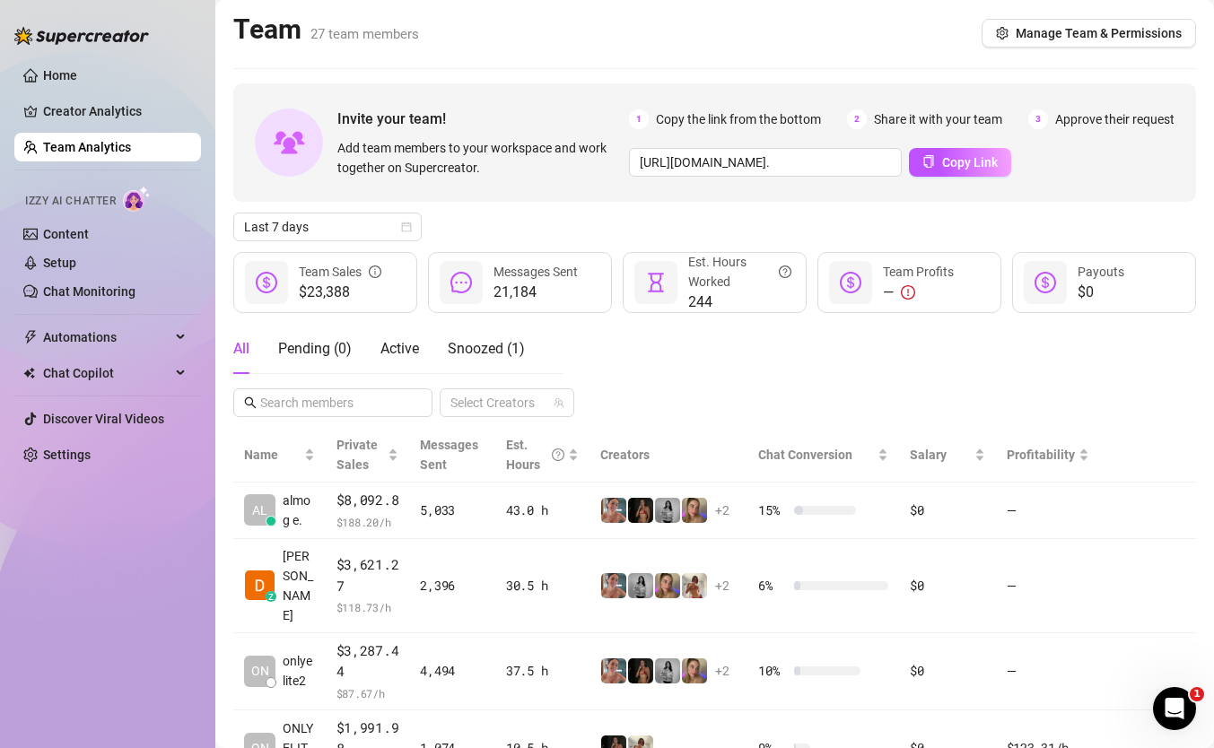
click at [310, 241] on div "Invite your team! Add team members to your workspace and work together on Super…" at bounding box center [714, 688] width 963 height 1210
click at [327, 227] on span "Last 7 days" at bounding box center [327, 227] width 167 height 27
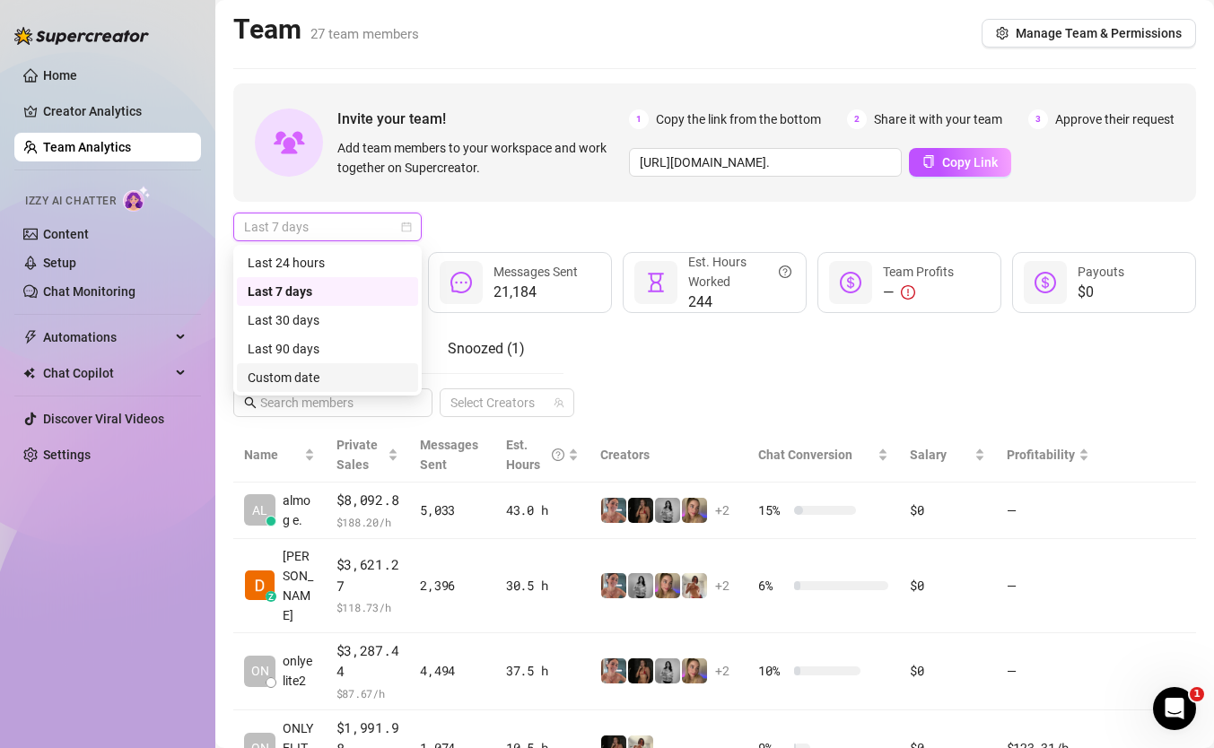
click at [353, 370] on div "Custom date" at bounding box center [328, 378] width 160 height 20
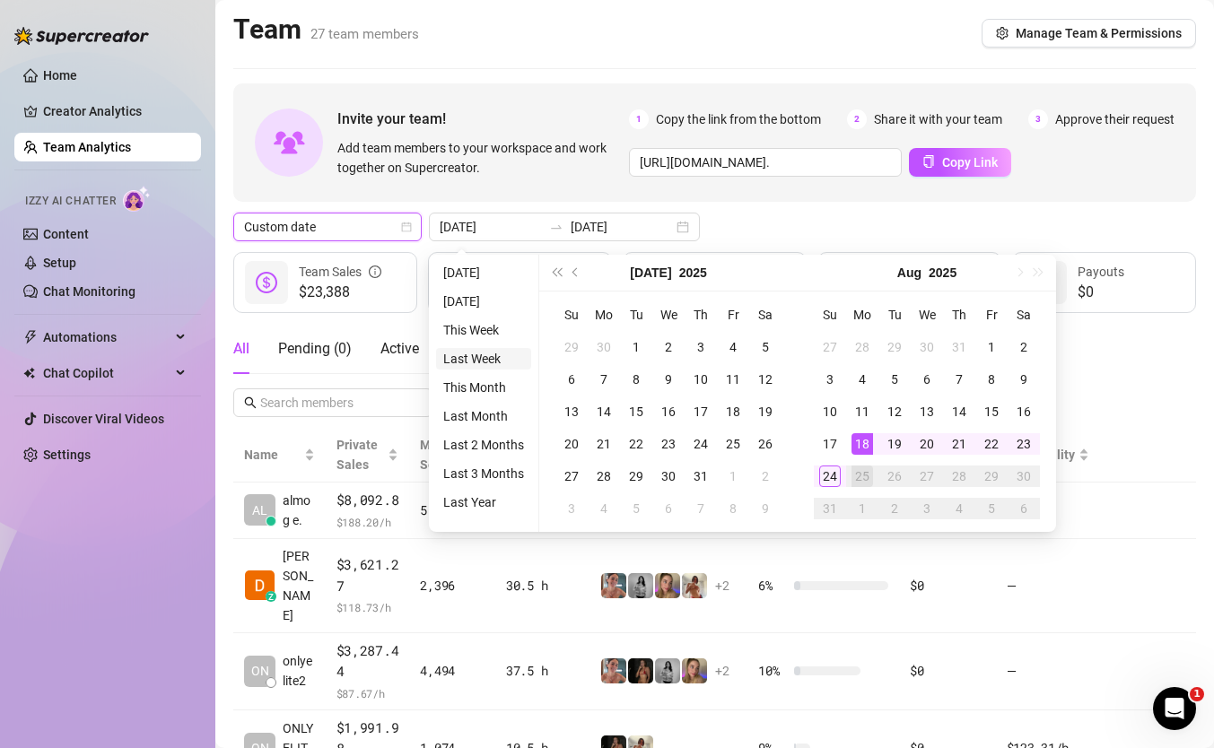
type input "[DATE]"
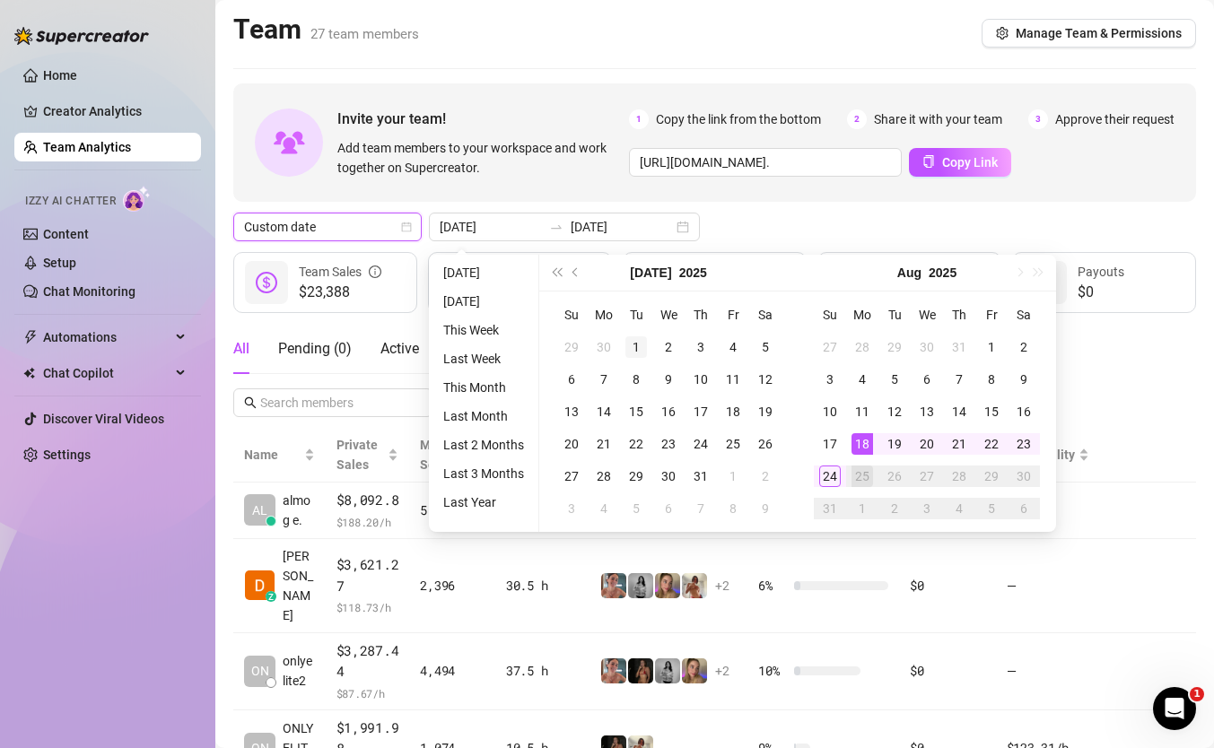
type input "[DATE]"
click at [829, 474] on div "24" at bounding box center [830, 477] width 22 height 22
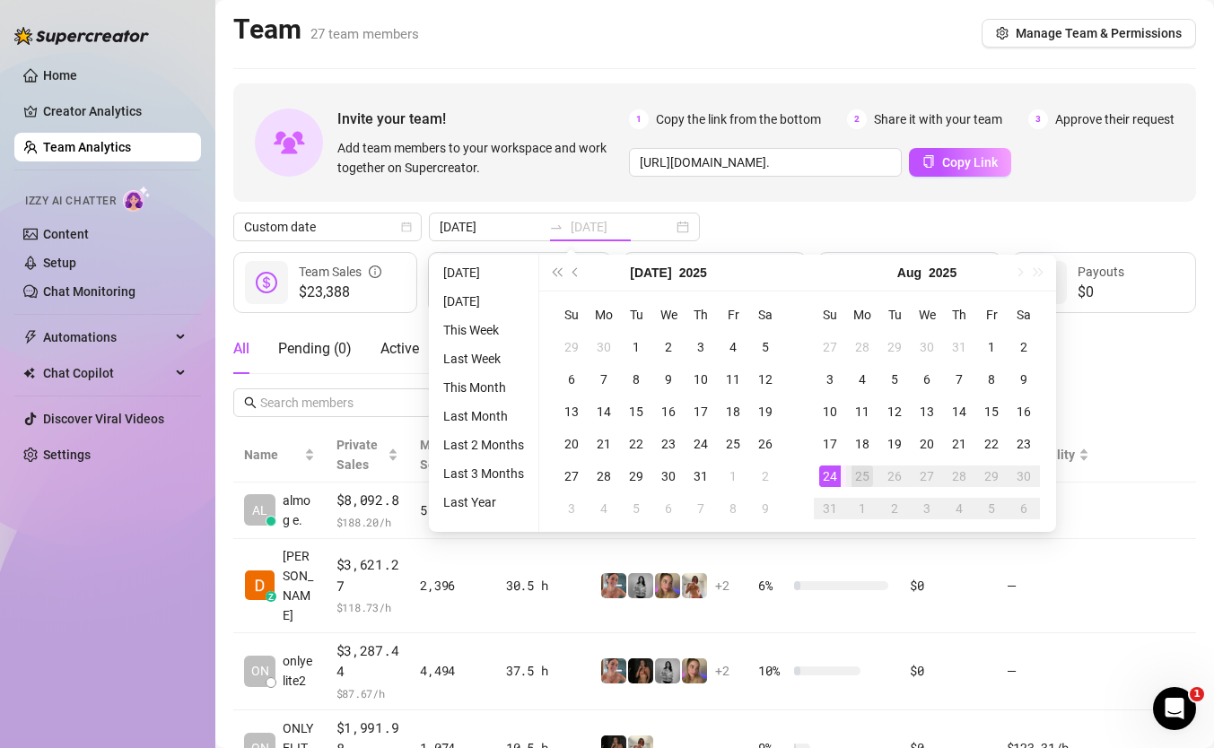
click at [829, 474] on div "24" at bounding box center [830, 477] width 22 height 22
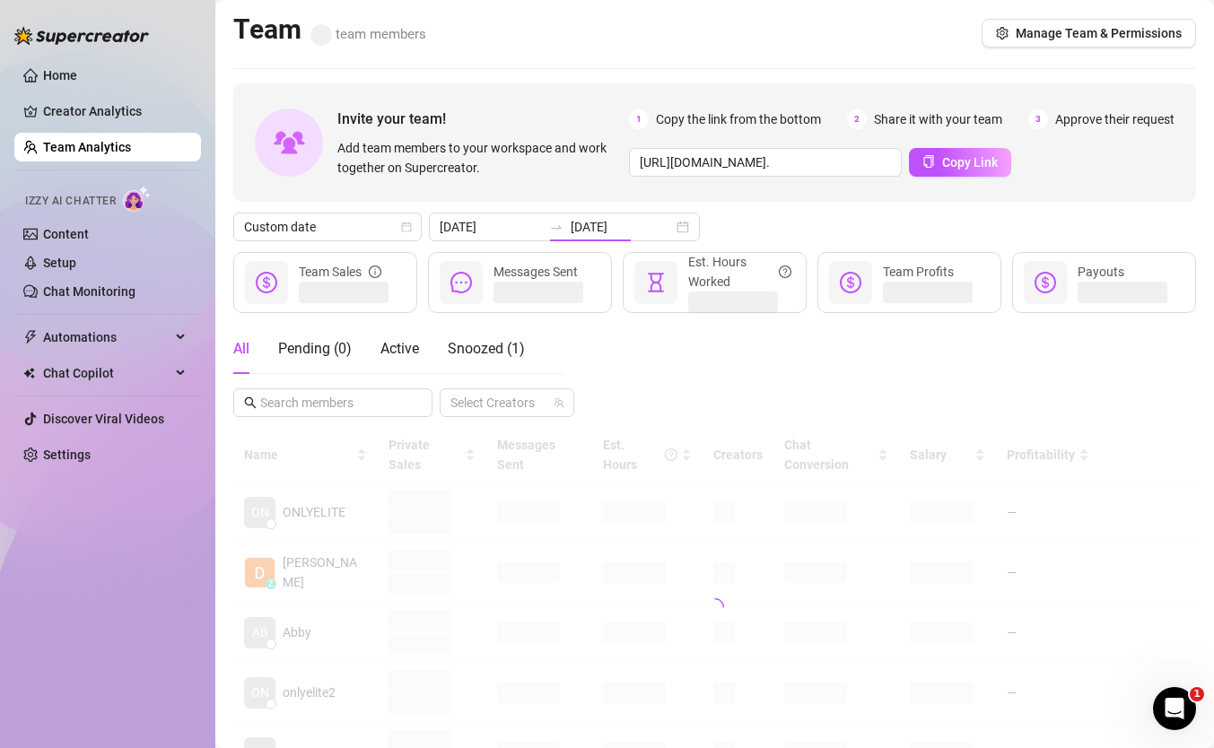
type input "[DATE]"
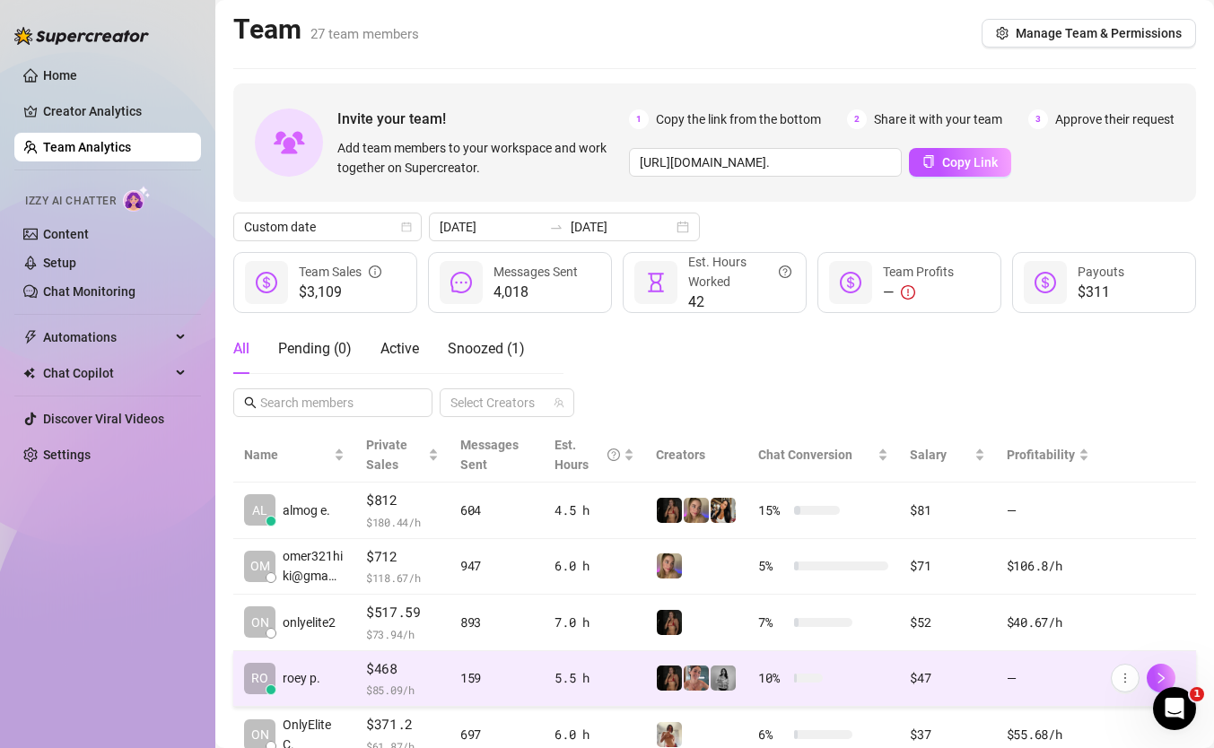
click at [408, 687] on span "$ 85.09 /h" at bounding box center [402, 690] width 73 height 18
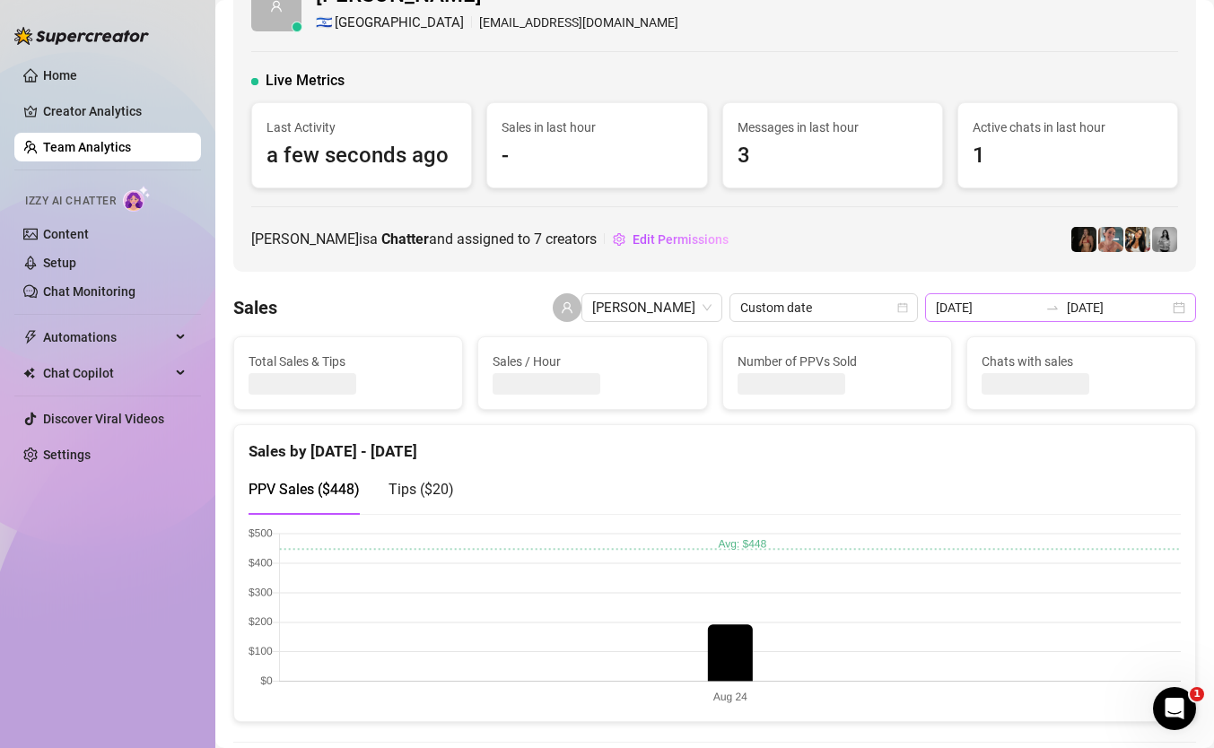
scroll to position [30, 0]
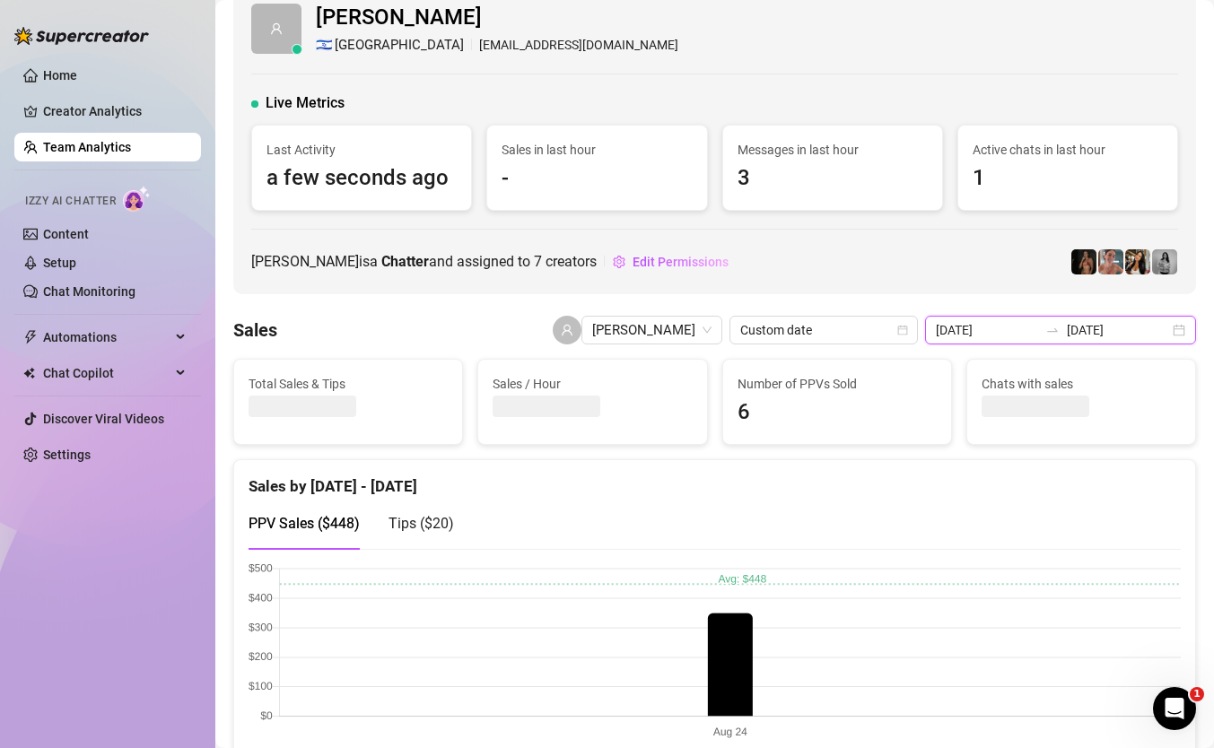
click at [1088, 332] on input "[DATE]" at bounding box center [1118, 330] width 102 height 20
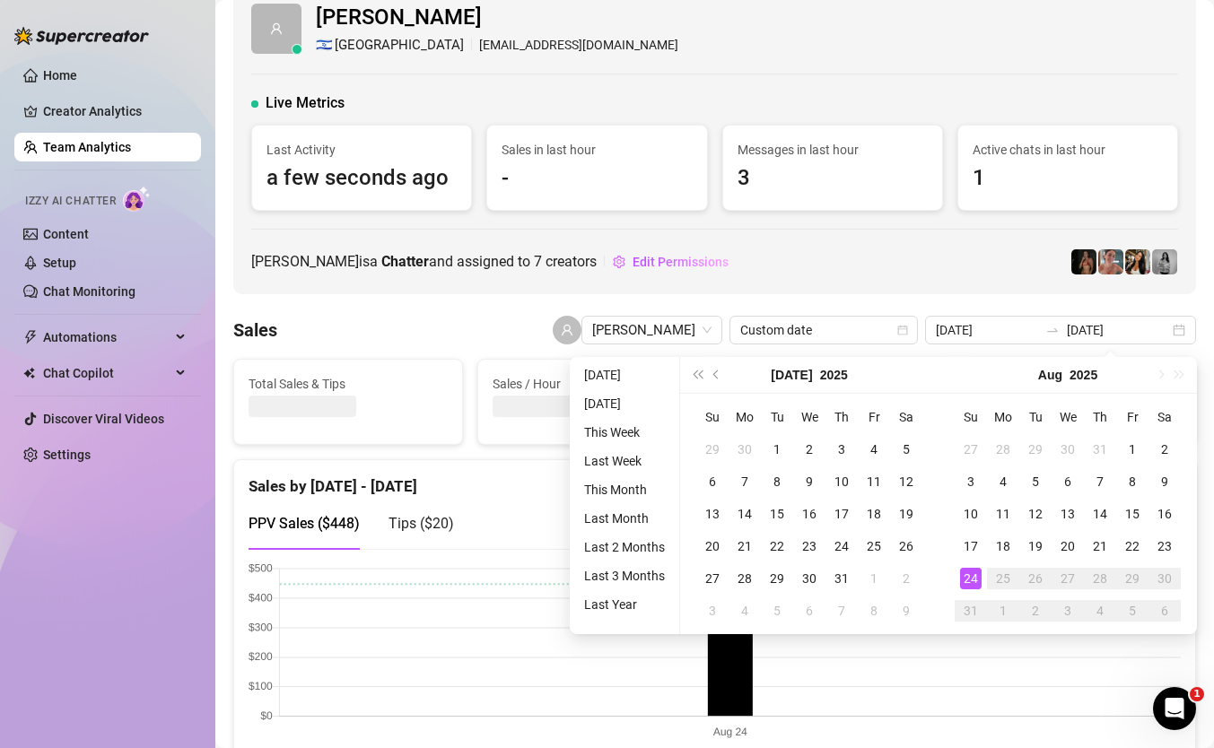
click at [1037, 271] on div "roey pahima is a Chatter and assigned to 7 creators Edit Permissions" at bounding box center [714, 262] width 927 height 29
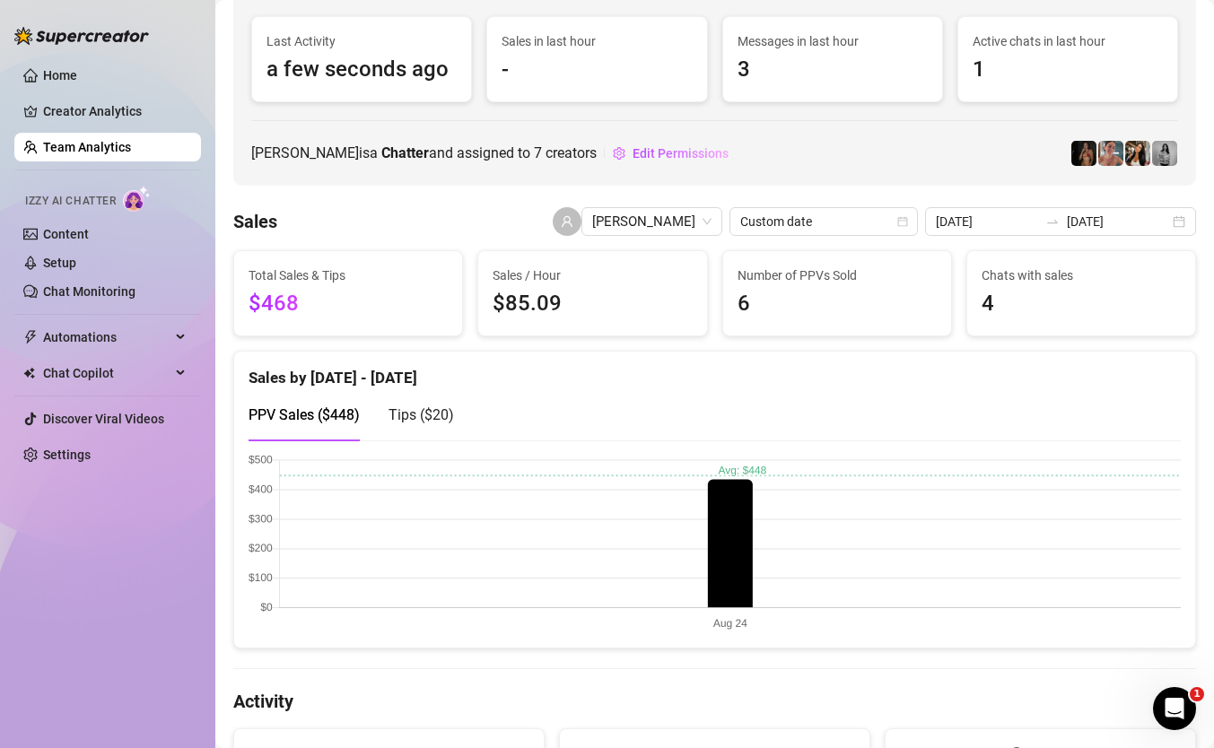
scroll to position [0, 0]
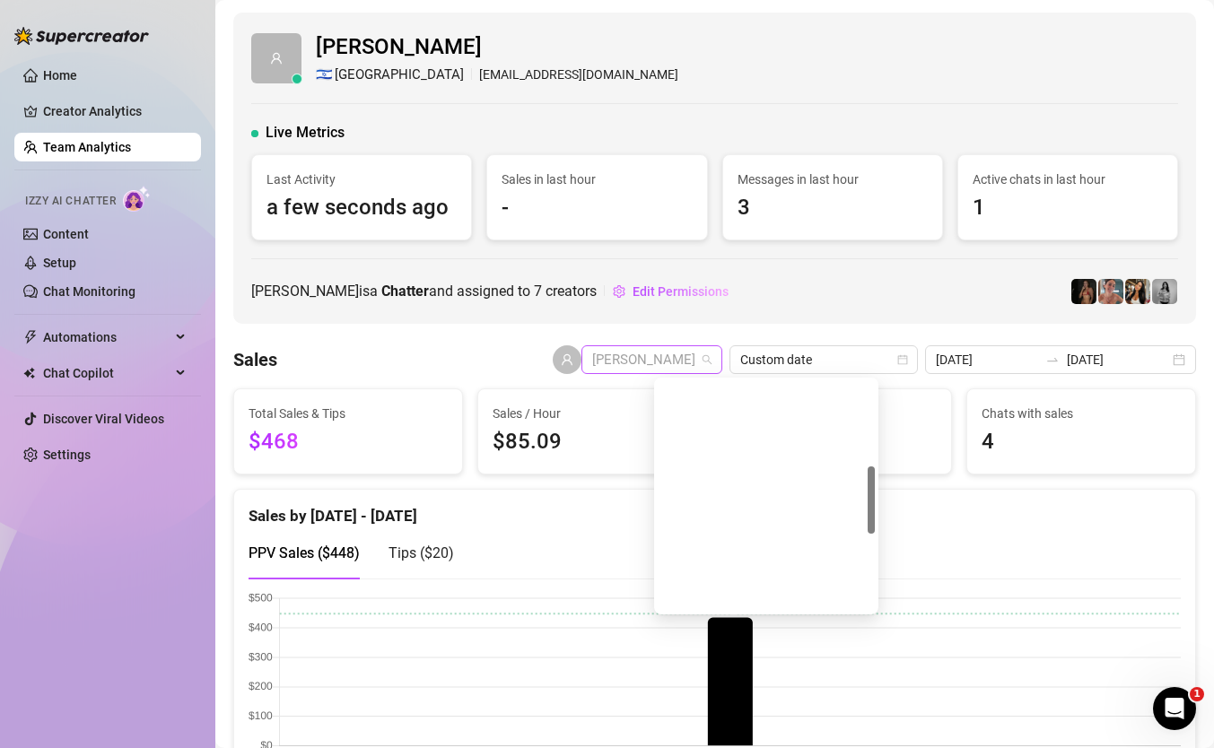
click at [683, 353] on span "[PERSON_NAME]" at bounding box center [651, 359] width 119 height 27
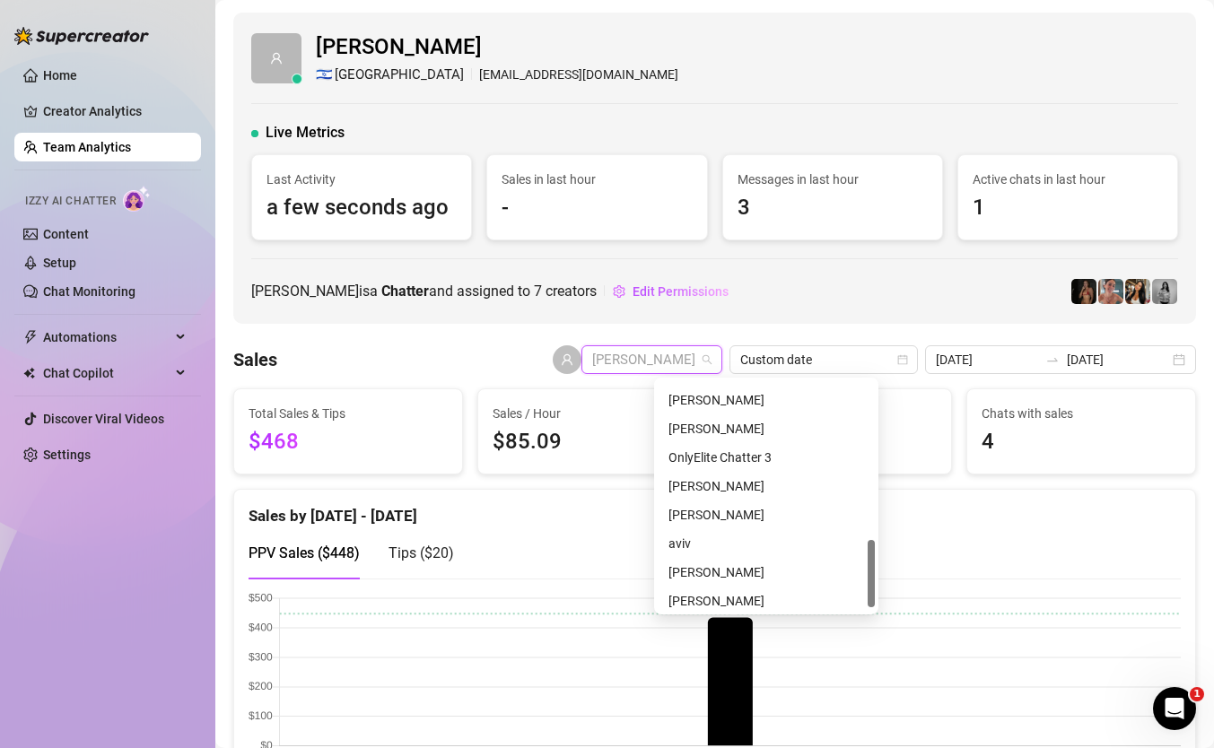
scroll to position [546, 0]
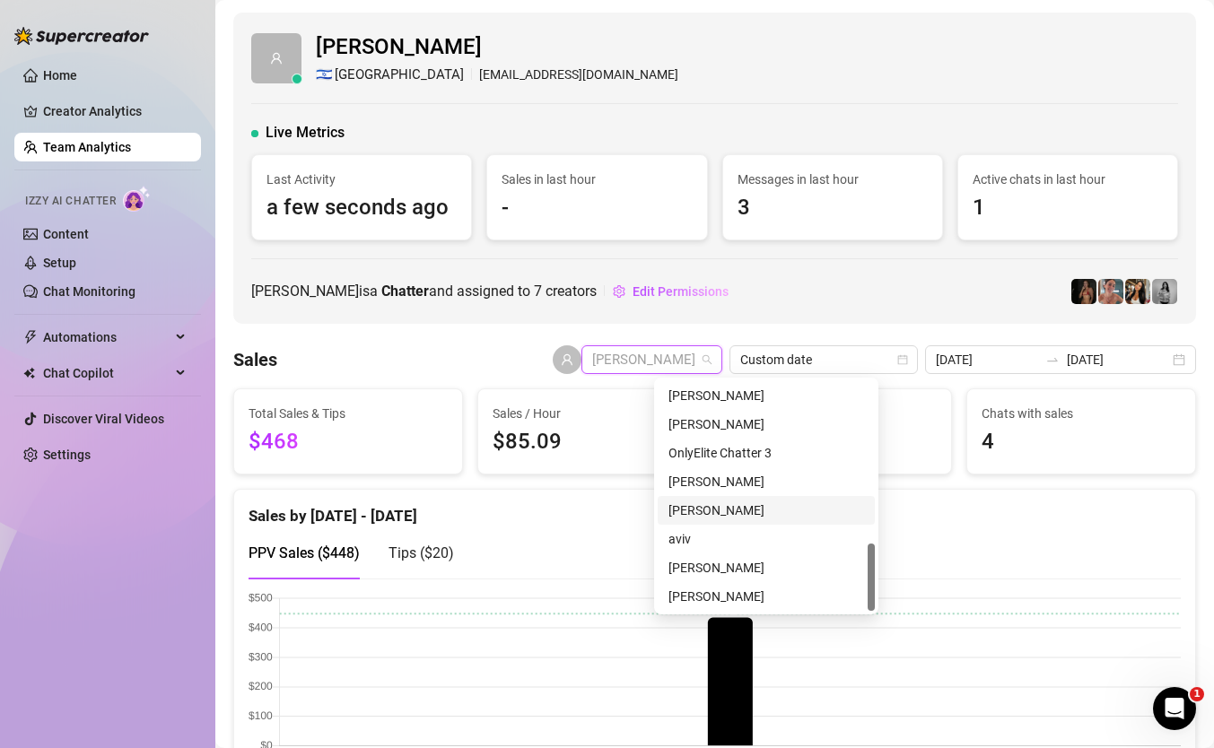
click at [725, 504] on div "Almog Eyal" at bounding box center [767, 511] width 196 height 20
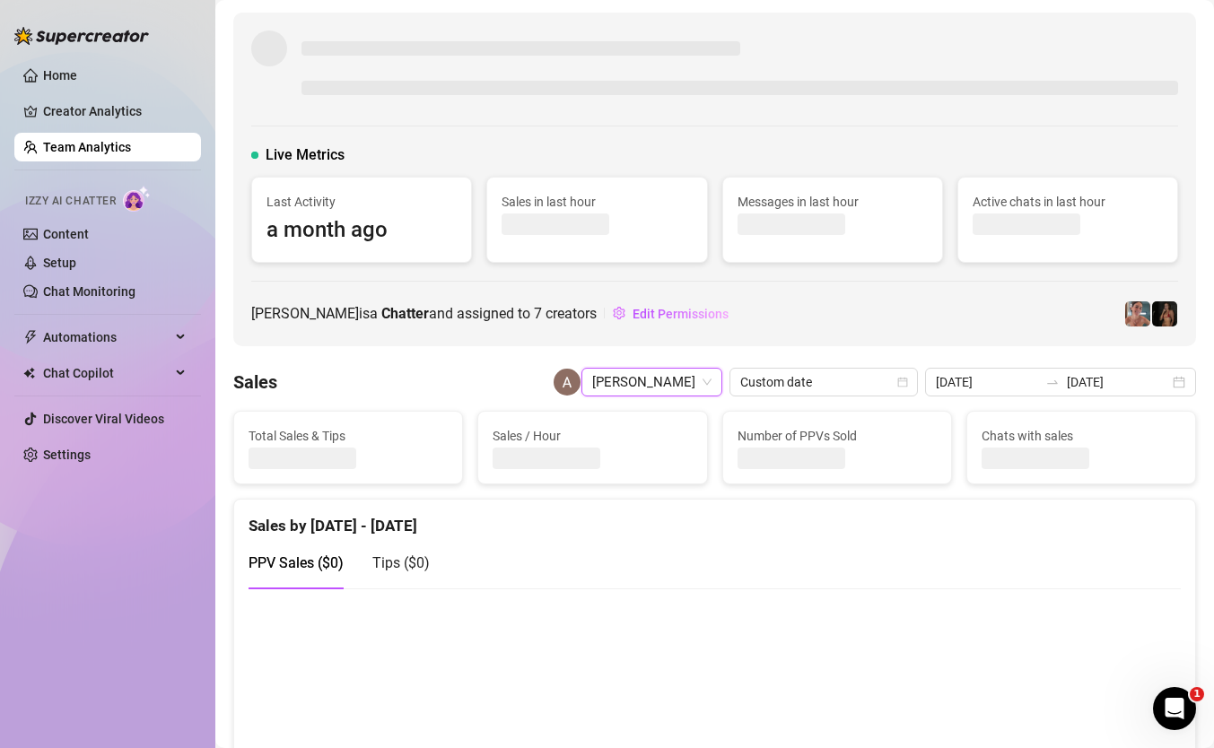
click at [517, 368] on div "Sales Almog Eyal Almog Eyal Custom date 2025-08-24 2025-08-24" at bounding box center [714, 382] width 963 height 29
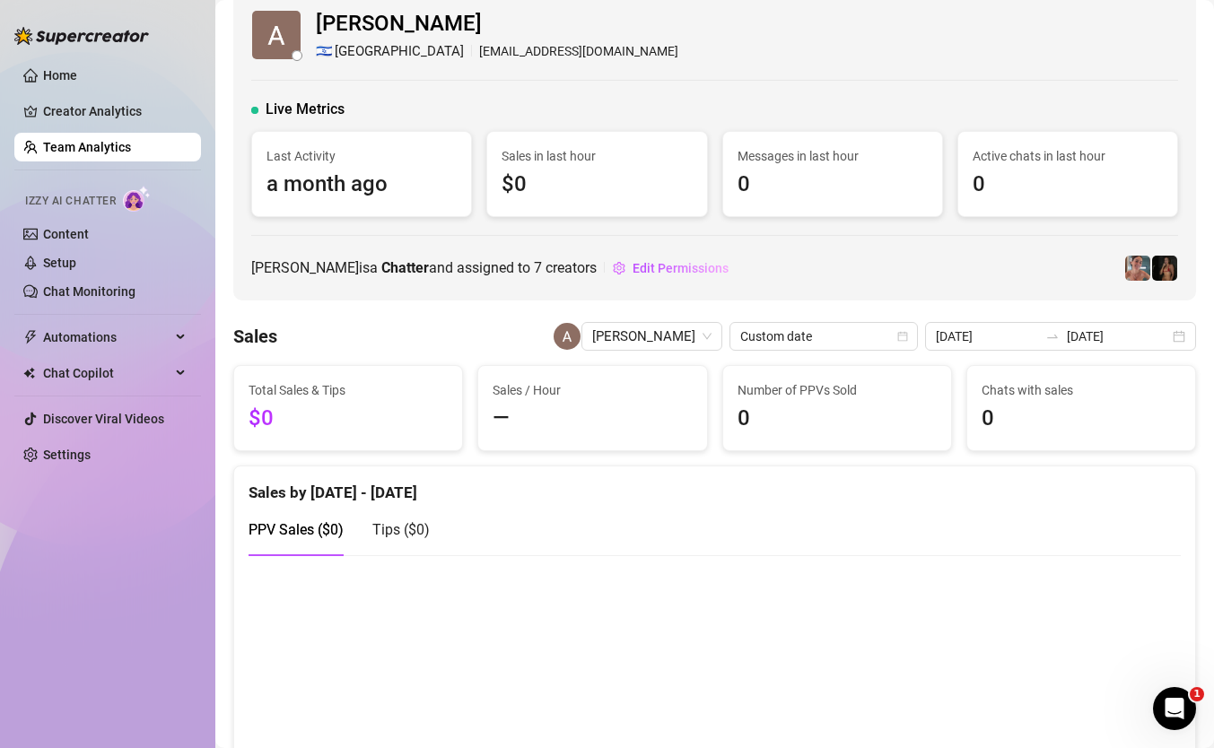
scroll to position [31, 0]
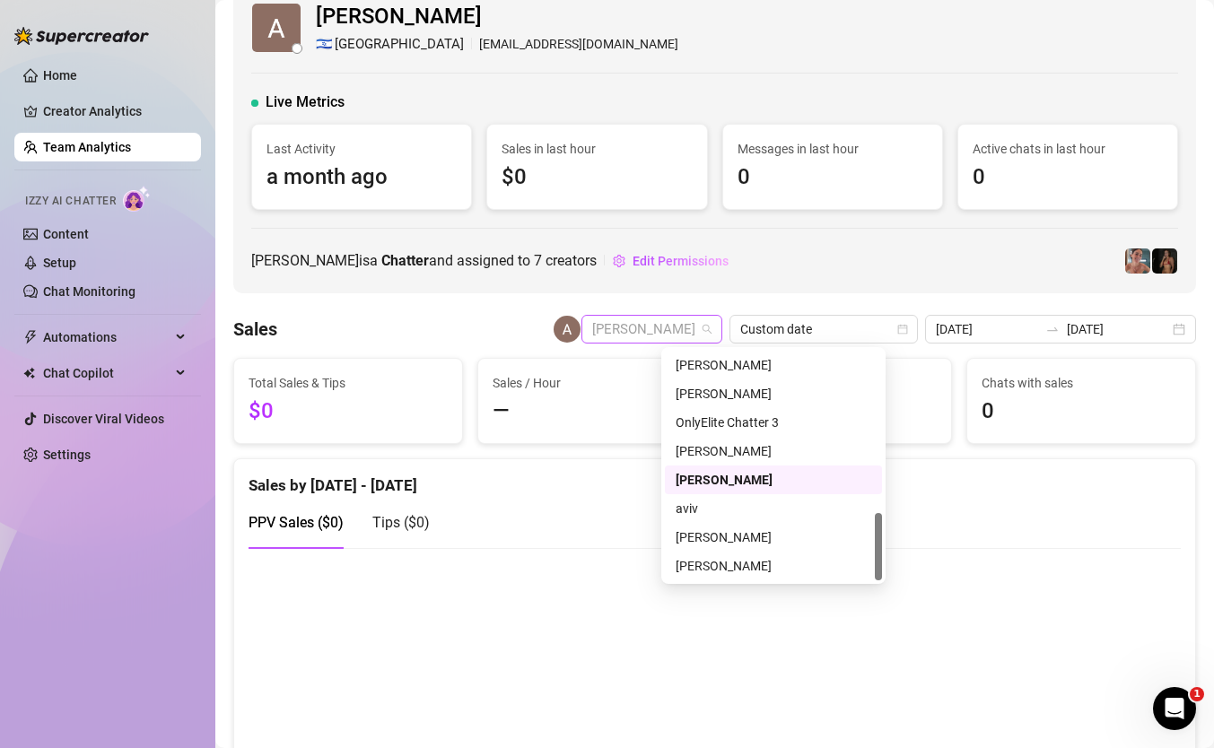
click at [712, 334] on span "Almog Eyal" at bounding box center [651, 329] width 119 height 27
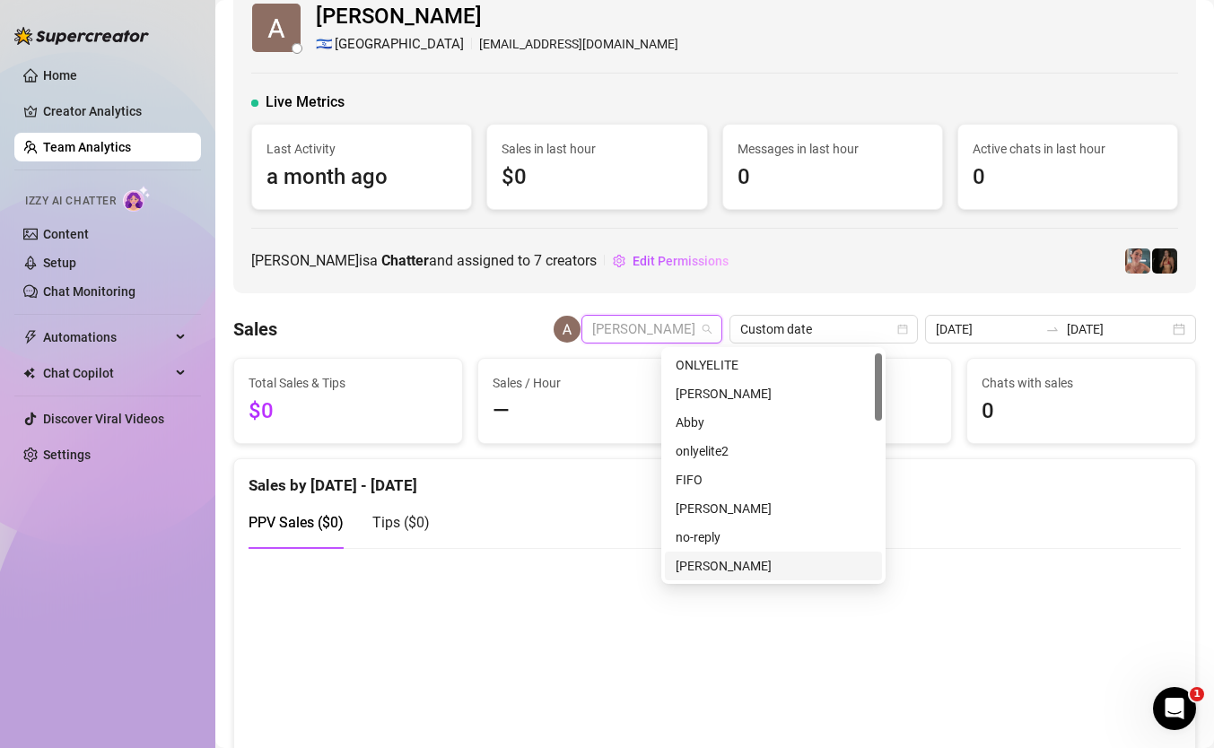
scroll to position [17, 0]
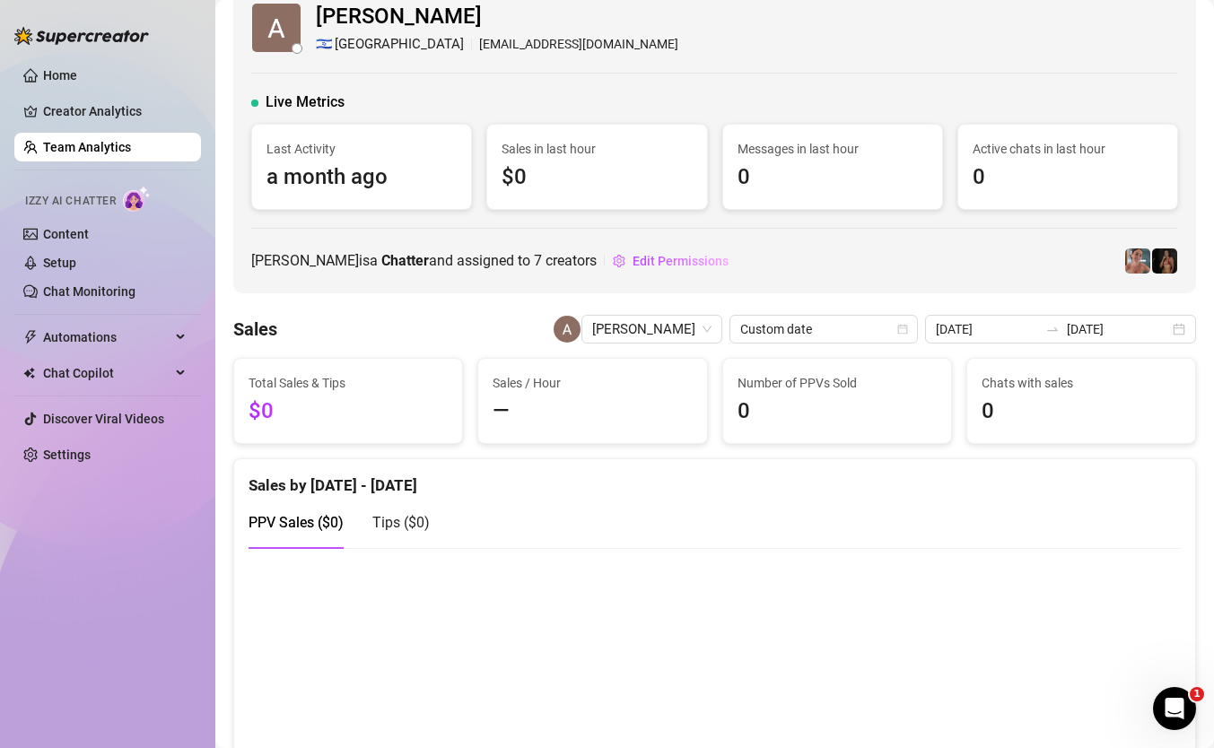
click at [83, 94] on ul "Home Creator Analytics Team Analytics Izzy AI Chatter Content Setup Chat Monito…" at bounding box center [107, 265] width 187 height 423
click at [83, 103] on link "Creator Analytics" at bounding box center [115, 111] width 144 height 29
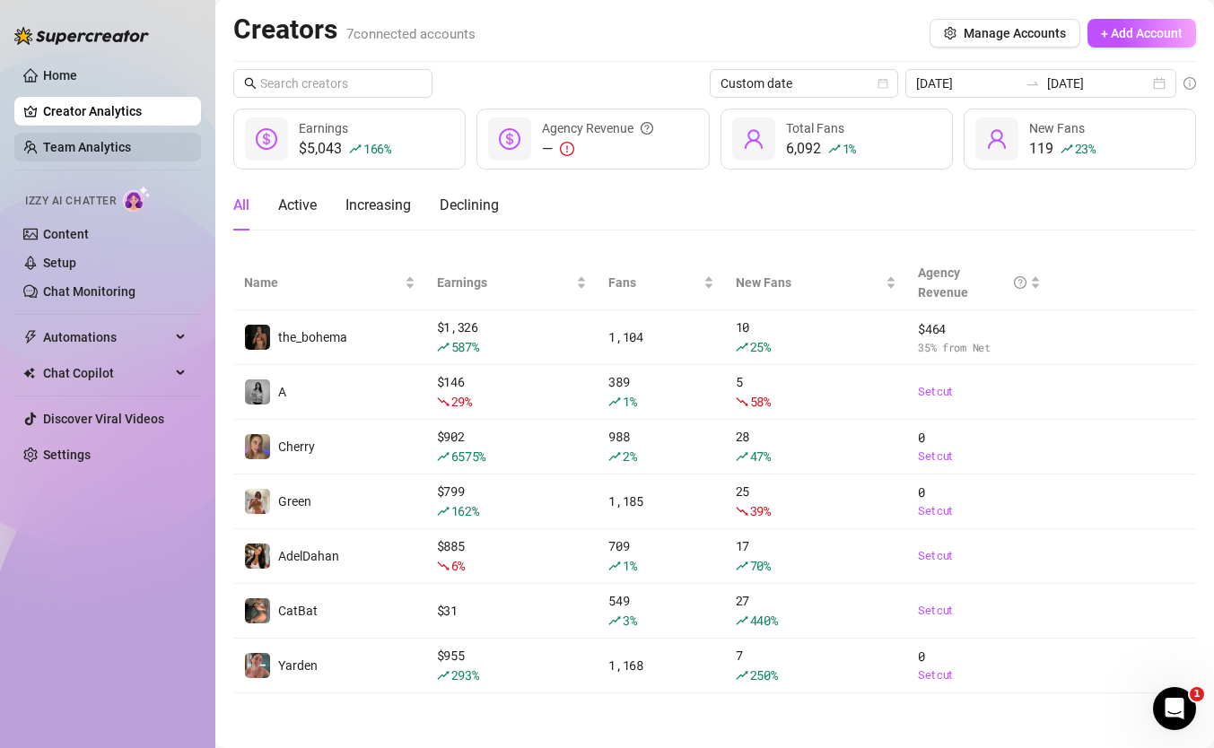
click at [123, 153] on link "Team Analytics" at bounding box center [87, 147] width 88 height 14
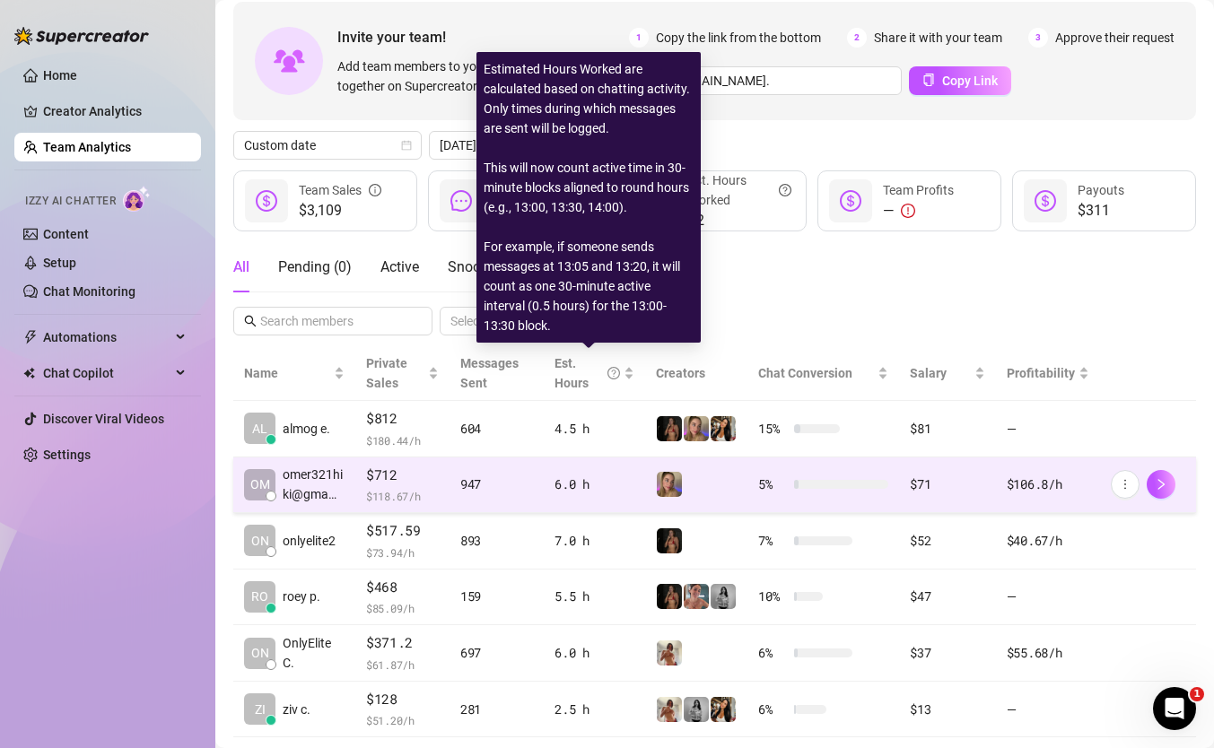
scroll to position [181, 0]
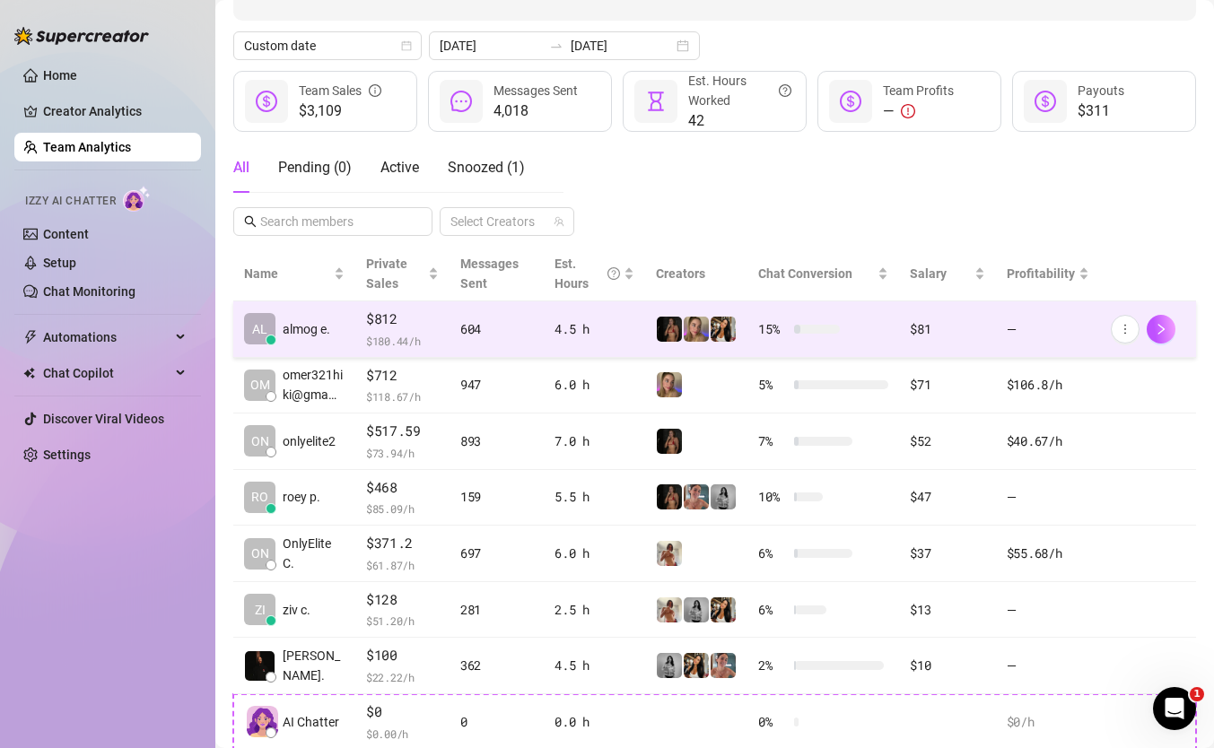
click at [474, 328] on div "604" at bounding box center [496, 329] width 73 height 20
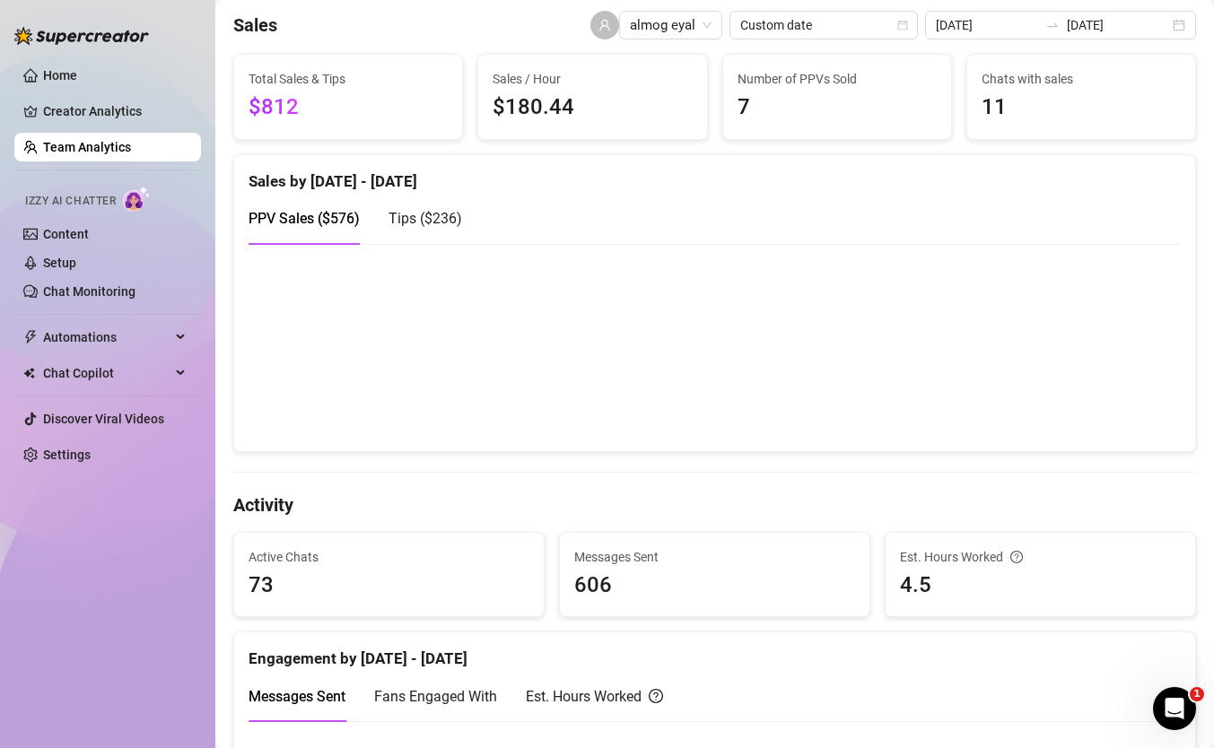
scroll to position [48, 0]
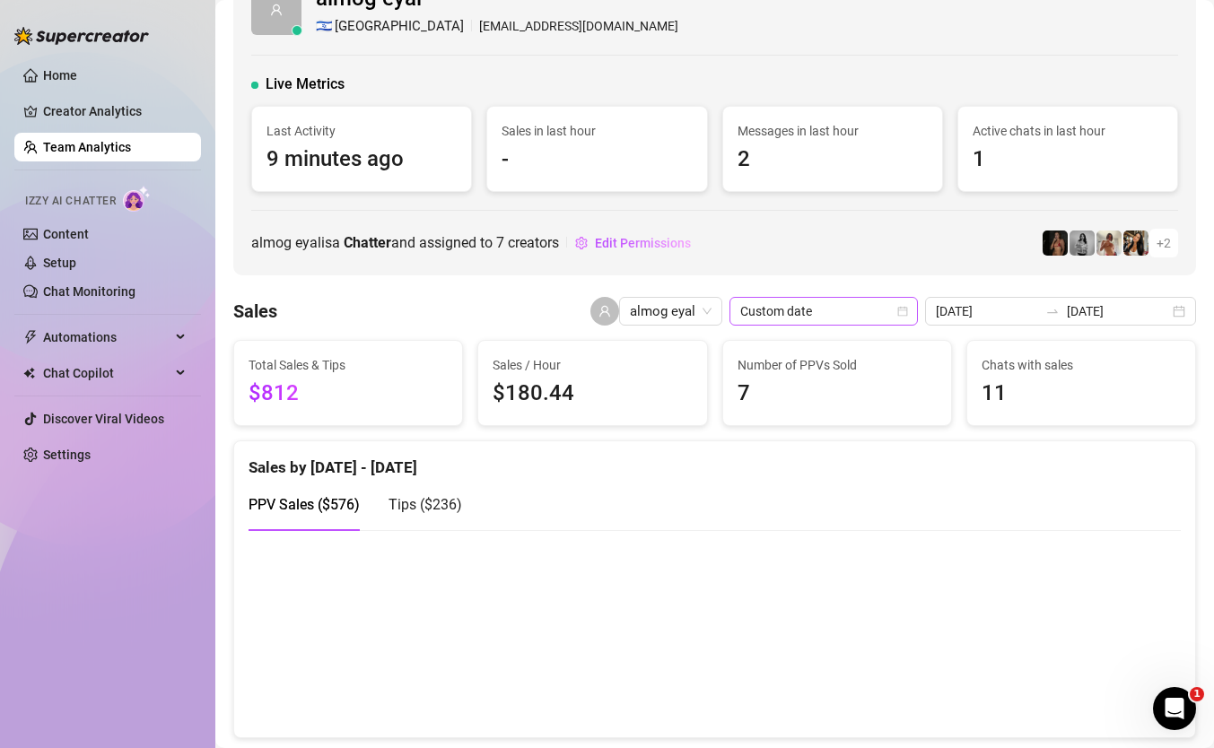
click at [896, 309] on span "Custom date" at bounding box center [823, 311] width 167 height 27
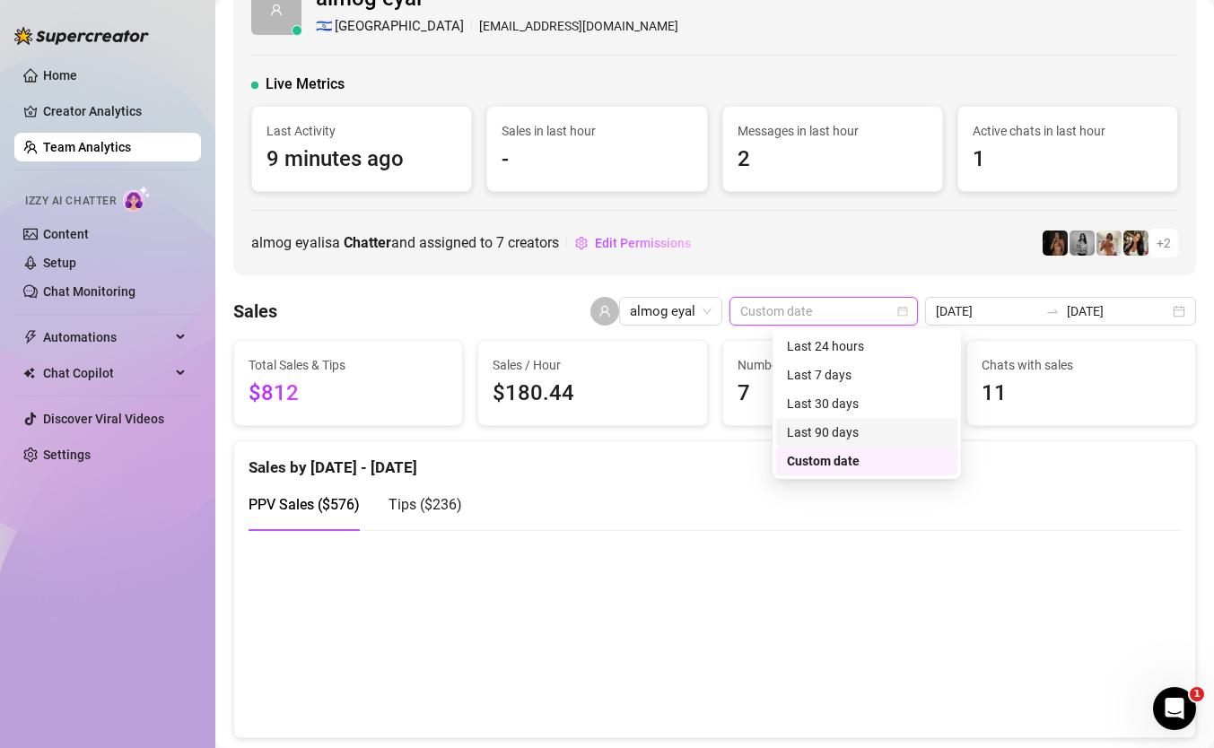
click at [835, 456] on div "Custom date" at bounding box center [867, 461] width 160 height 20
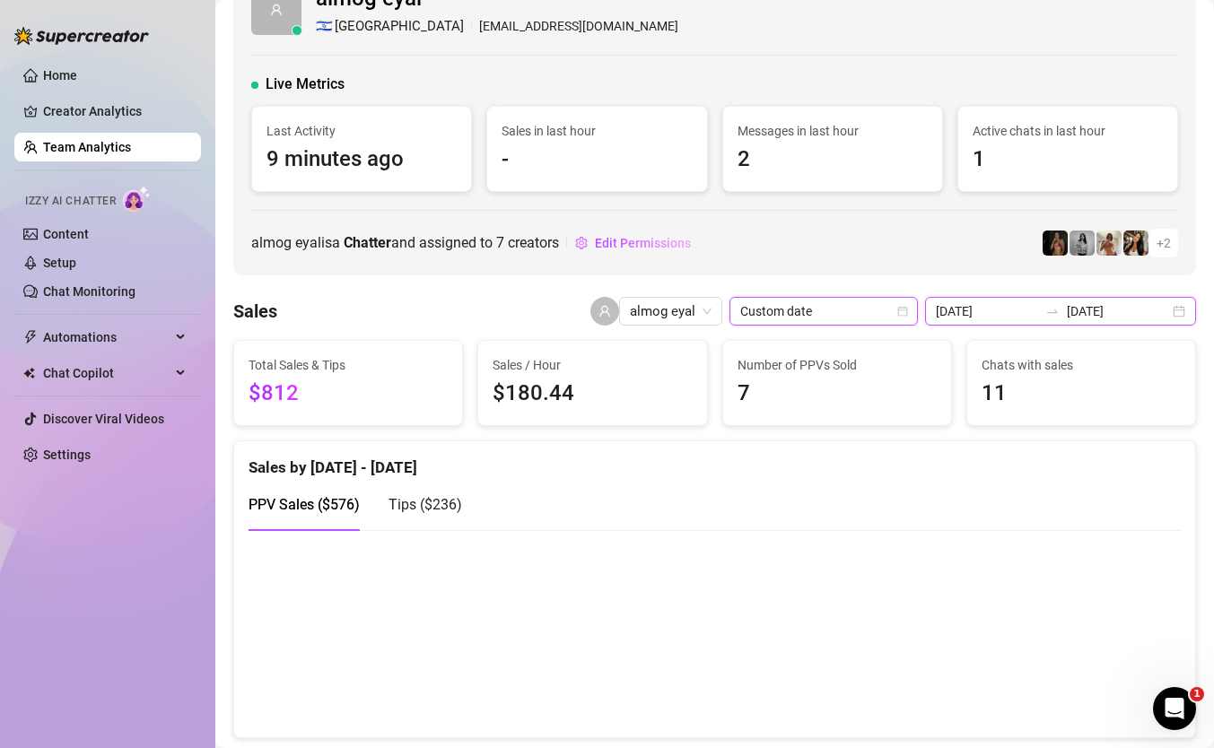
click at [1038, 310] on input "[DATE]" at bounding box center [987, 312] width 102 height 20
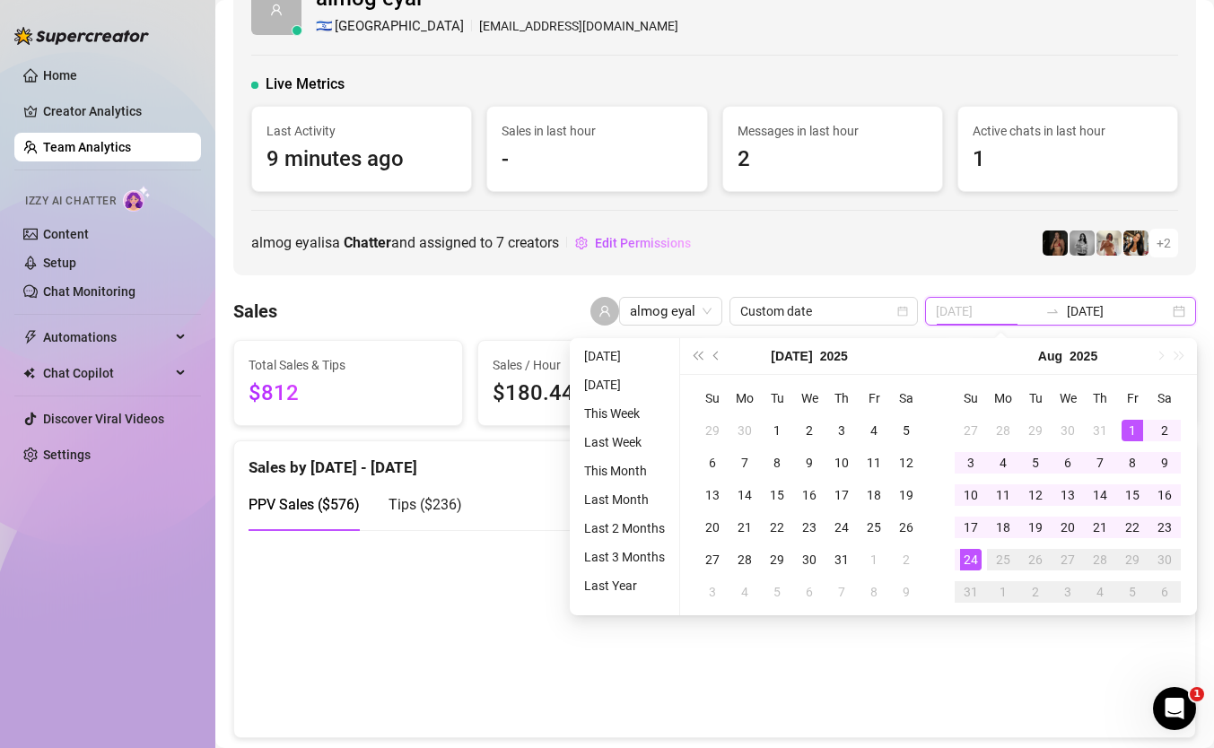
type input "2025-08-01"
click at [1127, 429] on div "1" at bounding box center [1133, 431] width 22 height 22
type input "[DATE]"
click at [967, 549] on div "24" at bounding box center [971, 560] width 22 height 22
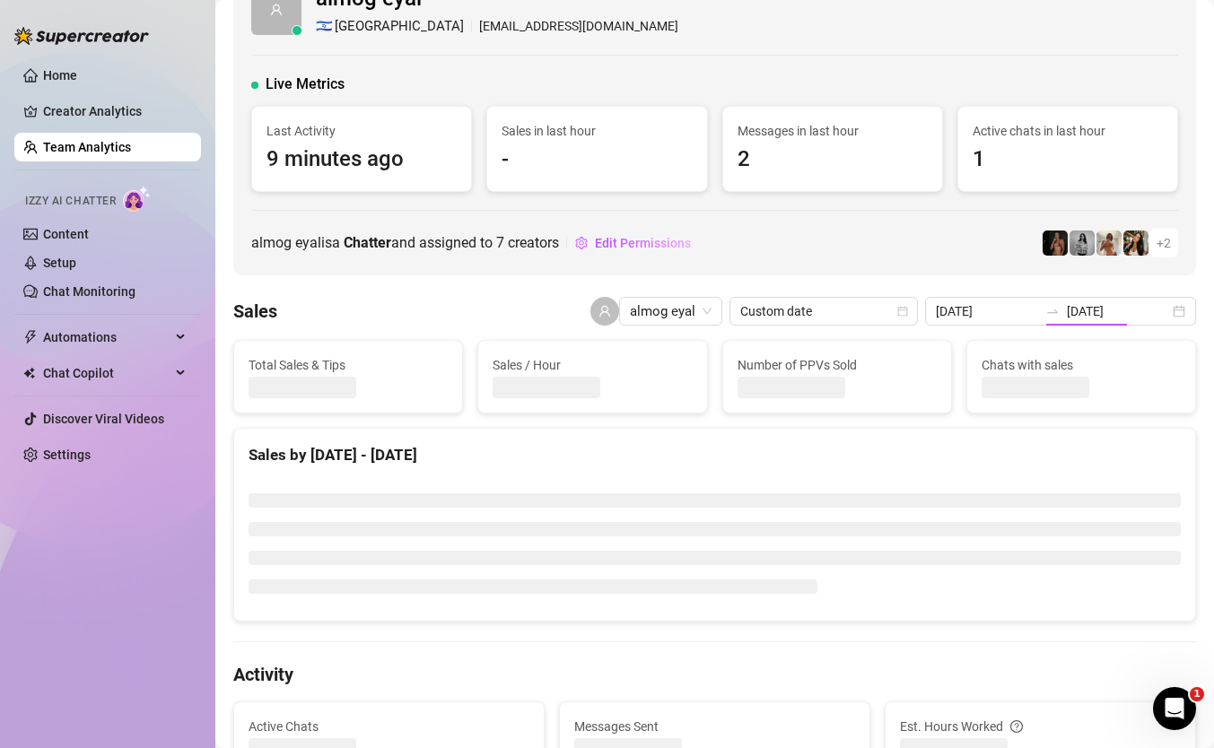
type input "2025-08-01"
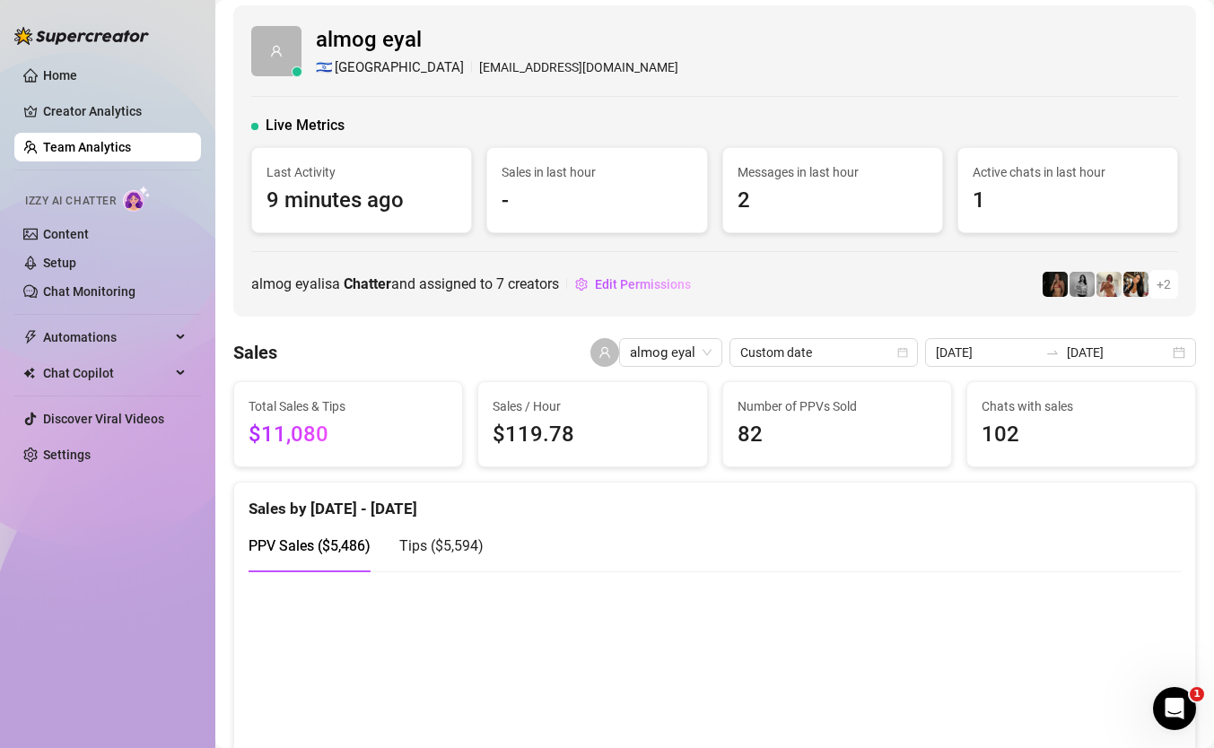
scroll to position [0, 0]
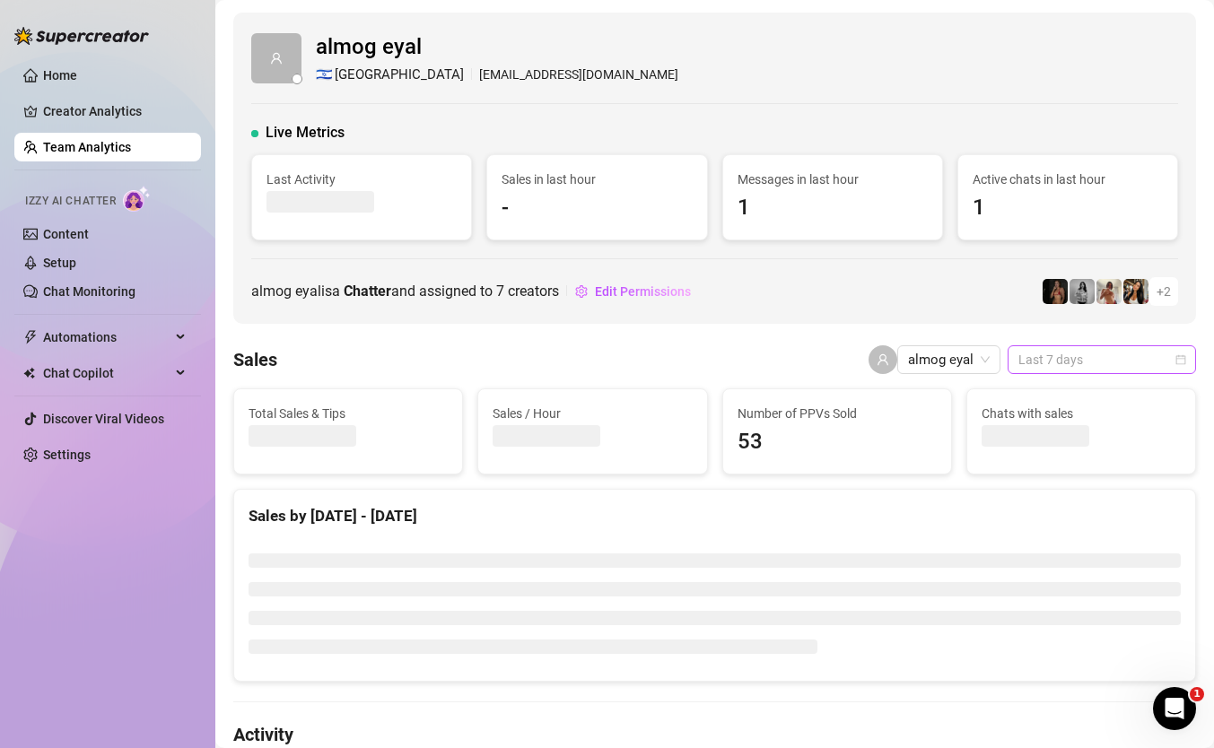
click at [1036, 362] on span "Last 7 days" at bounding box center [1102, 359] width 167 height 27
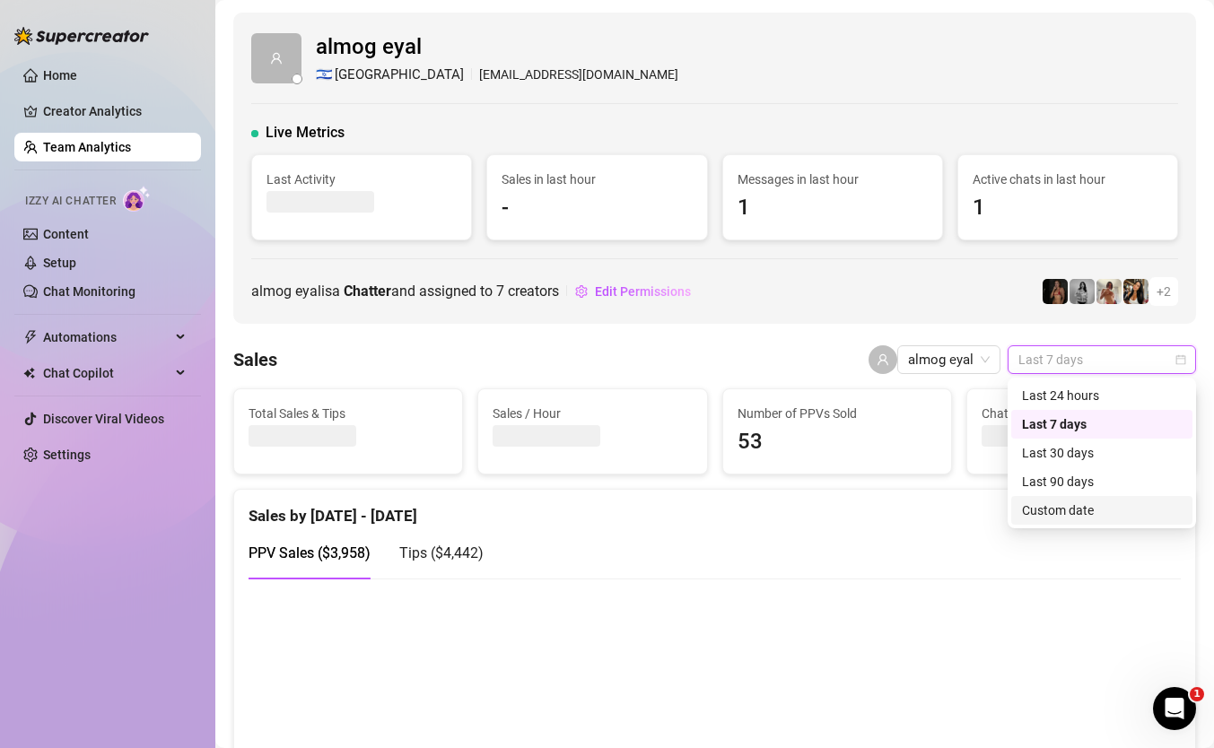
click at [1056, 503] on div "Custom date" at bounding box center [1102, 511] width 160 height 20
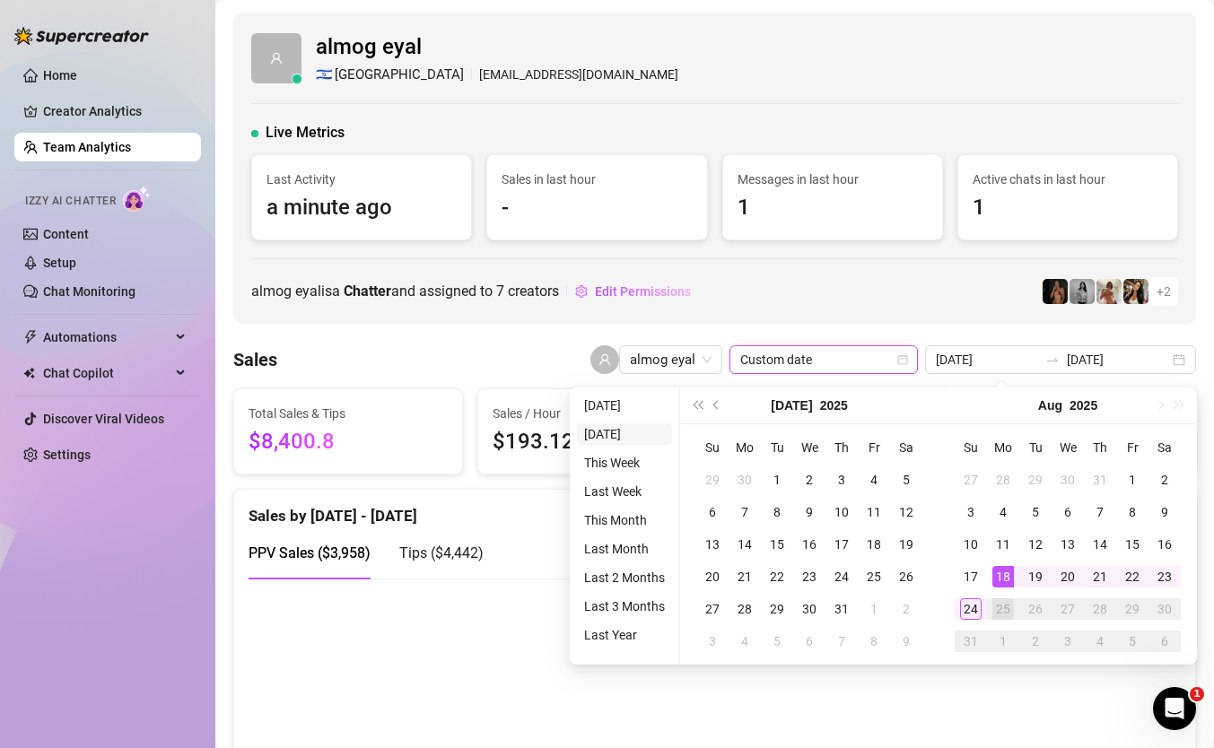
type input "[DATE]"
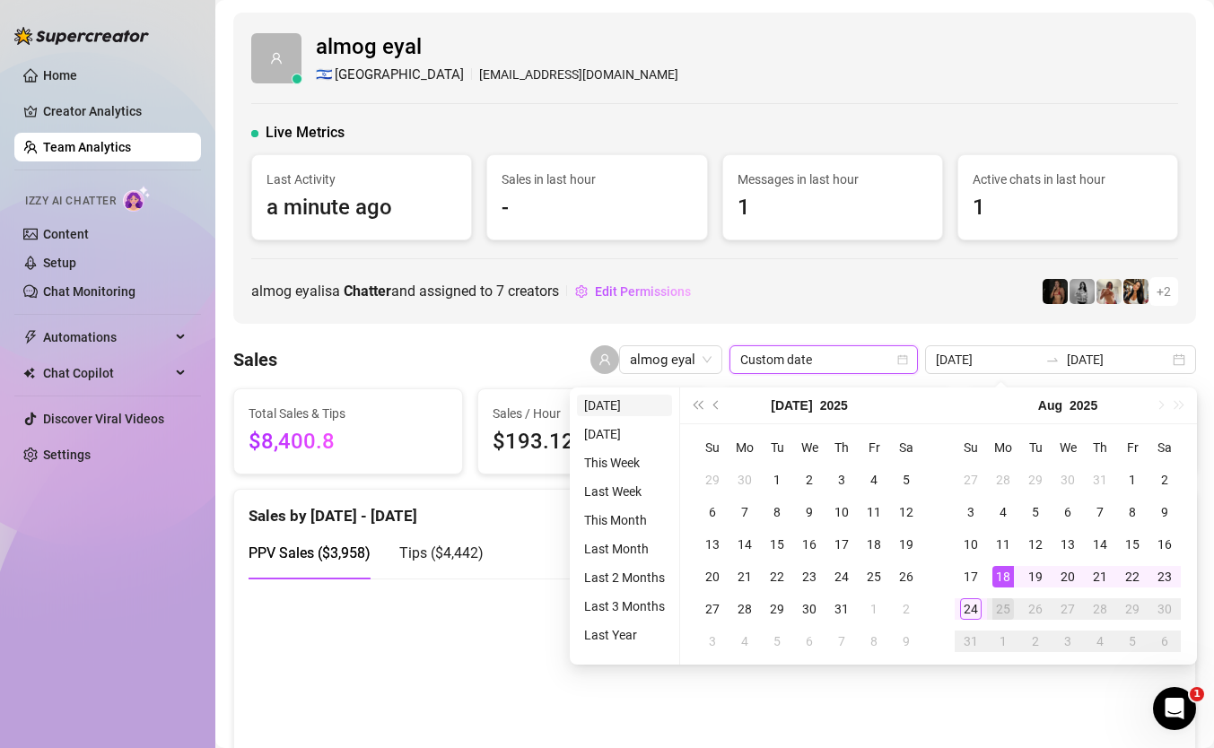
type input "[DATE]"
click at [610, 405] on li "[DATE]" at bounding box center [624, 406] width 95 height 22
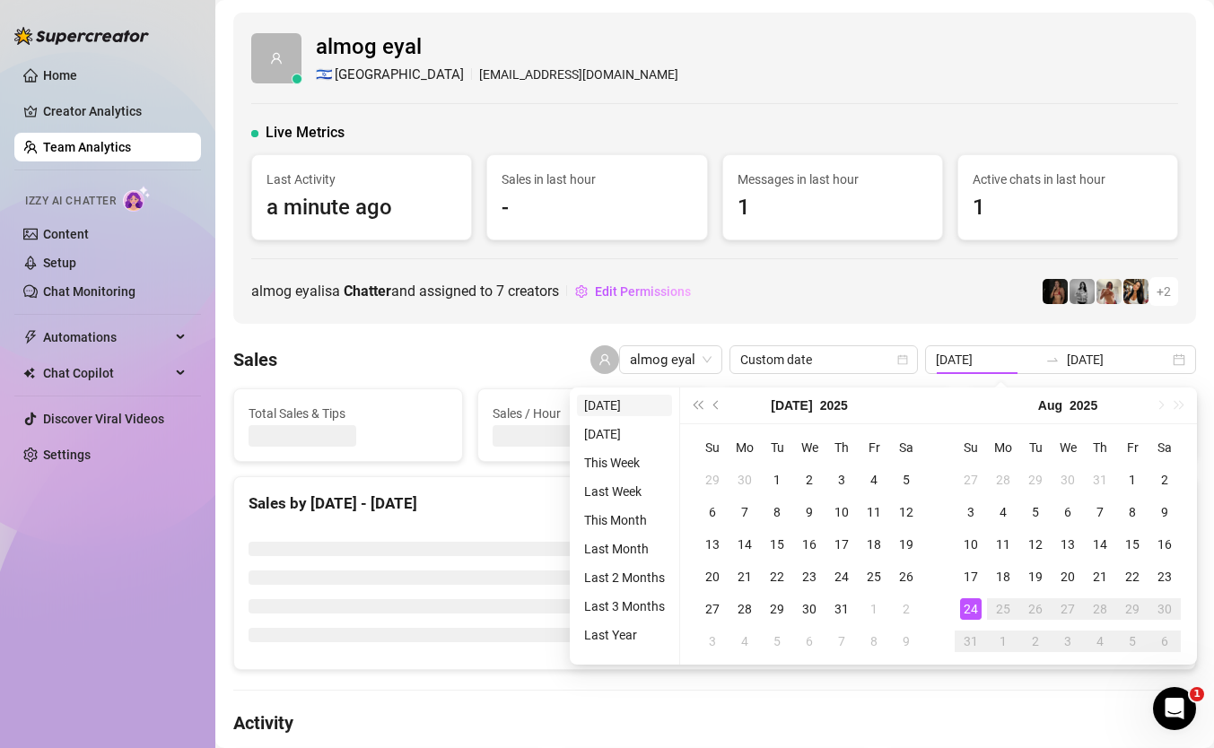
type input "[DATE]"
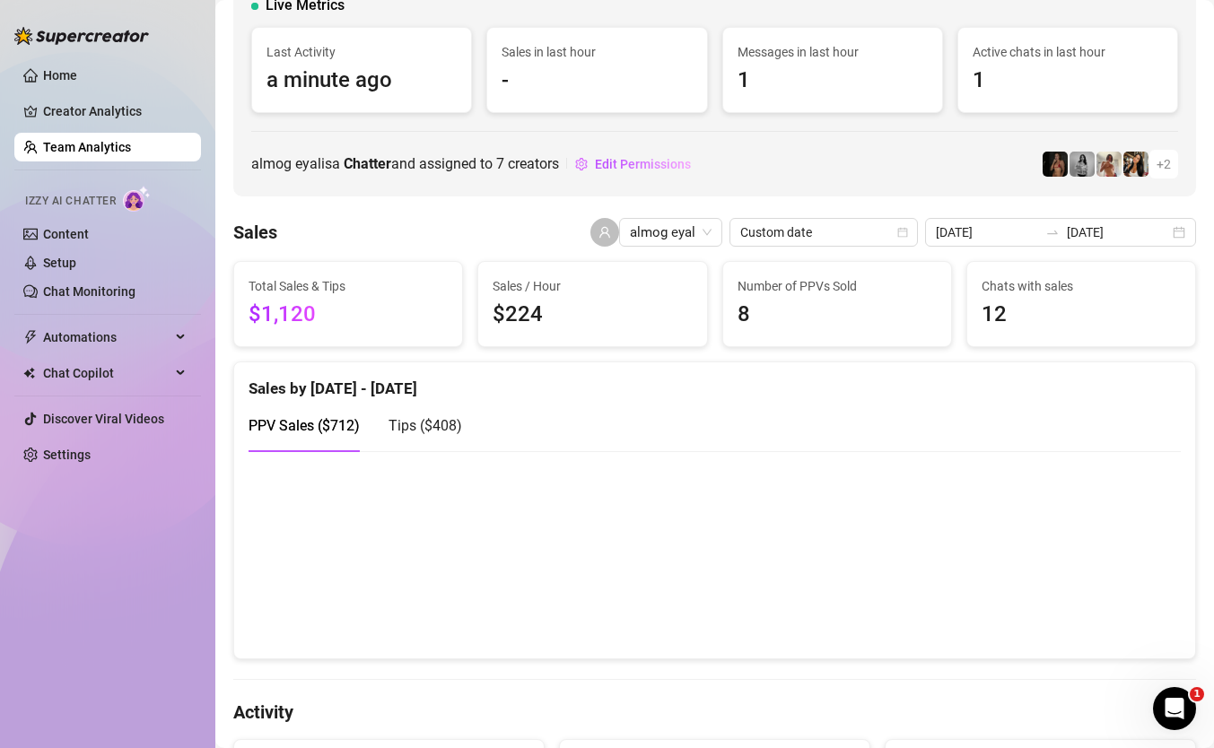
scroll to position [123, 0]
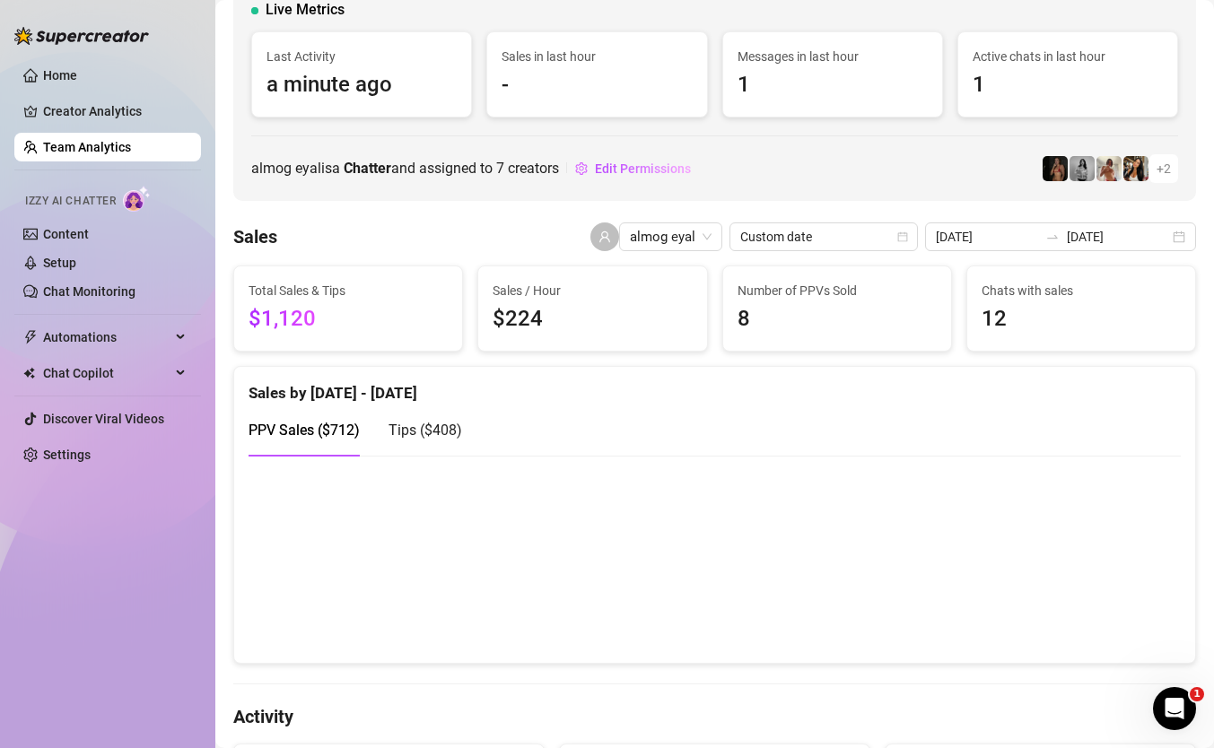
click at [830, 246] on span "Custom date" at bounding box center [823, 236] width 167 height 27
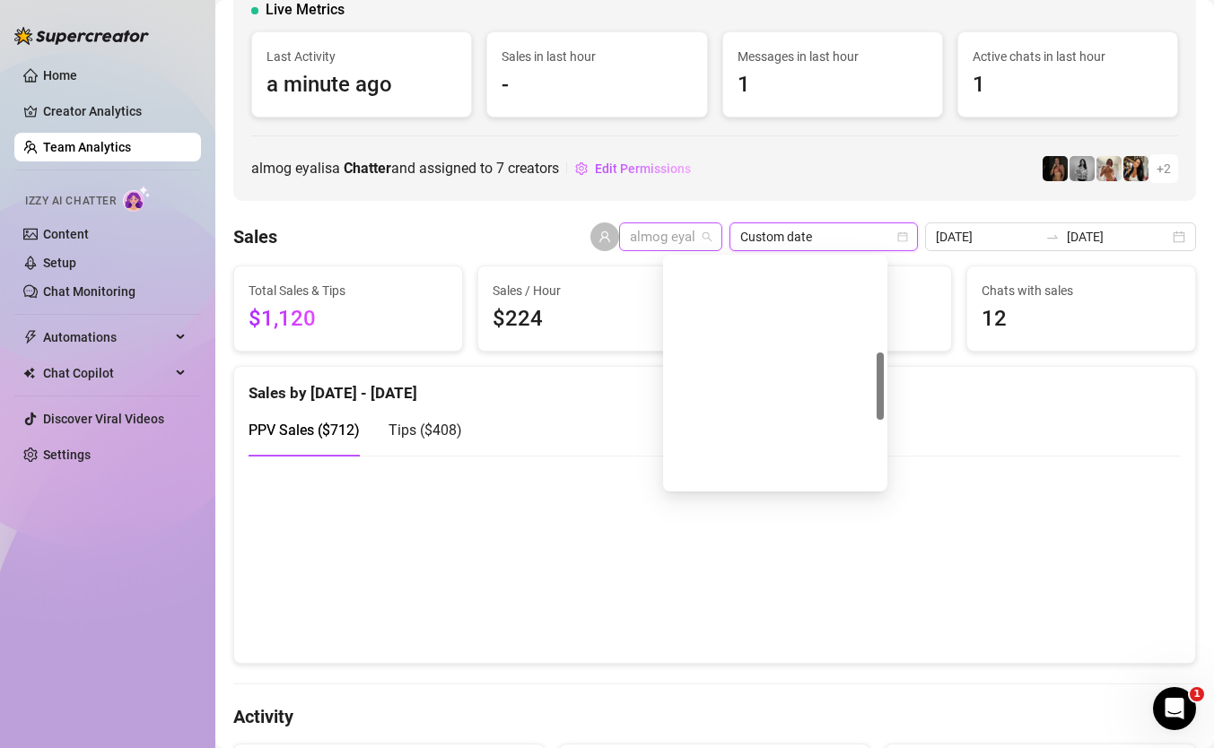
click at [712, 234] on span "almog eyal" at bounding box center [671, 236] width 82 height 27
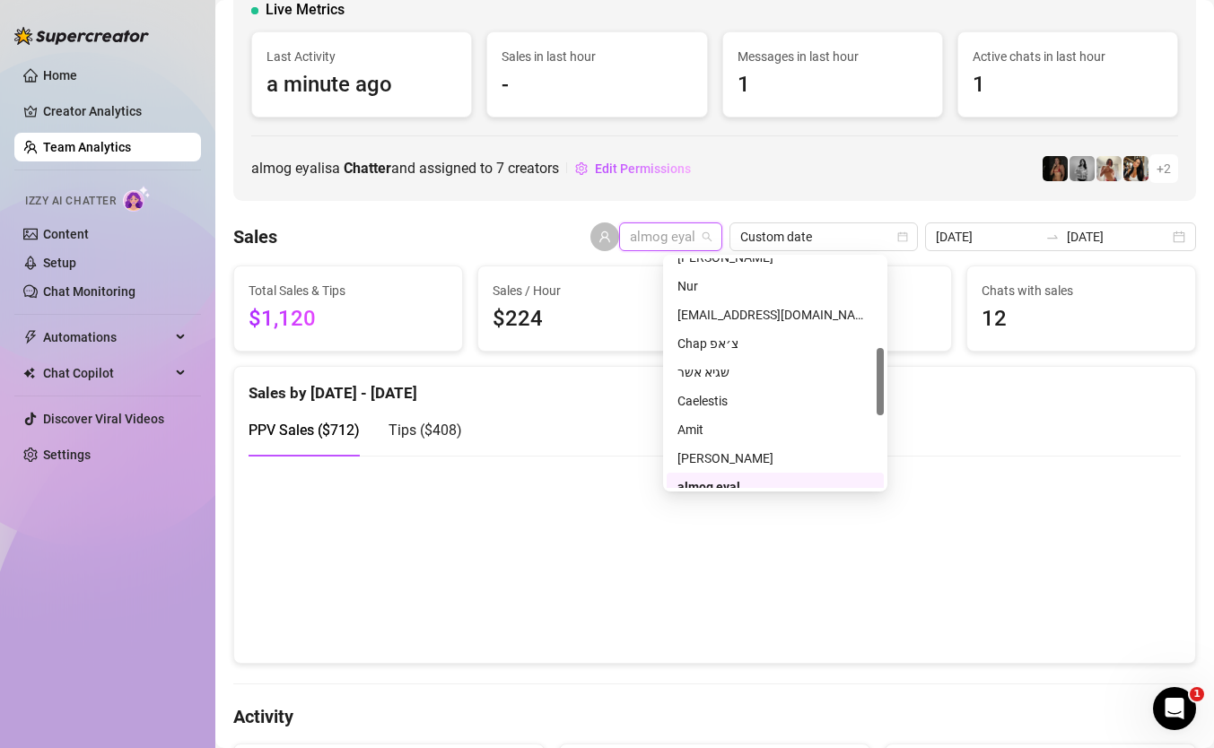
scroll to position [301, 0]
click at [777, 452] on div "[PERSON_NAME]" at bounding box center [776, 460] width 196 height 20
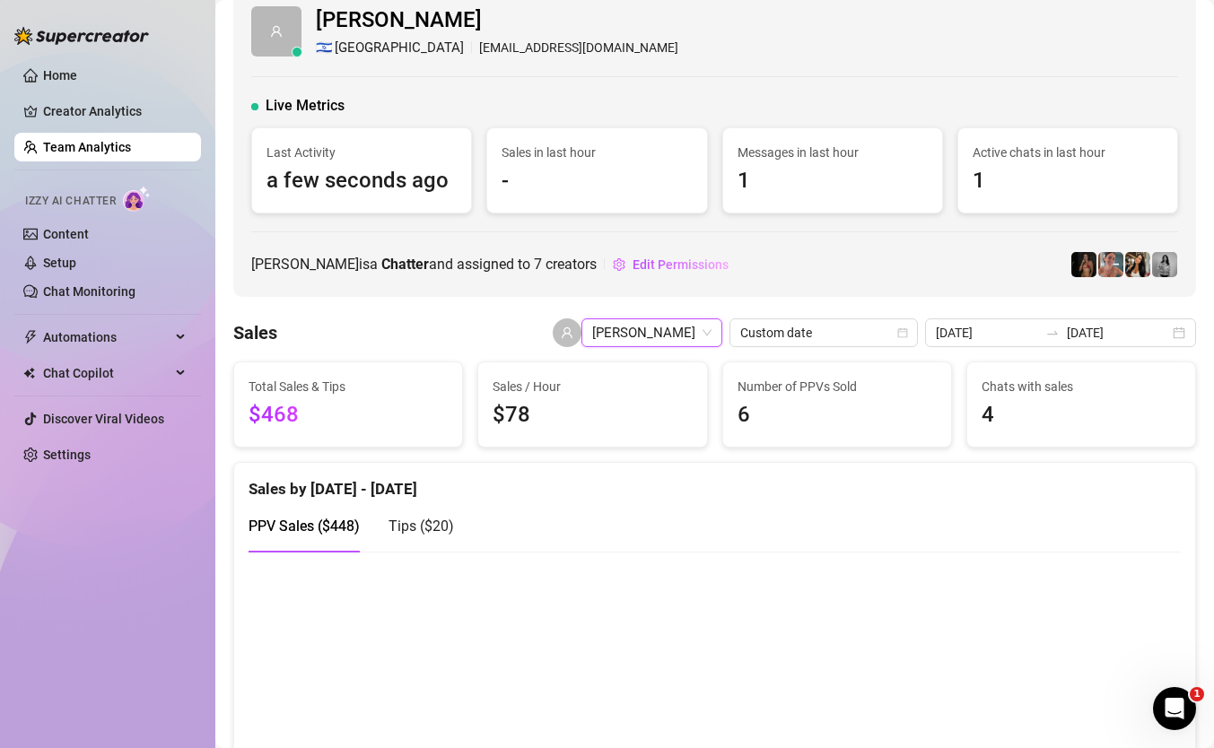
scroll to position [22, 0]
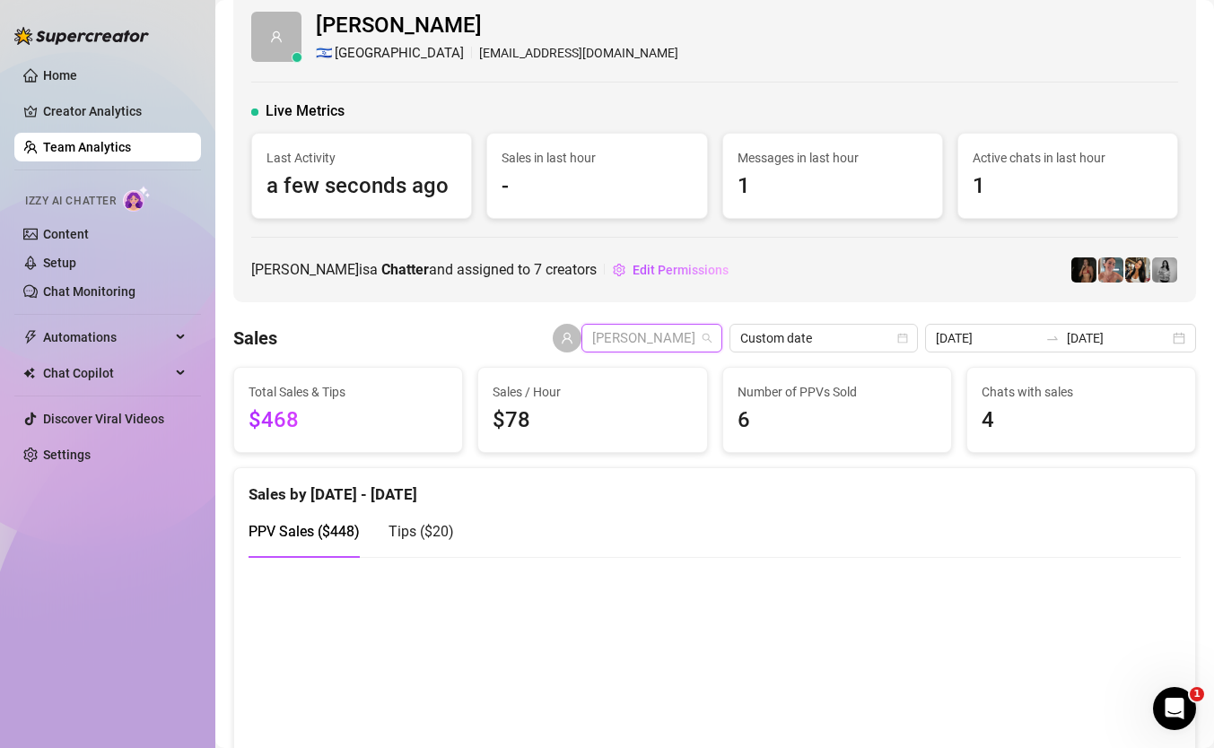
click at [712, 326] on span "[PERSON_NAME]" at bounding box center [651, 338] width 119 height 27
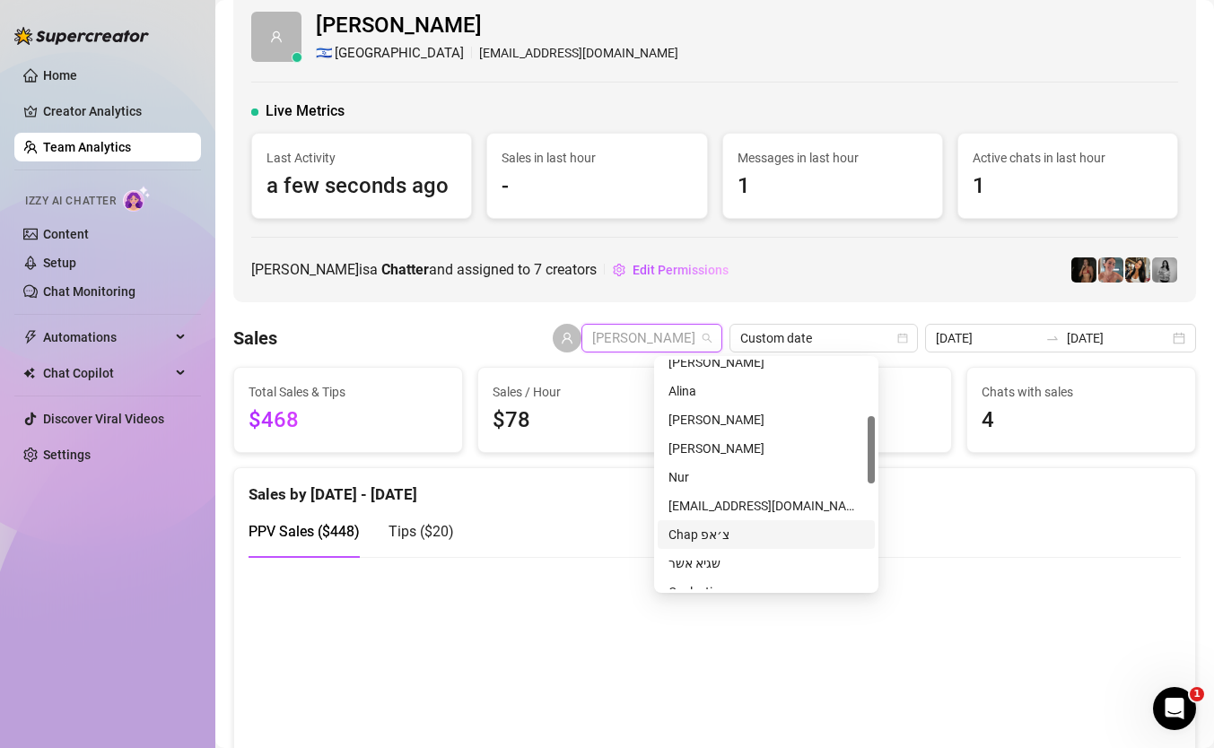
scroll to position [189, 0]
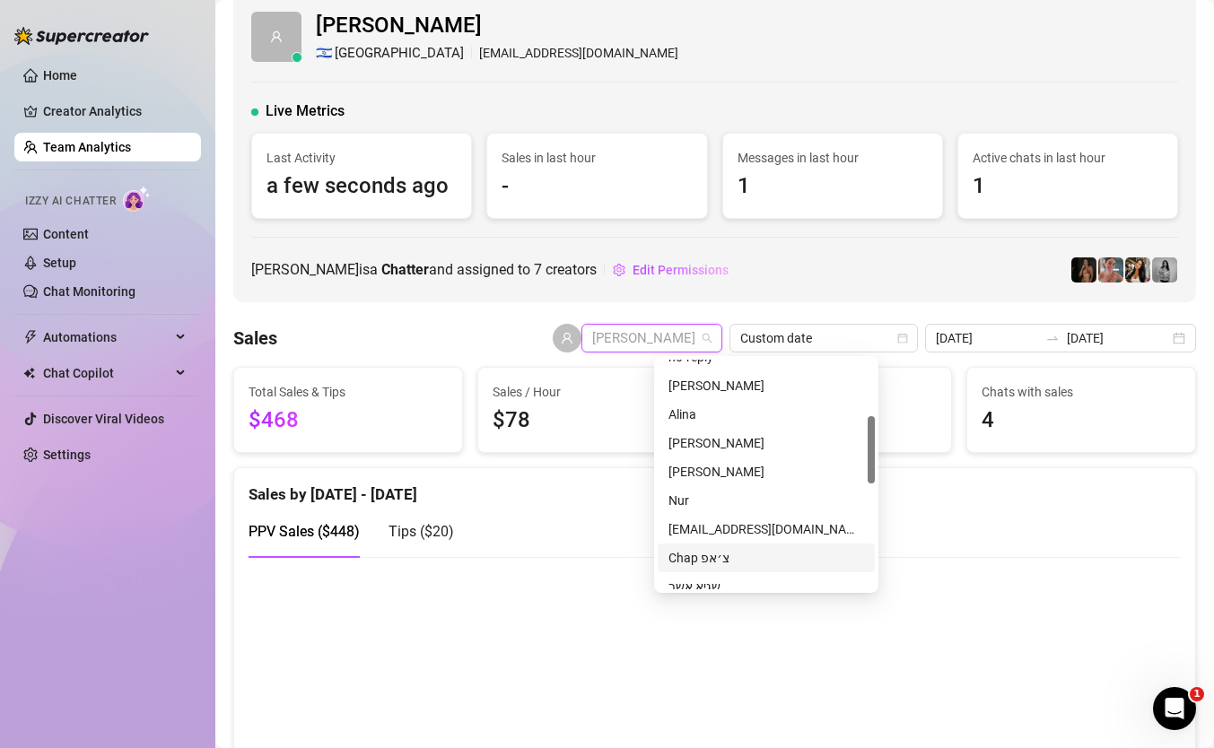
click at [739, 550] on div "Chap צ׳אפ" at bounding box center [767, 558] width 196 height 20
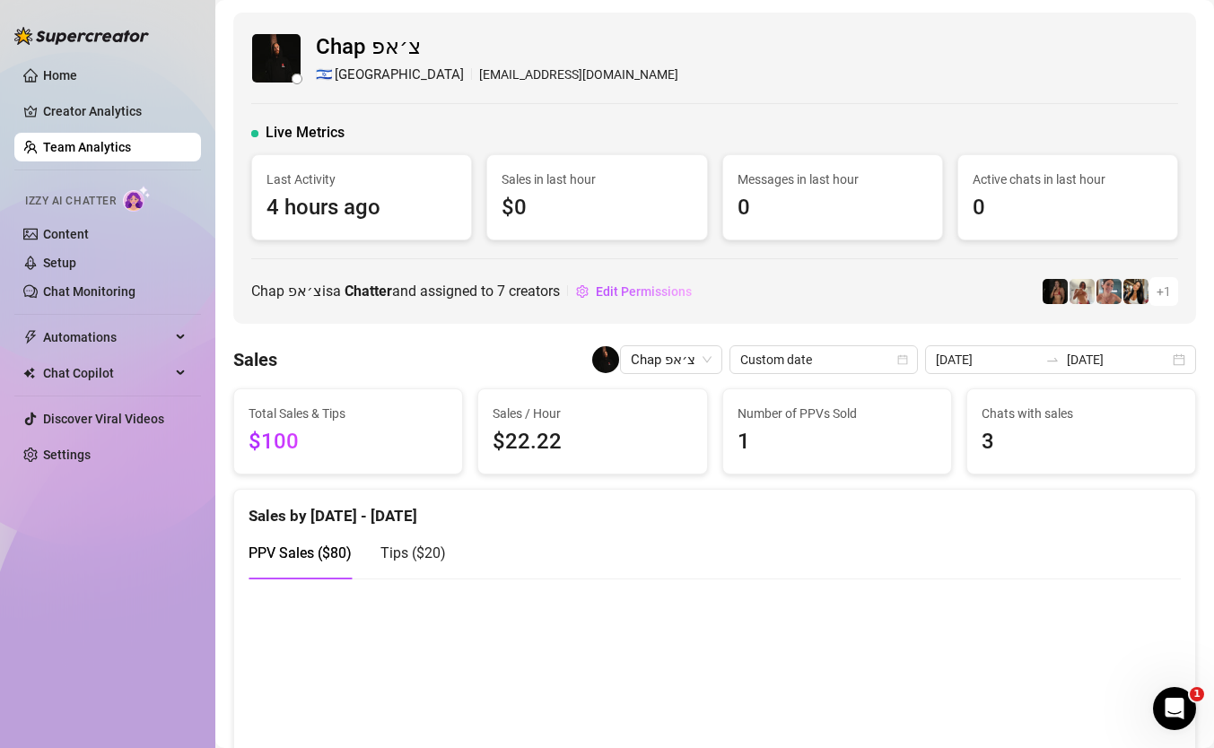
click at [826, 316] on div "Chap צ׳אפ 🇮🇱 [GEOGRAPHIC_DATA] [EMAIL_ADDRESS][DOMAIN_NAME] Live Metrics Last A…" at bounding box center [714, 168] width 963 height 311
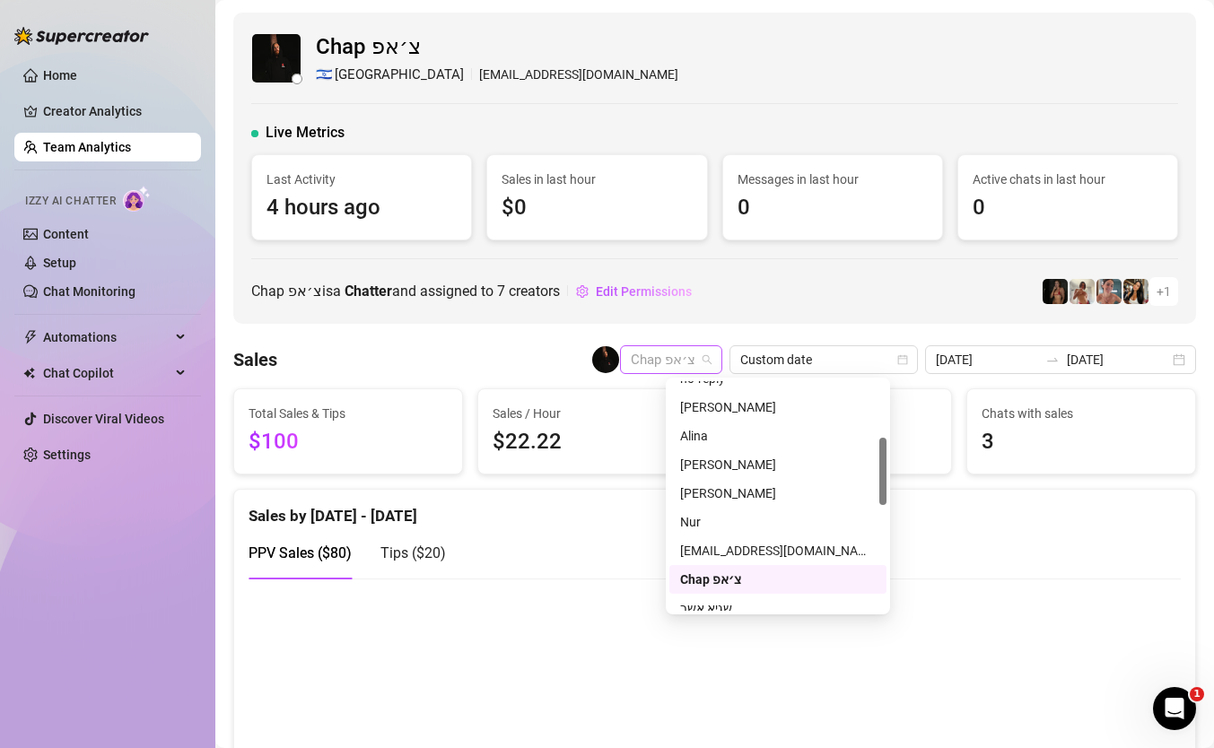
click at [712, 351] on span "Chap צ׳אפ" at bounding box center [671, 359] width 81 height 27
click at [924, 217] on span "0" at bounding box center [833, 208] width 190 height 34
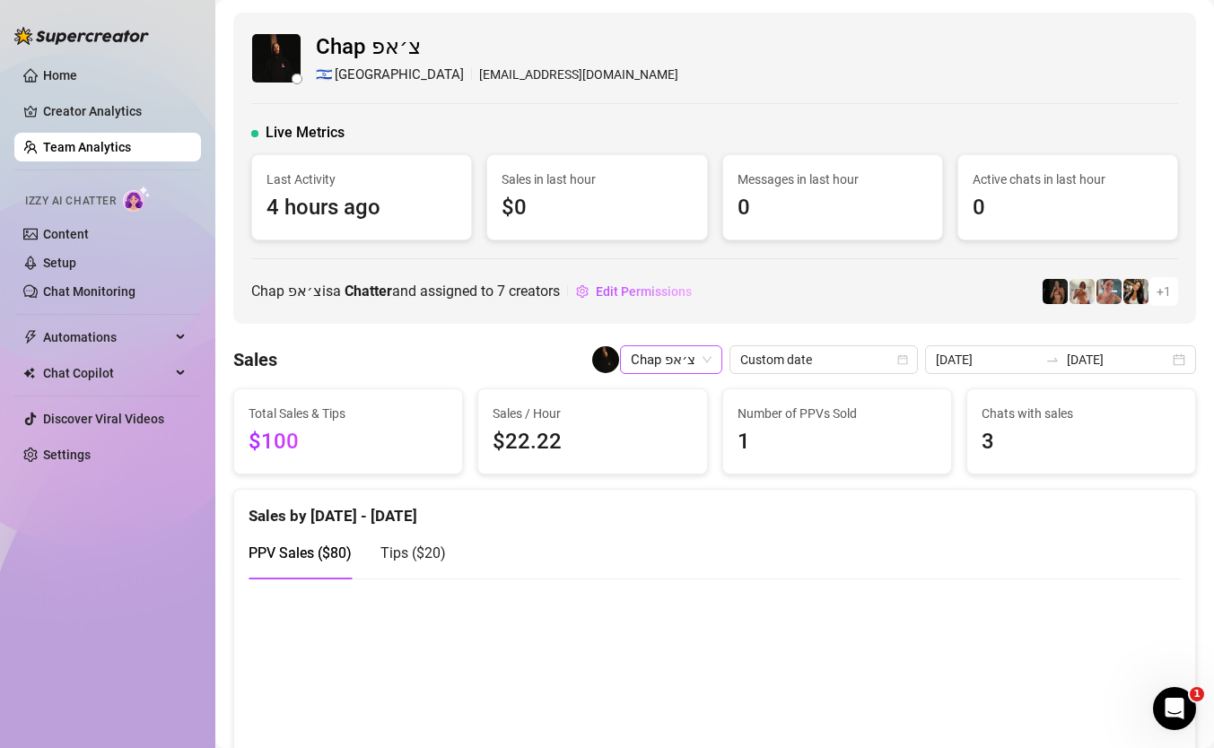
click at [712, 351] on span "Chap צ׳אפ" at bounding box center [671, 359] width 81 height 27
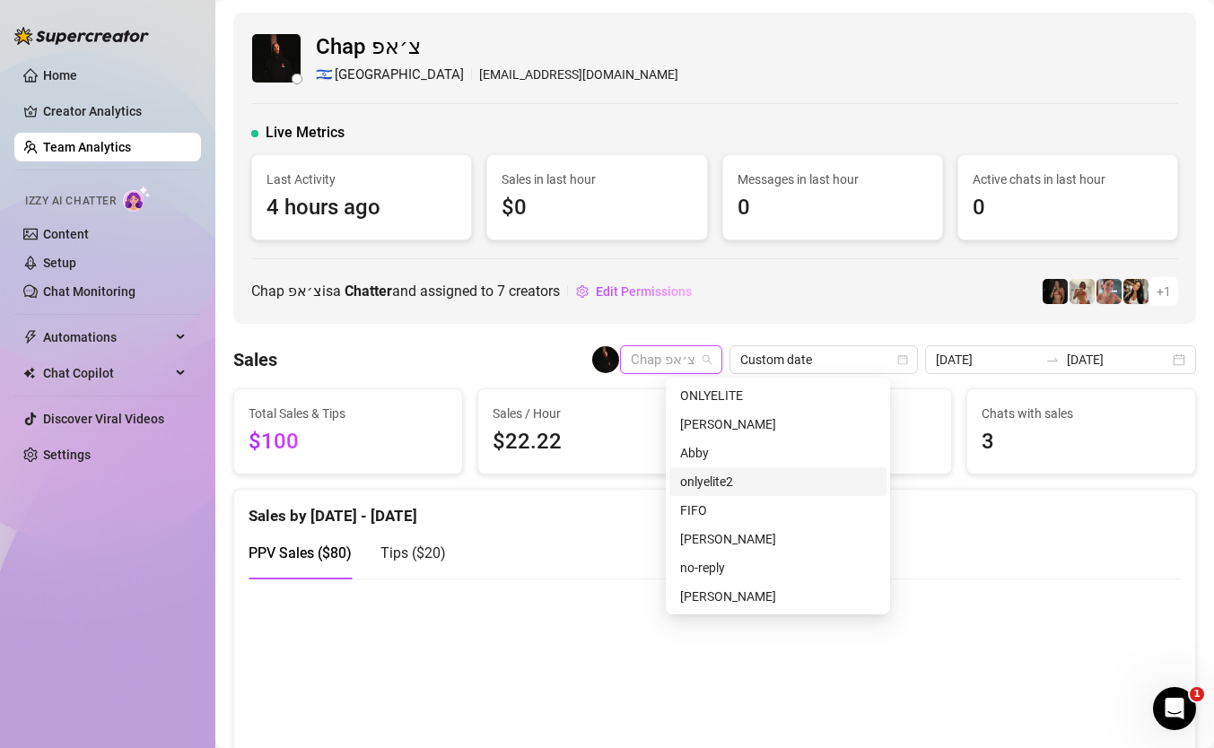
click at [788, 490] on div "onlyelite2" at bounding box center [778, 482] width 196 height 20
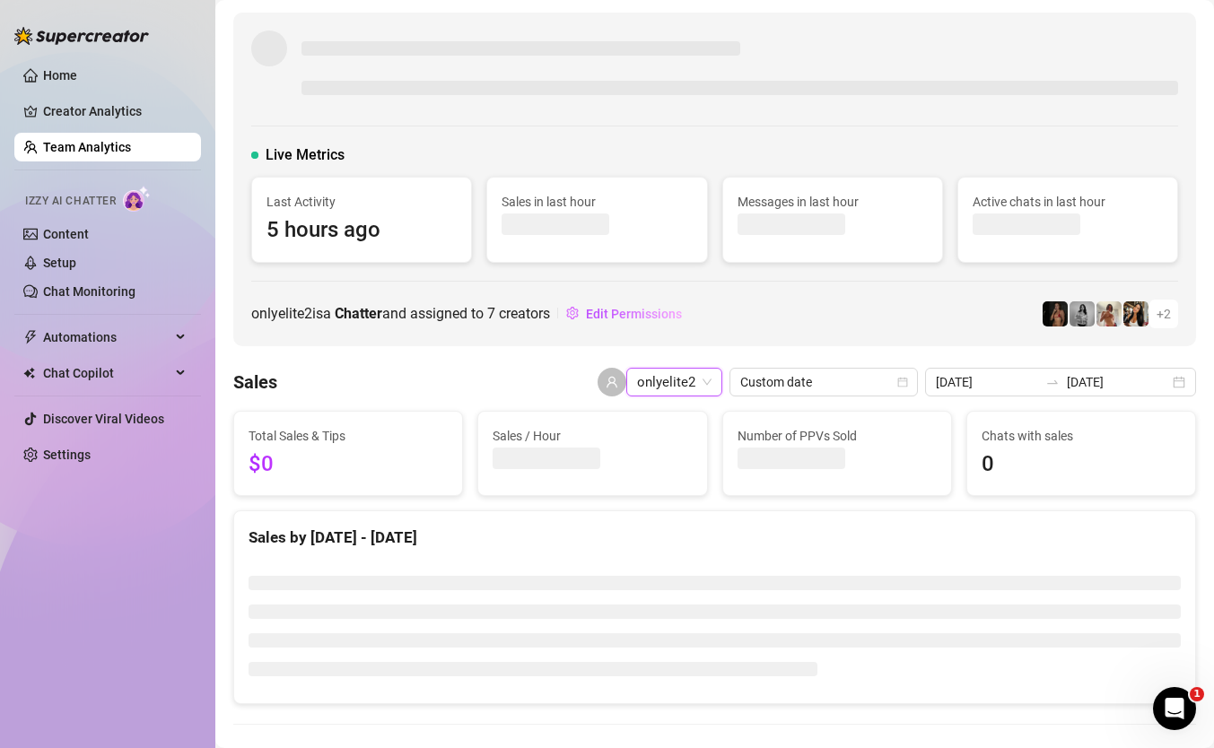
click at [748, 333] on div "Live Metrics Last Activity 5 hours ago Sales in last hour Messages in last hour…" at bounding box center [714, 180] width 963 height 334
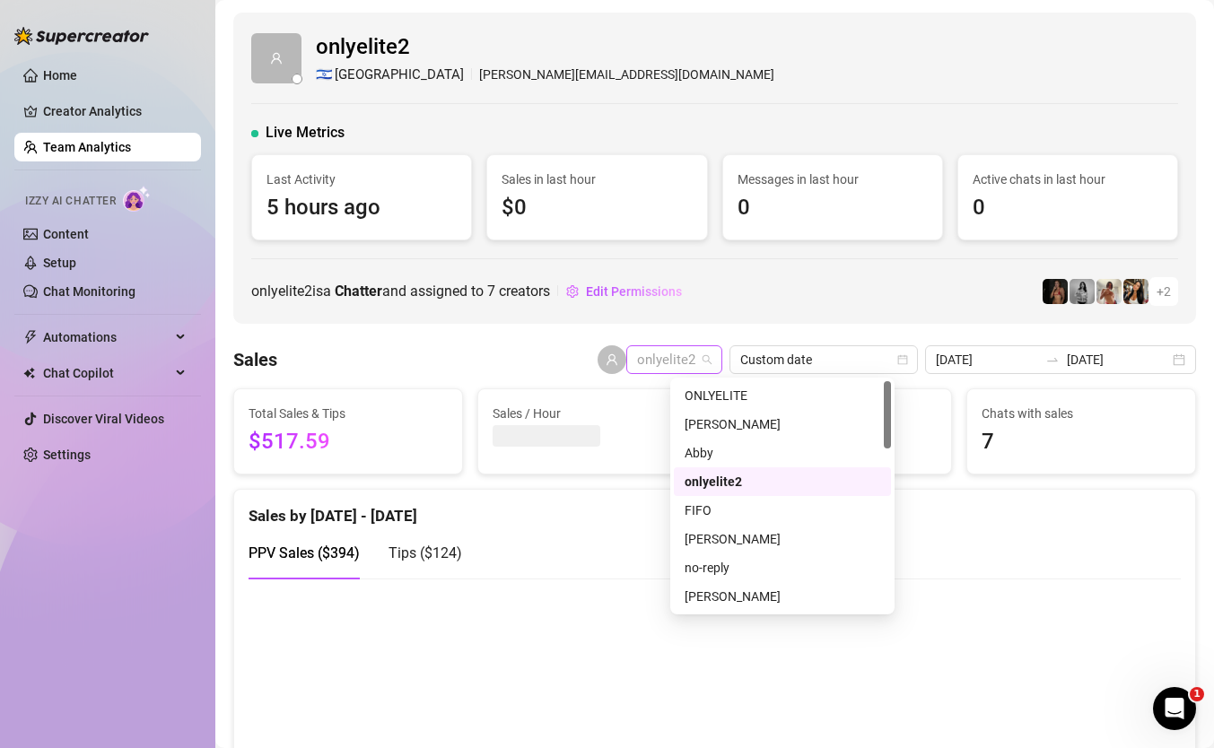
click at [712, 368] on span "onlyelite2" at bounding box center [674, 359] width 74 height 27
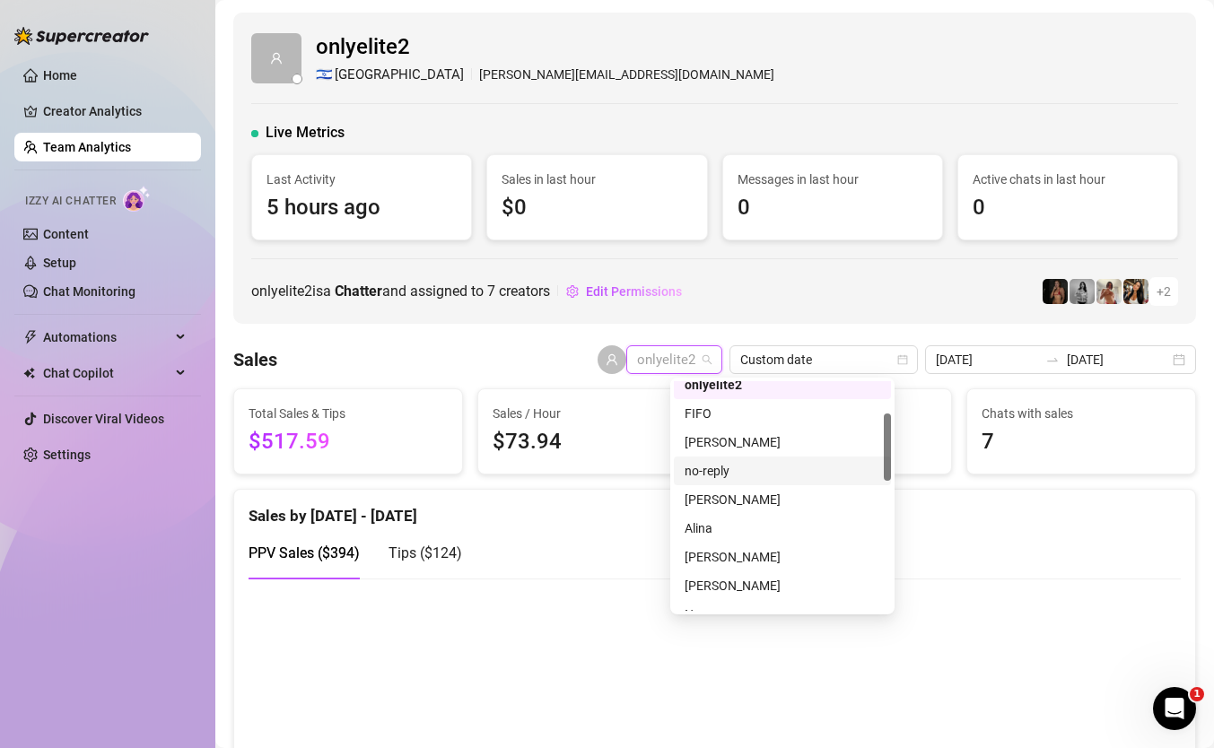
scroll to position [122, 0]
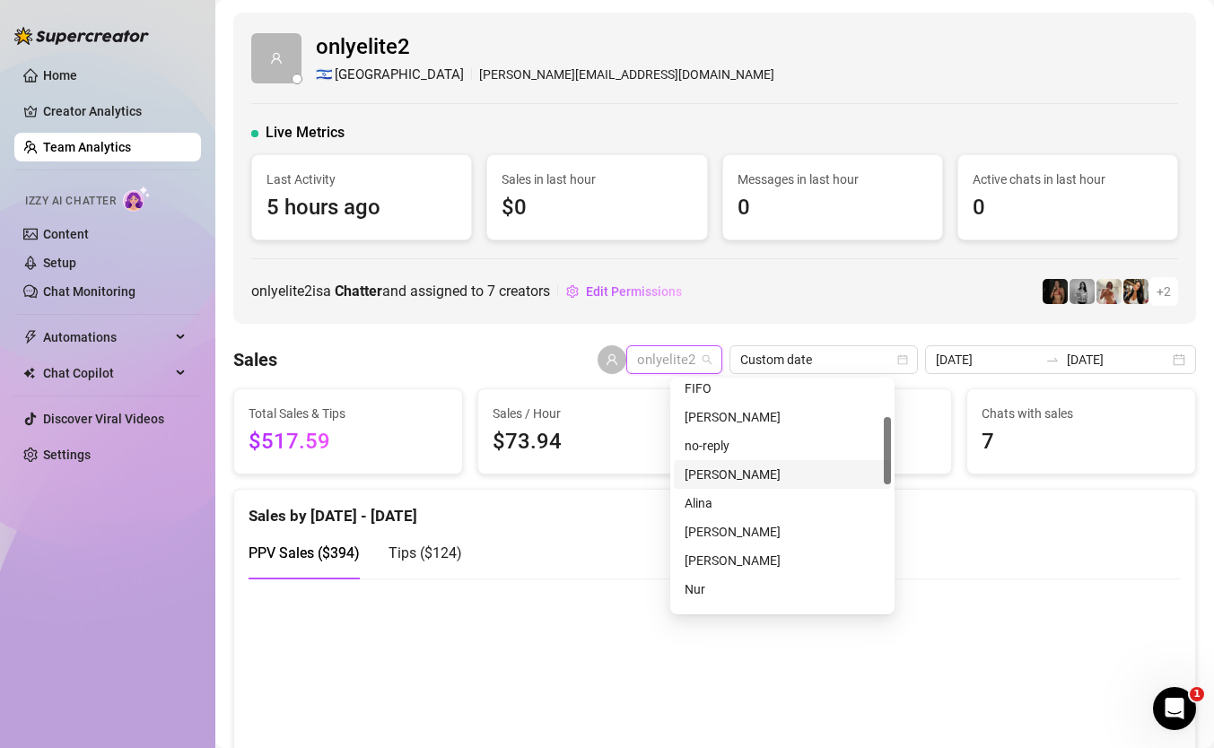
click at [771, 478] on div "[PERSON_NAME]" at bounding box center [783, 475] width 196 height 20
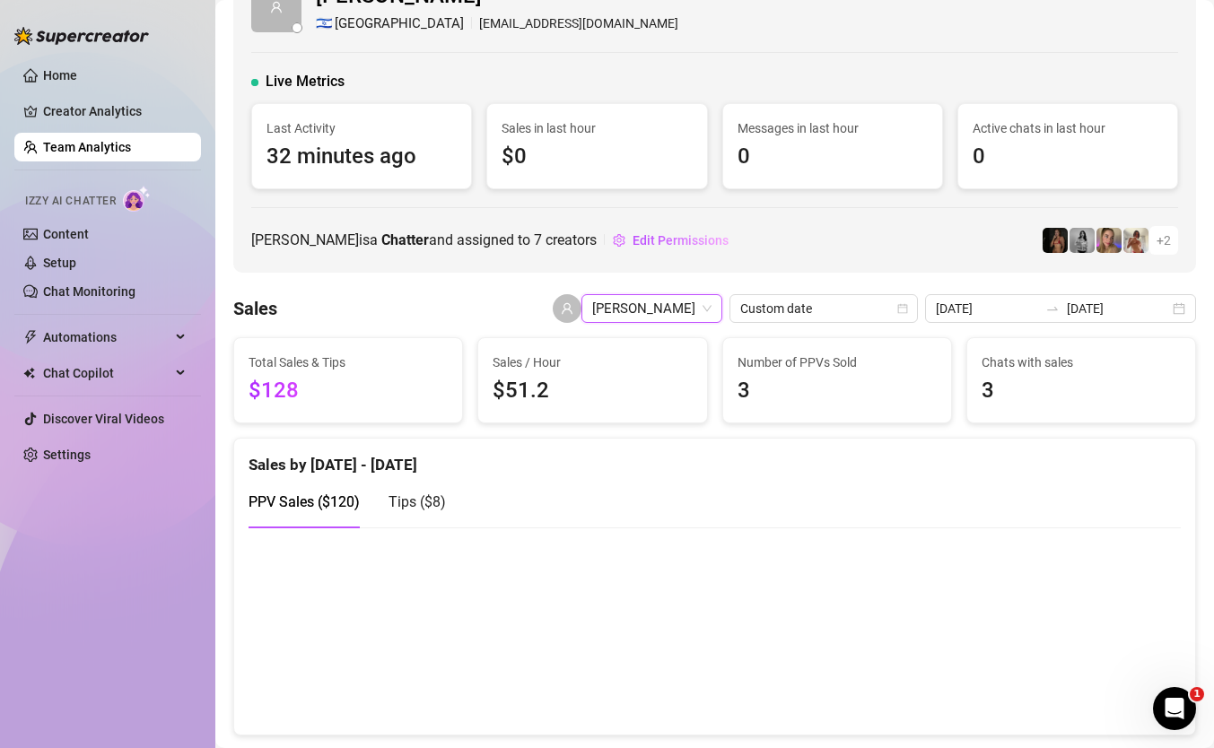
scroll to position [96, 0]
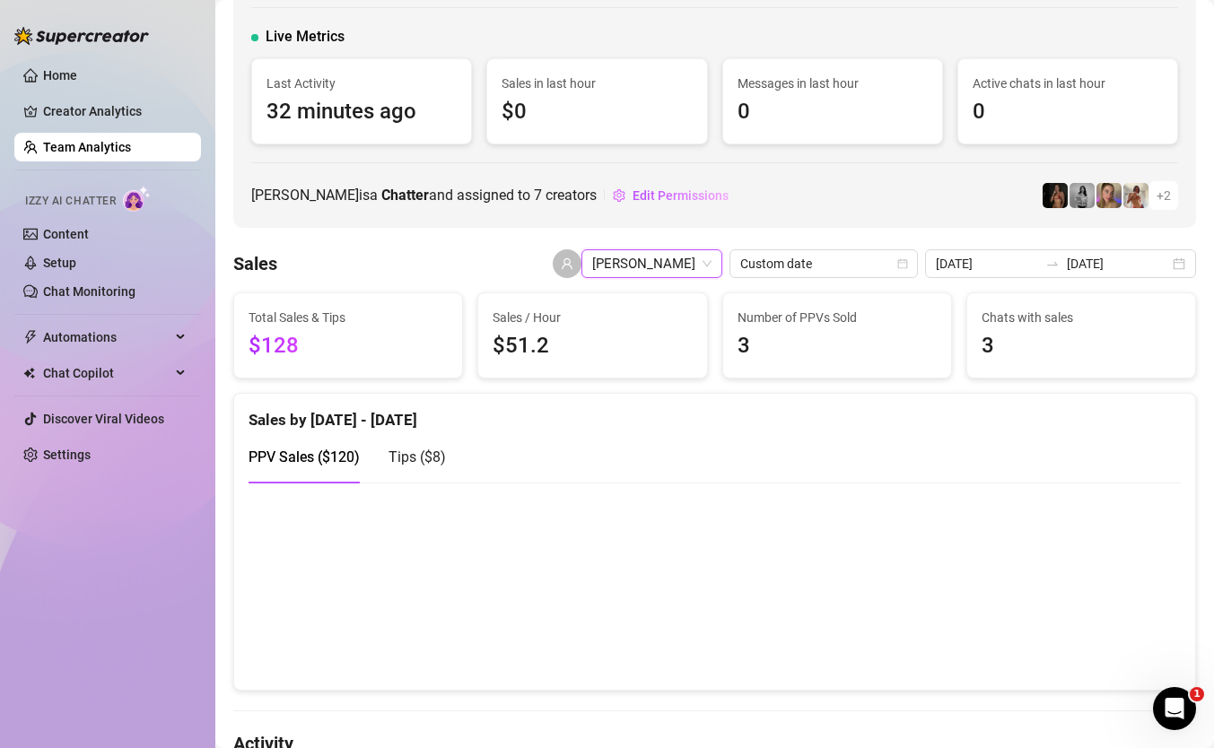
click at [691, 256] on span "[PERSON_NAME]" at bounding box center [651, 263] width 119 height 27
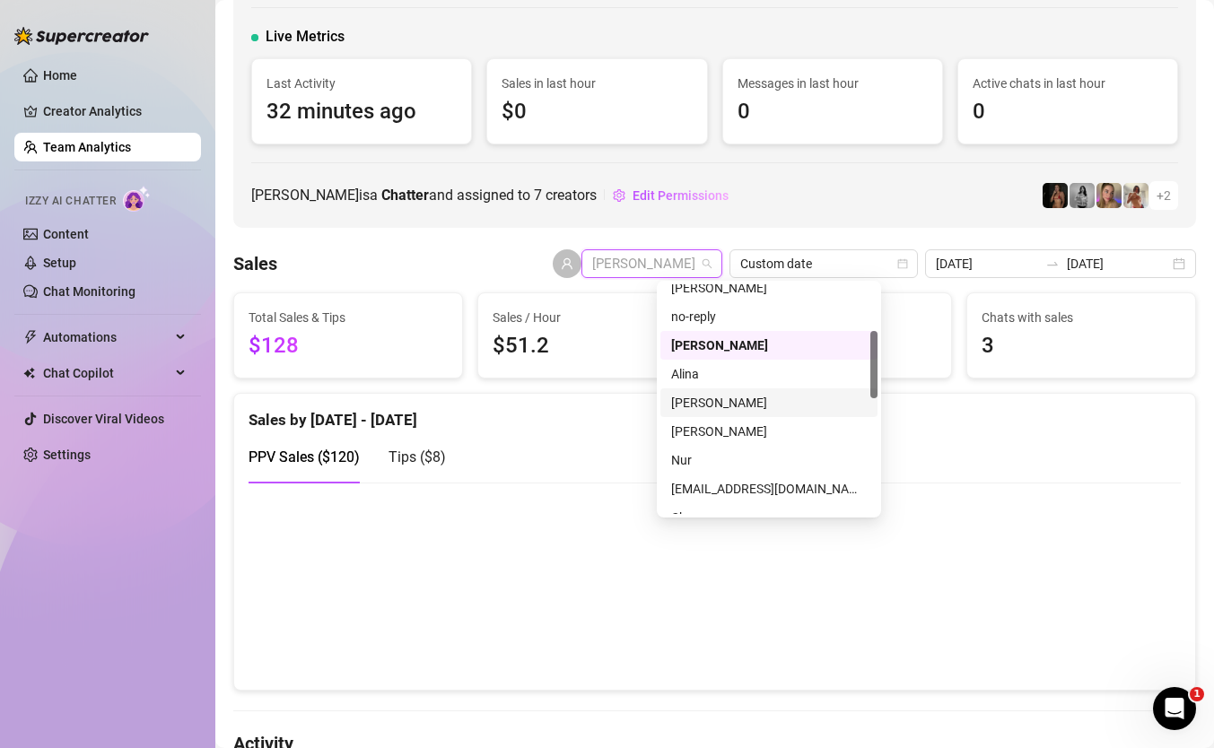
scroll to position [159, 0]
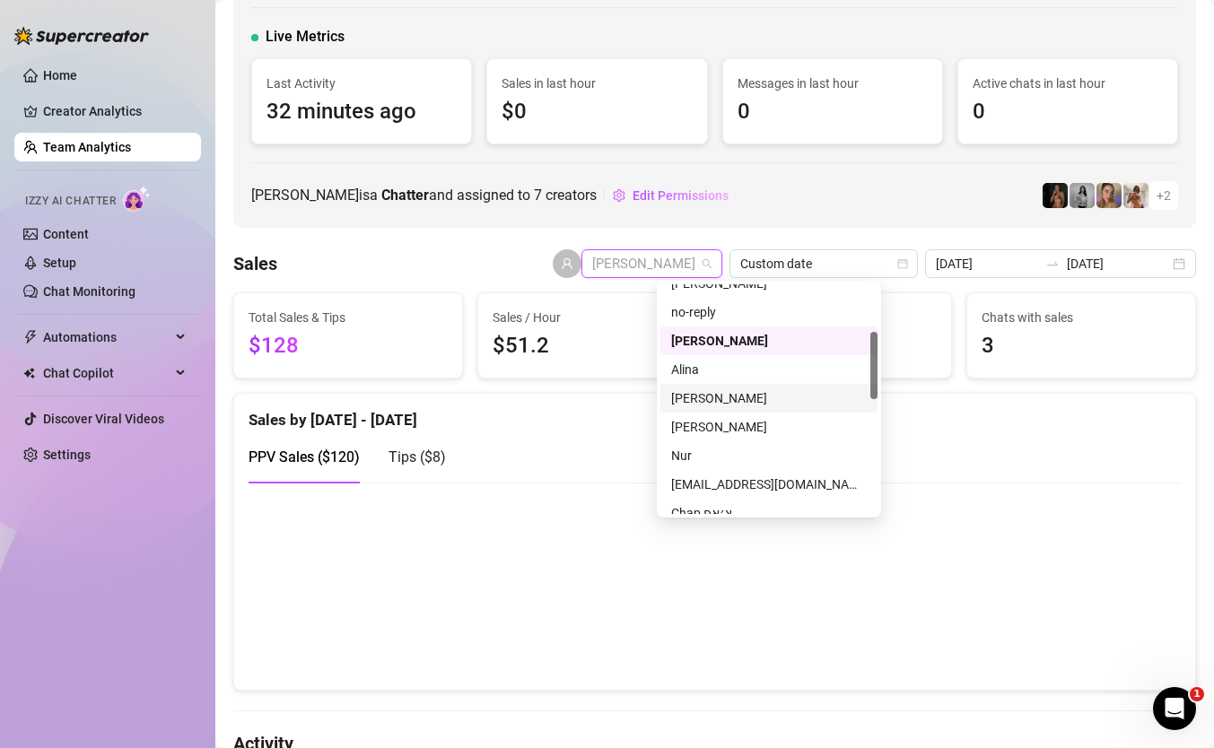
click at [712, 391] on div "[PERSON_NAME]" at bounding box center [769, 399] width 196 height 20
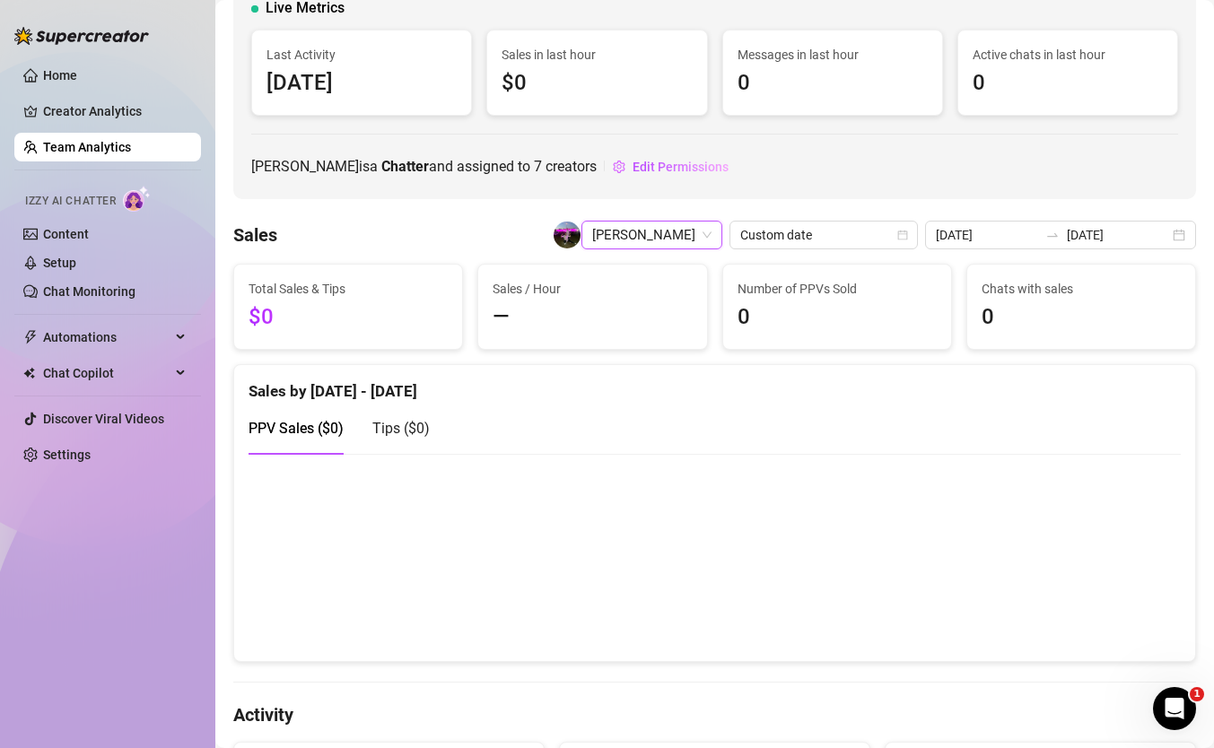
scroll to position [131, 0]
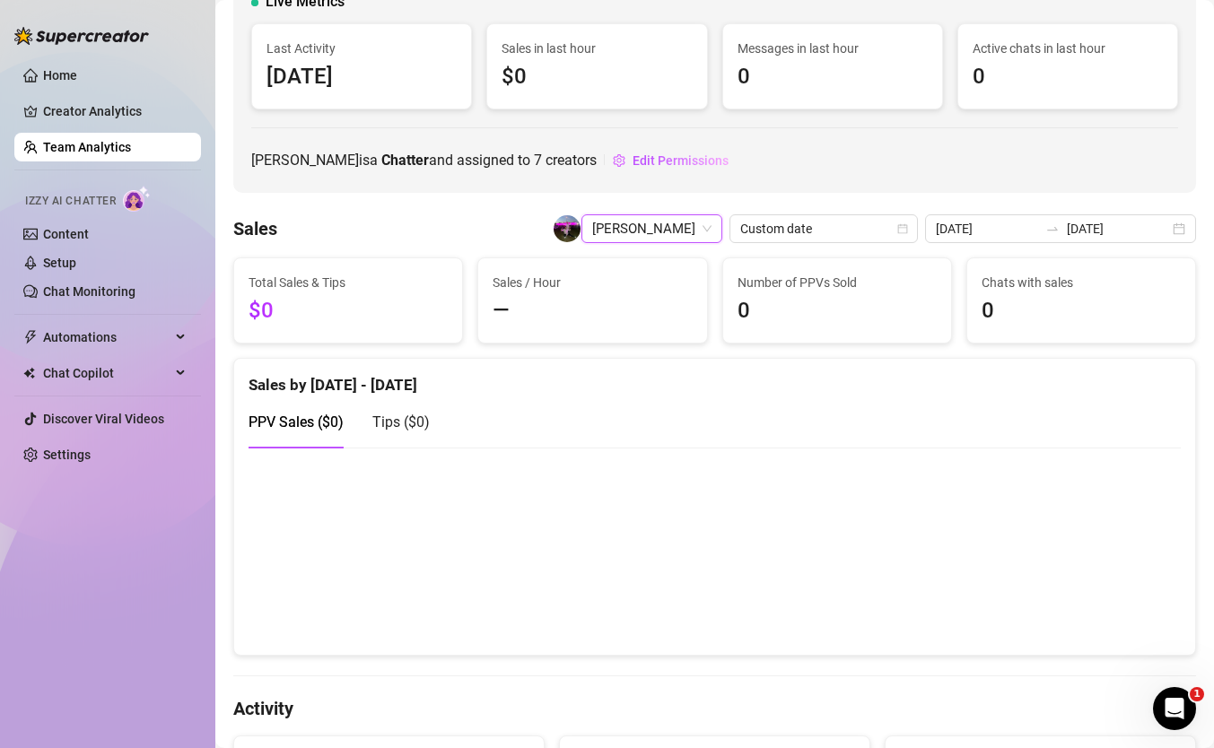
click at [704, 232] on span "[PERSON_NAME]" at bounding box center [651, 228] width 119 height 27
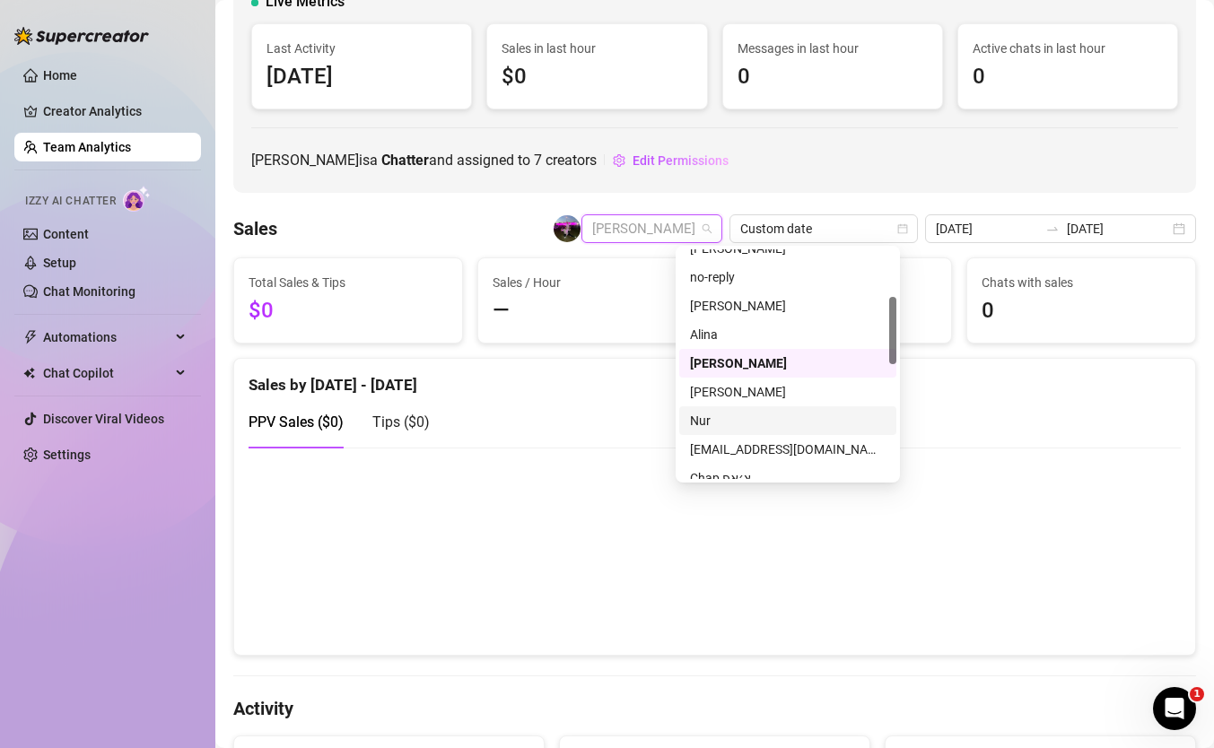
scroll to position [175, 0]
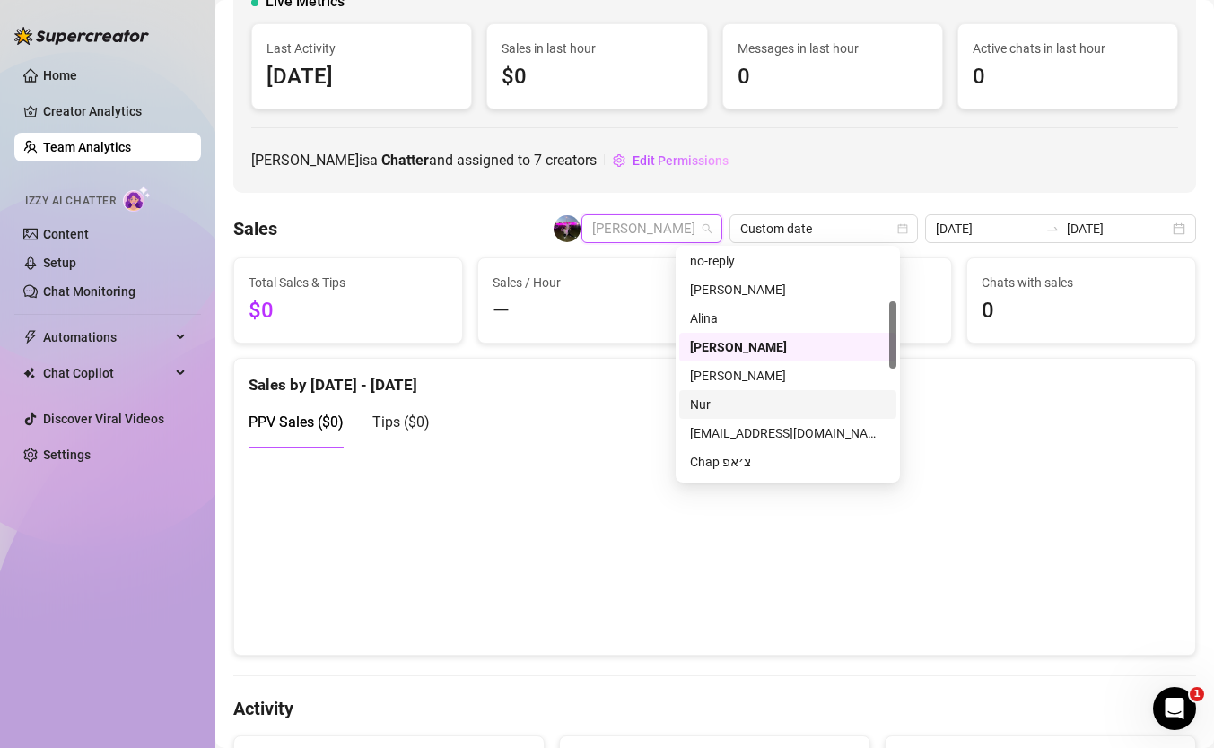
click at [775, 392] on div "Nur" at bounding box center [787, 404] width 217 height 29
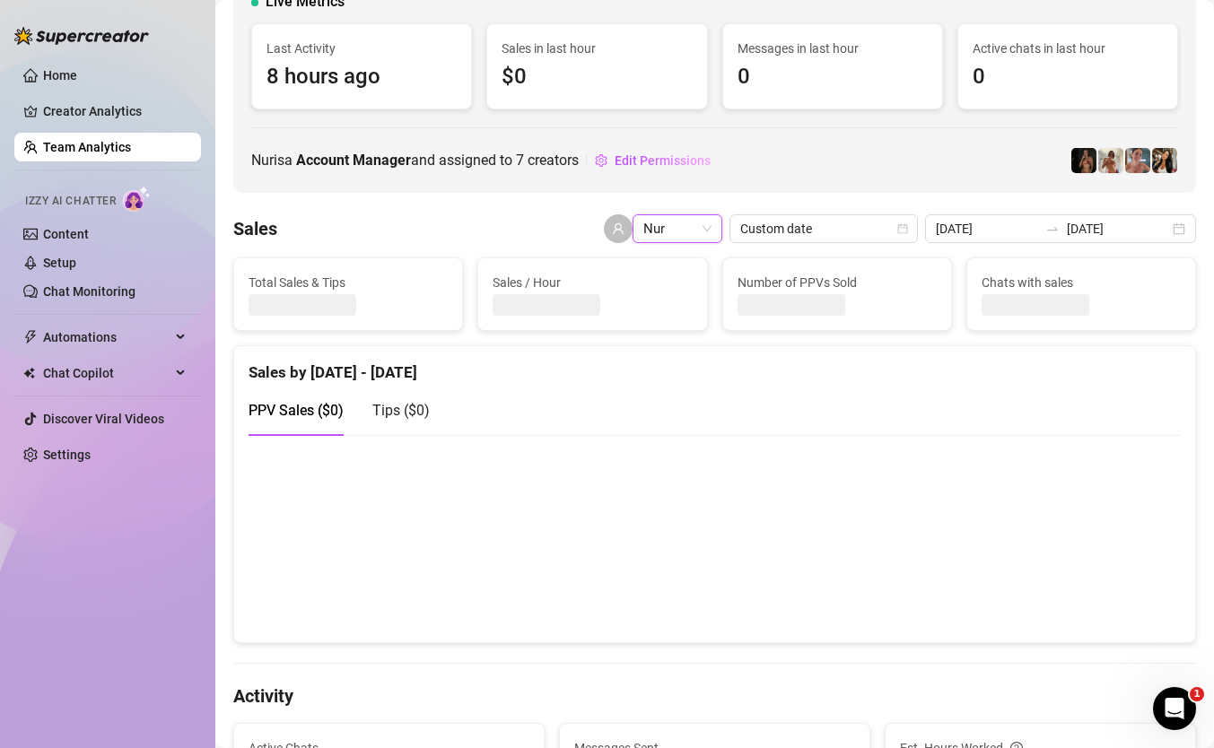
scroll to position [109, 0]
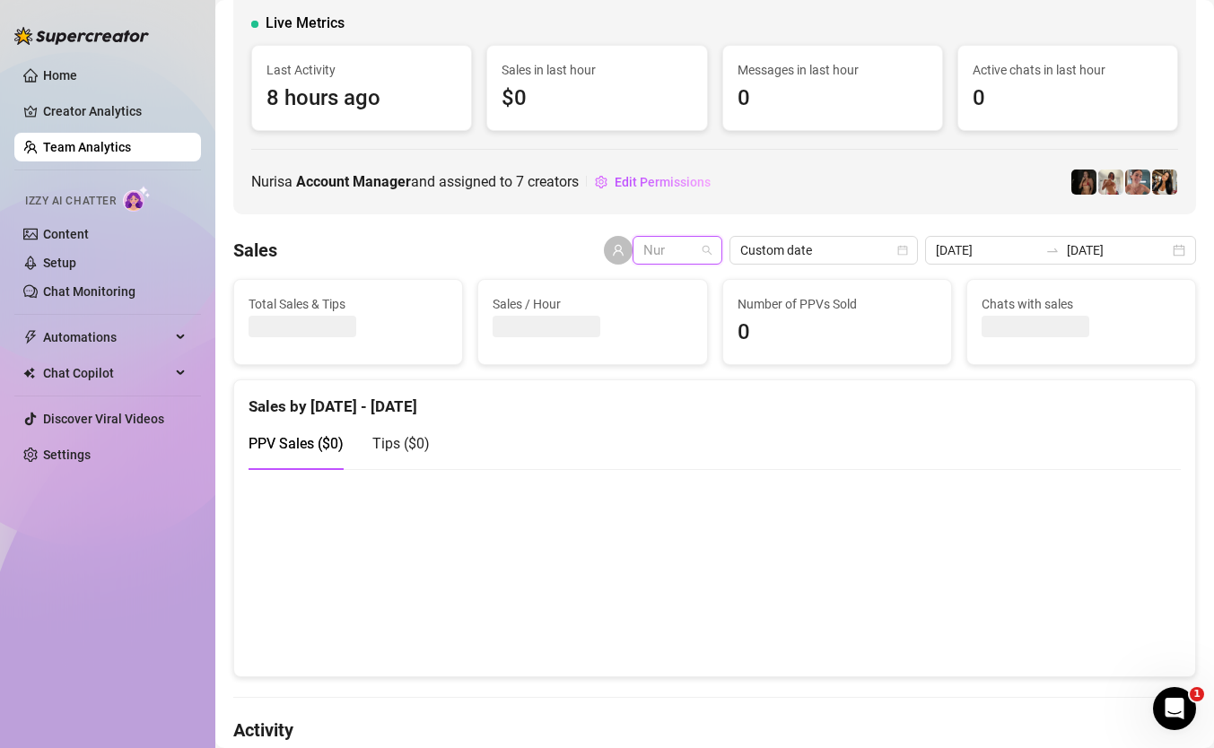
click at [697, 241] on span "Nur" at bounding box center [677, 250] width 68 height 27
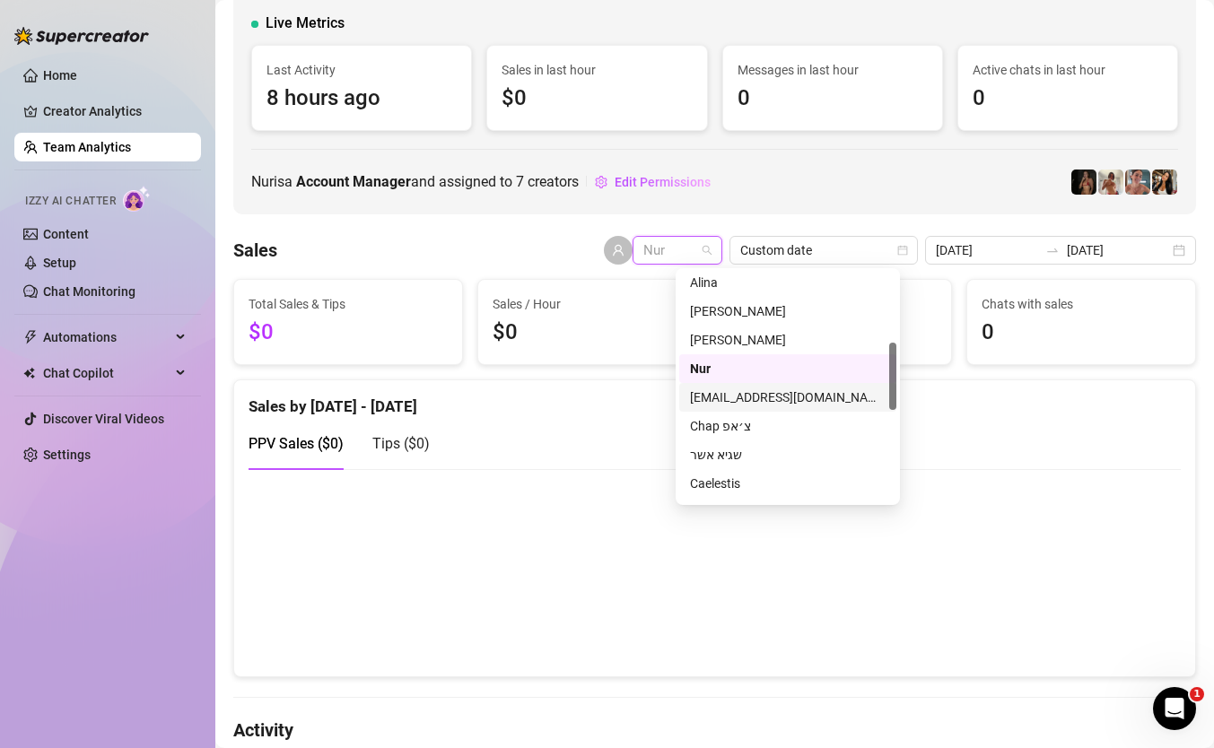
scroll to position [237, 0]
click at [755, 422] on div "Chap צ׳אפ" at bounding box center [788, 423] width 196 height 20
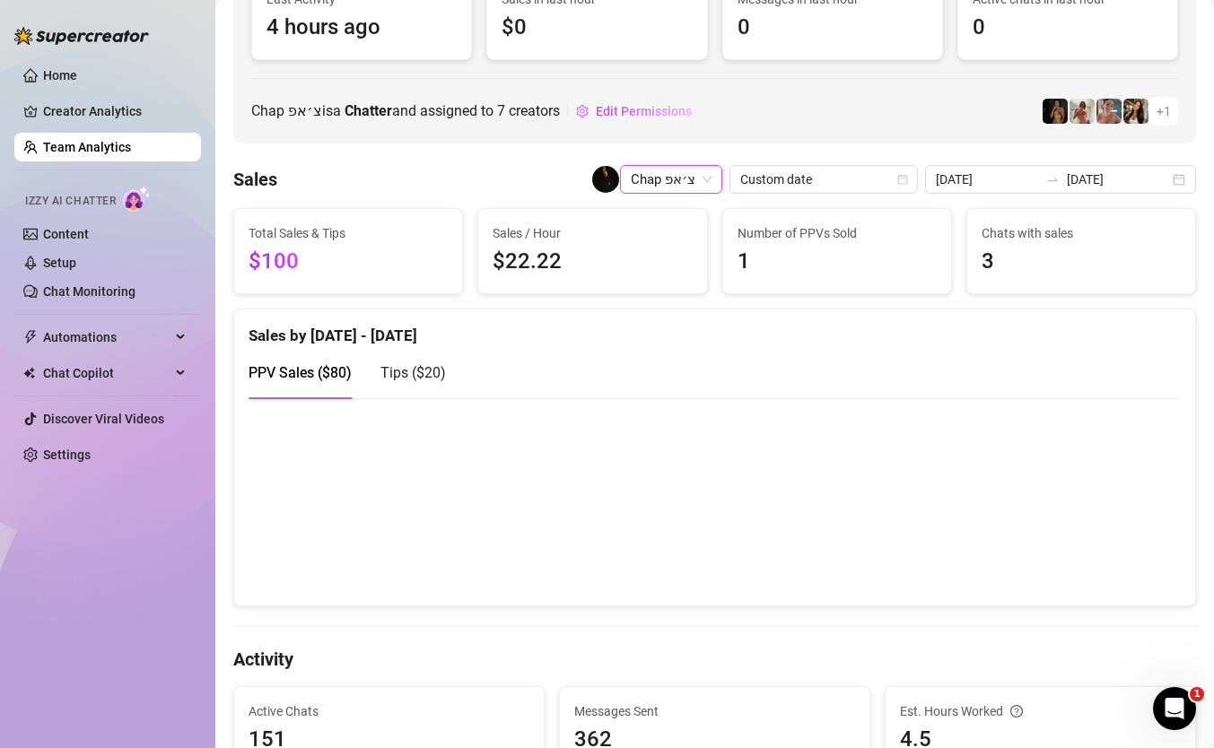
scroll to position [196, 0]
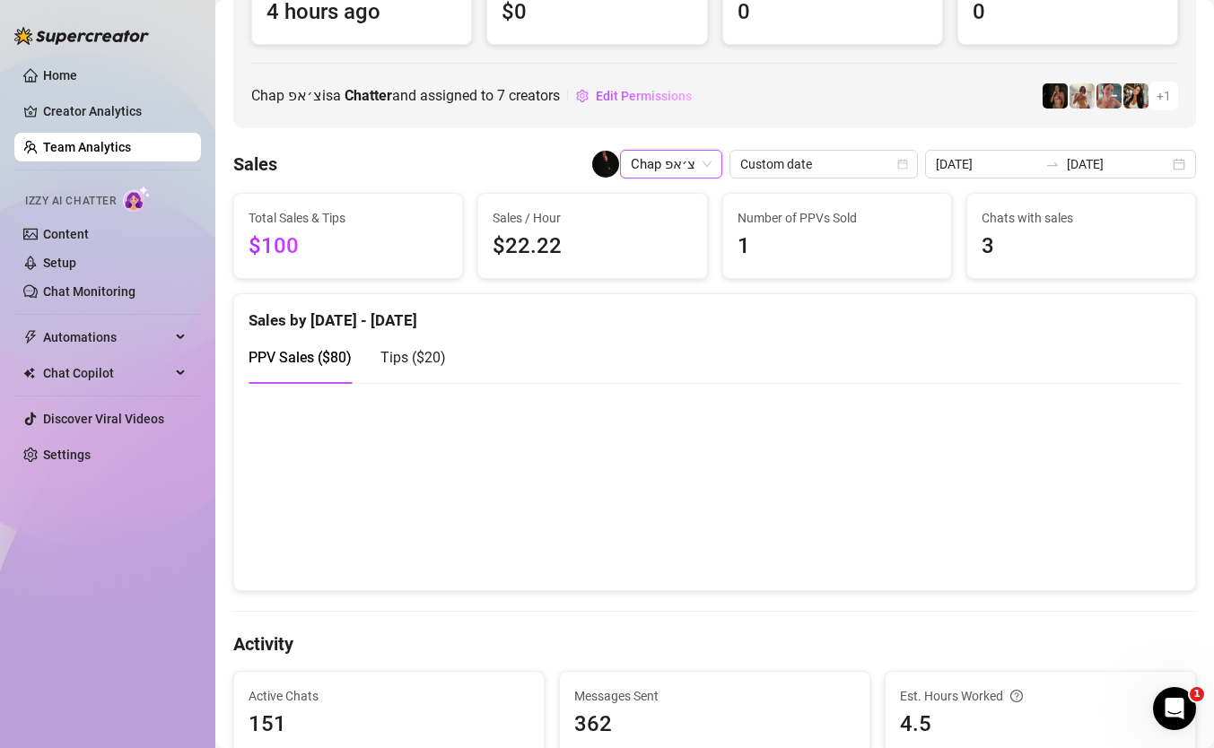
click at [712, 162] on span "Chap צ׳אפ" at bounding box center [671, 164] width 81 height 27
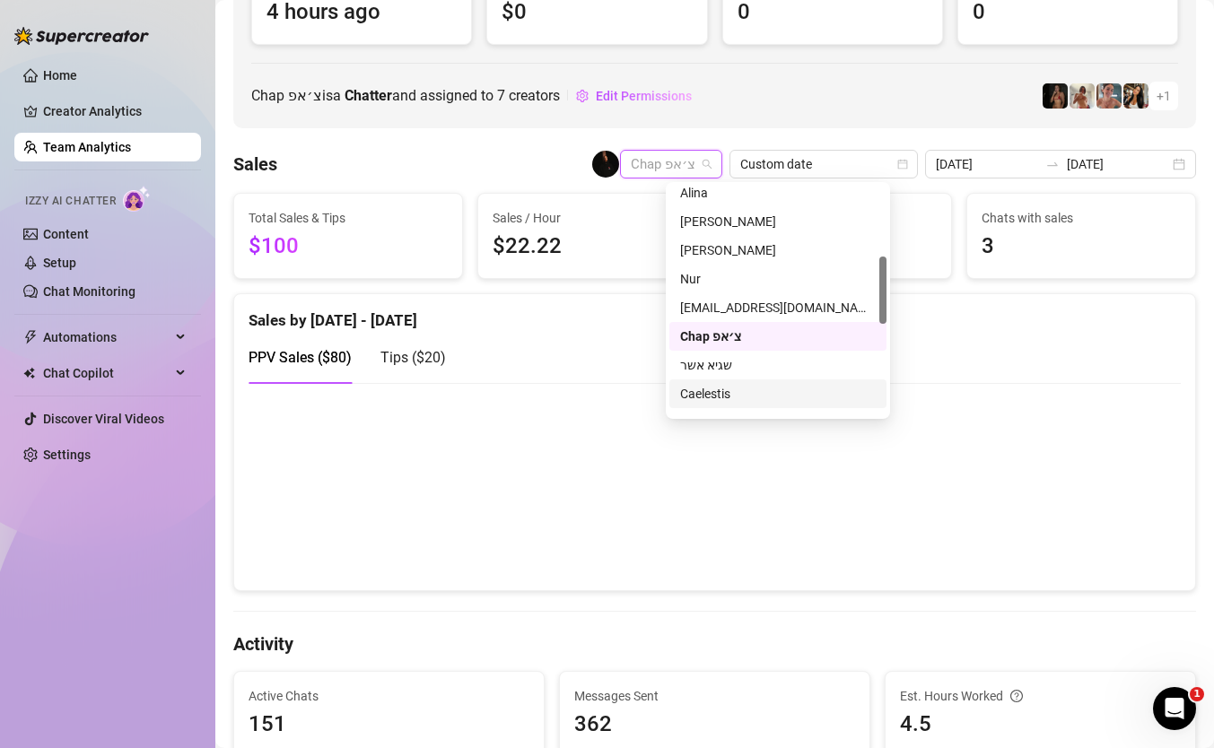
click at [766, 402] on div "Caelestis" at bounding box center [778, 394] width 196 height 20
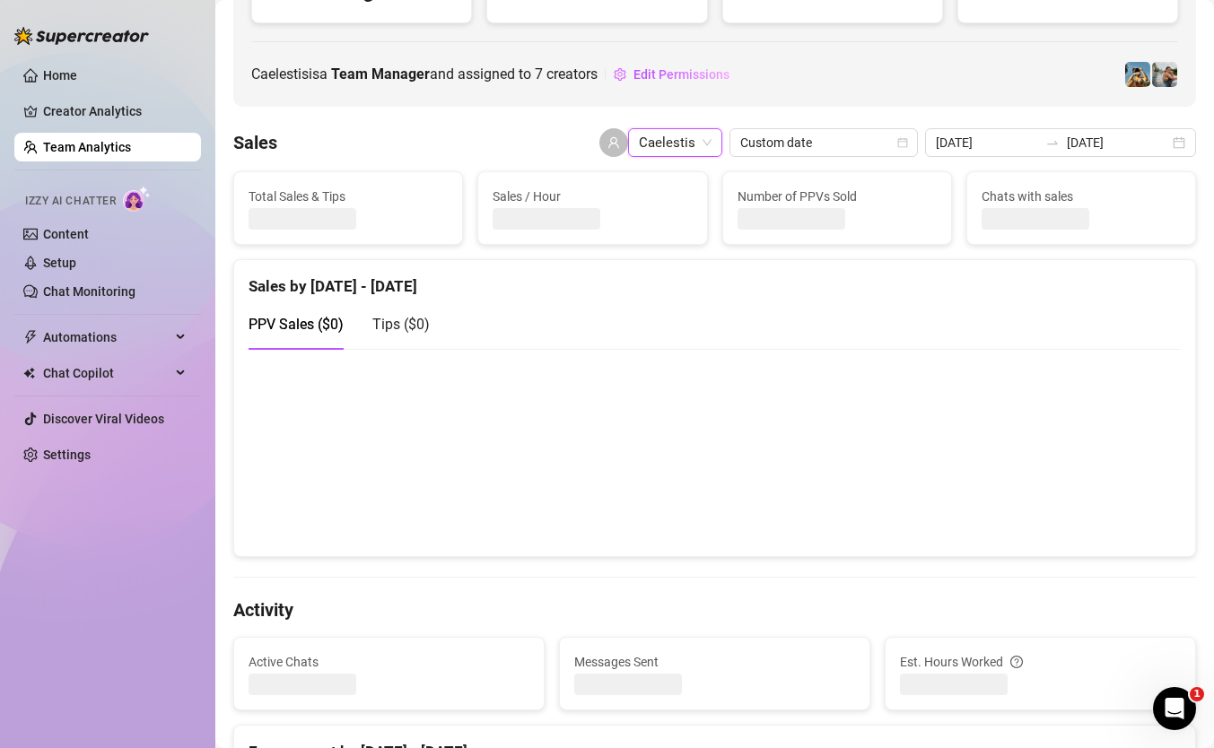
scroll to position [196, 0]
